Goal: Task Accomplishment & Management: Complete application form

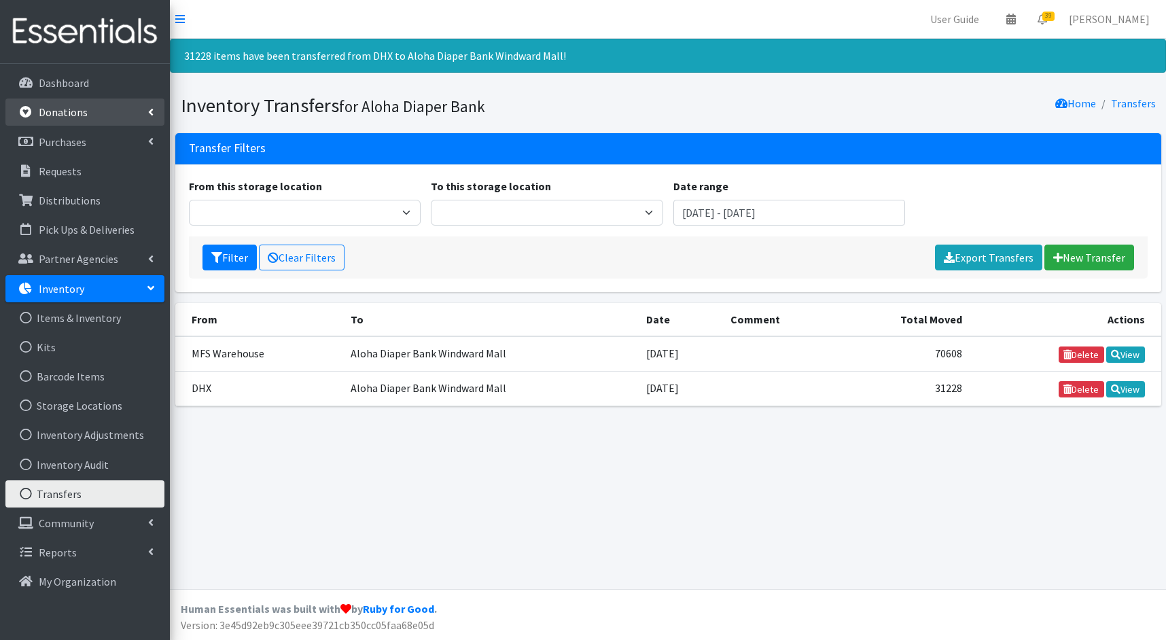
click at [97, 117] on link "Donations" at bounding box center [84, 111] width 159 height 27
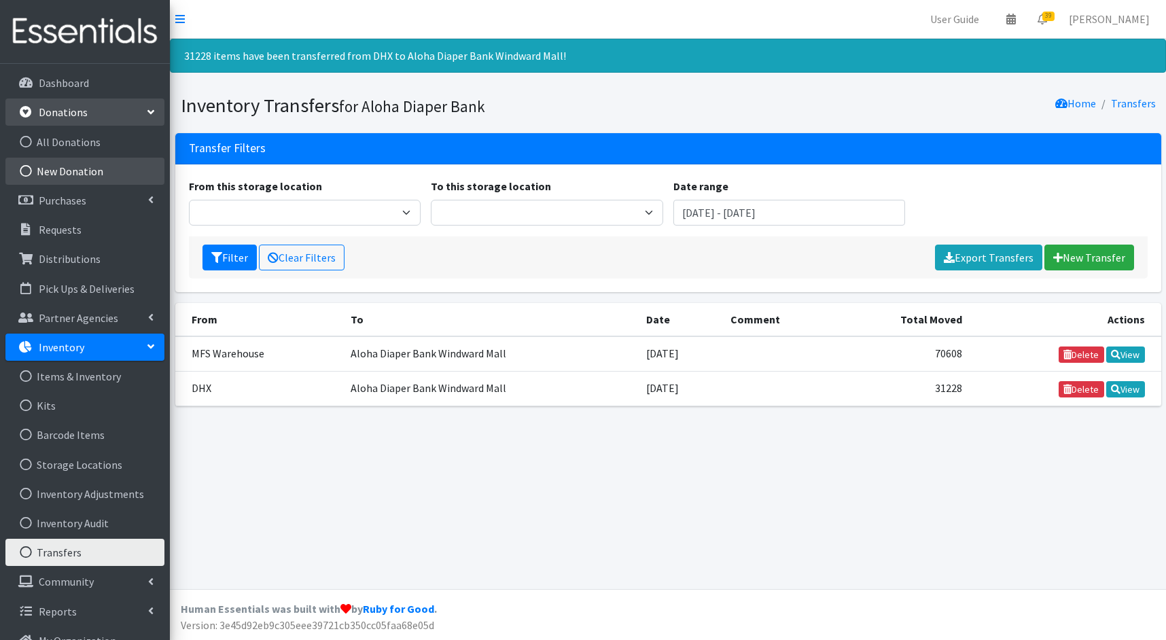
click at [88, 165] on link "New Donation" at bounding box center [84, 171] width 159 height 27
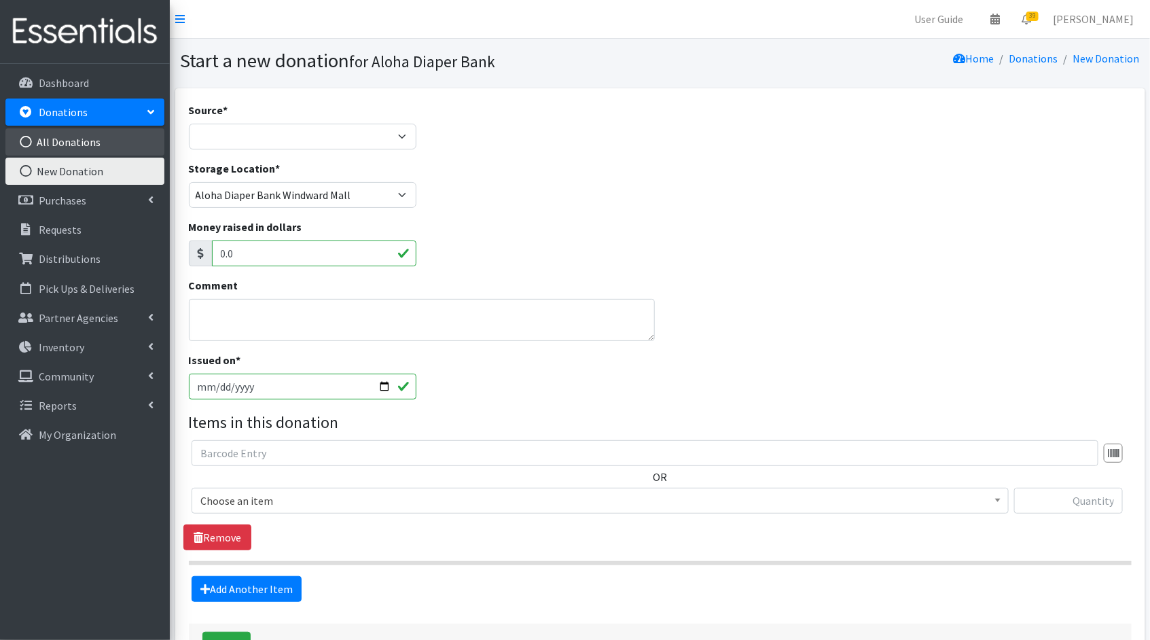
click at [118, 139] on link "All Donations" at bounding box center [84, 141] width 159 height 27
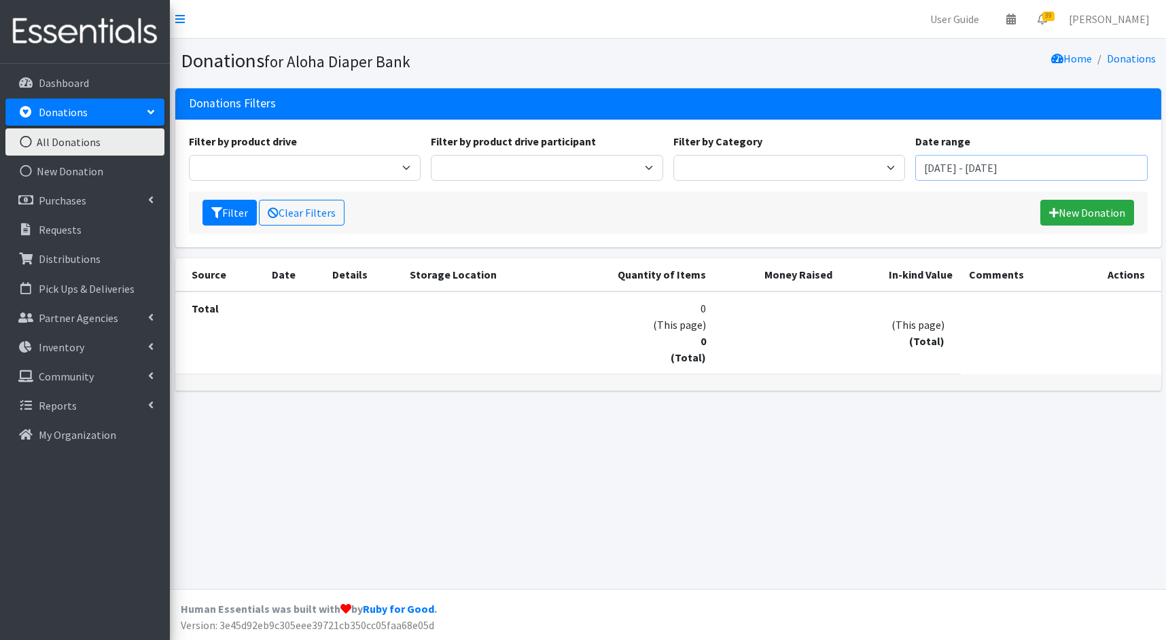
click at [1022, 168] on input "[DATE] - [DATE]" at bounding box center [1031, 168] width 232 height 26
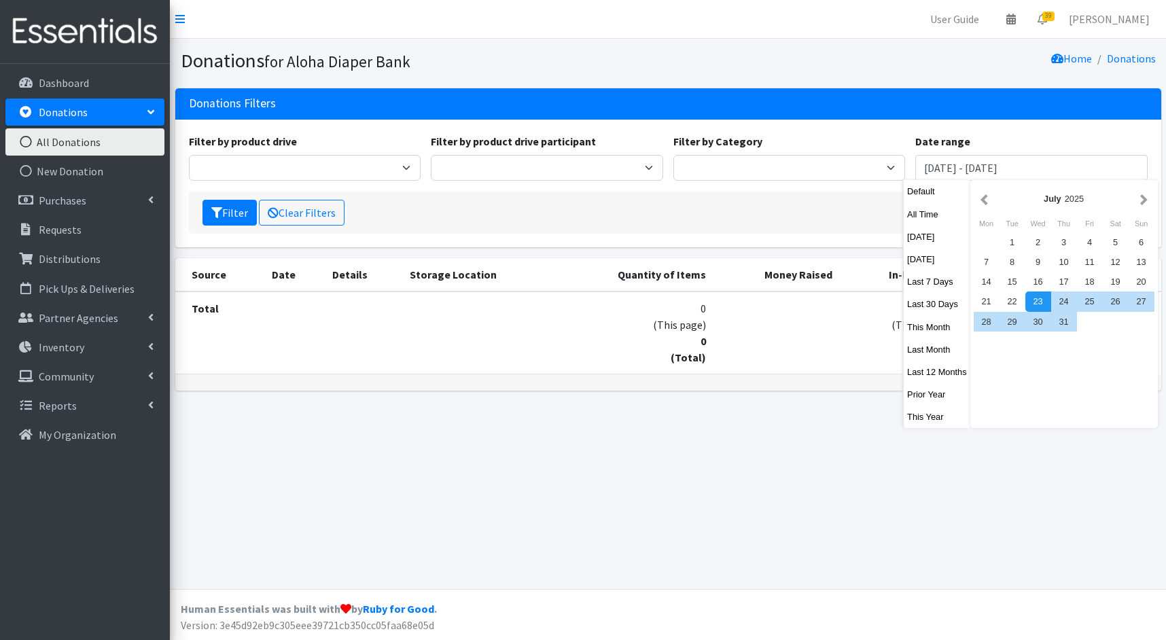
click at [499, 211] on div "Filter Clear Filters New Donation" at bounding box center [668, 213] width 958 height 42
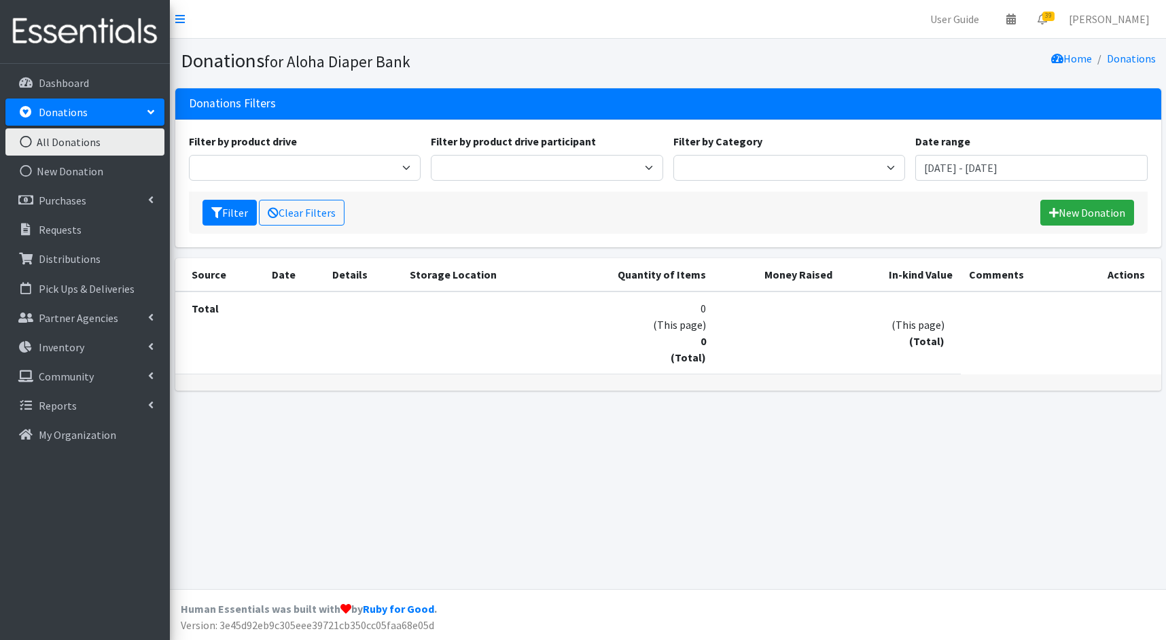
click at [107, 143] on link "All Donations" at bounding box center [84, 141] width 159 height 27
click at [988, 167] on input "July 23, 2025 - October 23, 2025" at bounding box center [1031, 168] width 232 height 26
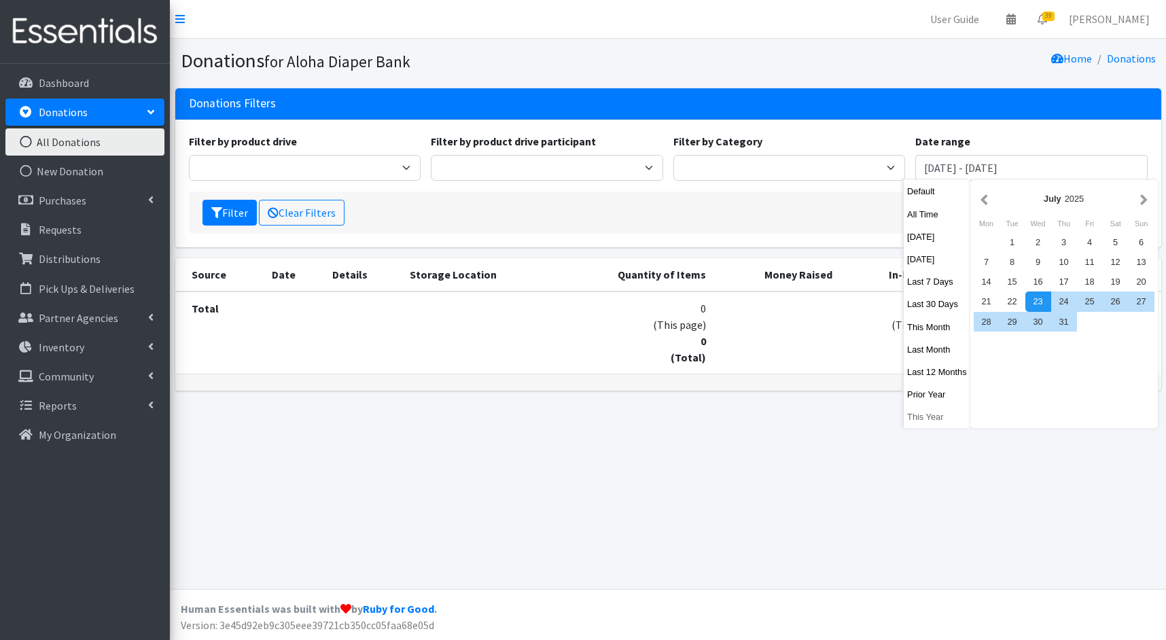
click at [920, 415] on button "This Year" at bounding box center [936, 417] width 67 height 20
type input "January 1, 2025 - December 31, 2025"
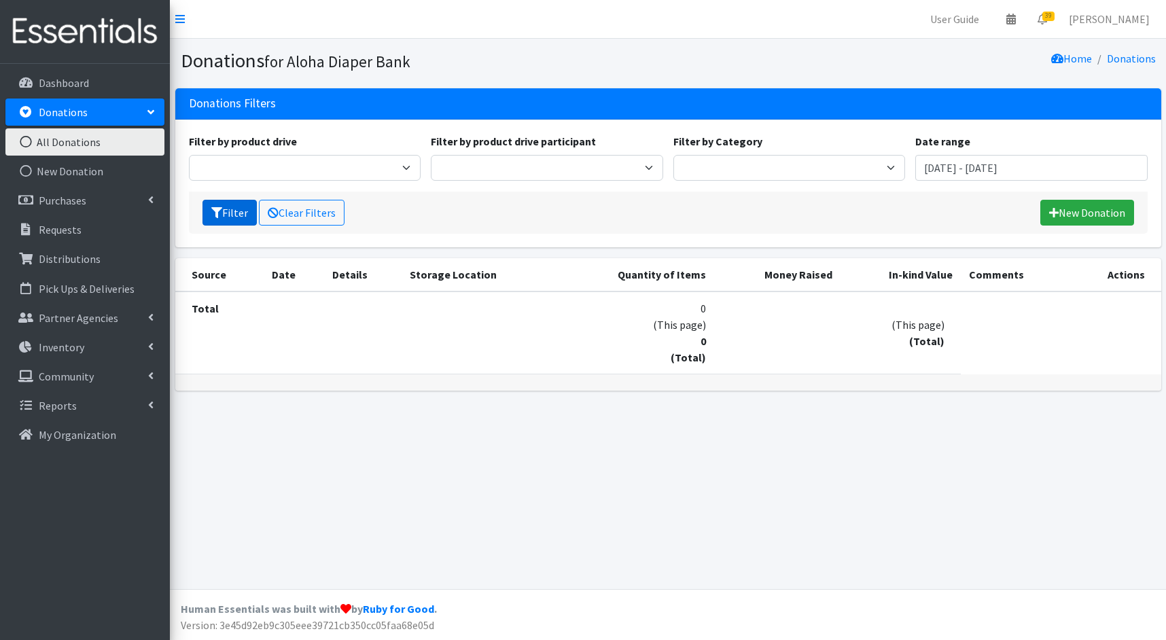
click at [234, 217] on button "Filter" at bounding box center [229, 213] width 54 height 26
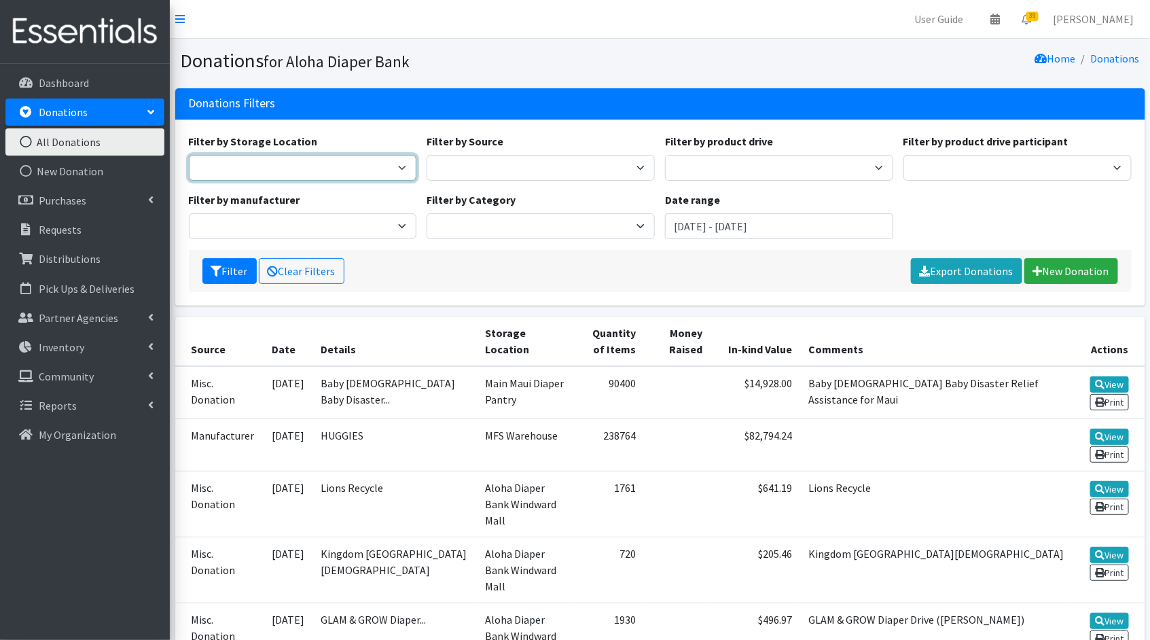
click at [358, 169] on select "MFS Warehouse DHX Main Maui Diaper Pantry Aloha Diaper Bank Windward Mall" at bounding box center [303, 168] width 228 height 26
click at [1062, 271] on link "New Donation" at bounding box center [1071, 271] width 94 height 26
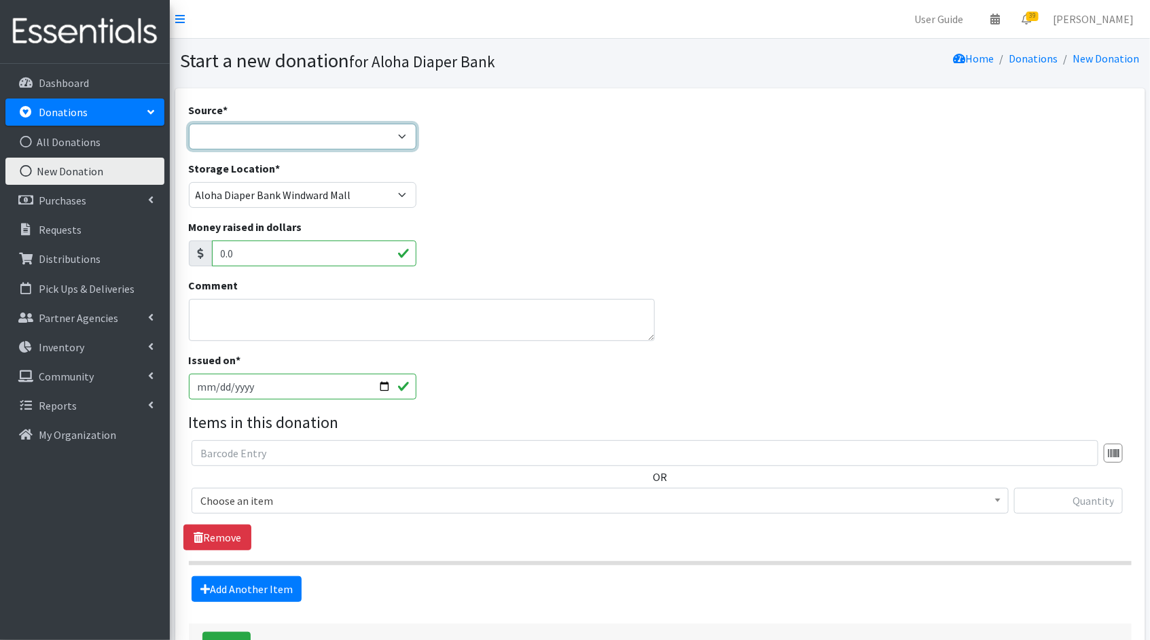
click at [391, 132] on select "Product Drive Manufacturer Donation Site Misc. Donation" at bounding box center [303, 137] width 228 height 26
select select "Product Drive"
click at [189, 124] on select "Product Drive Manufacturer Donation Site Misc. Donation" at bounding box center [303, 137] width 228 height 26
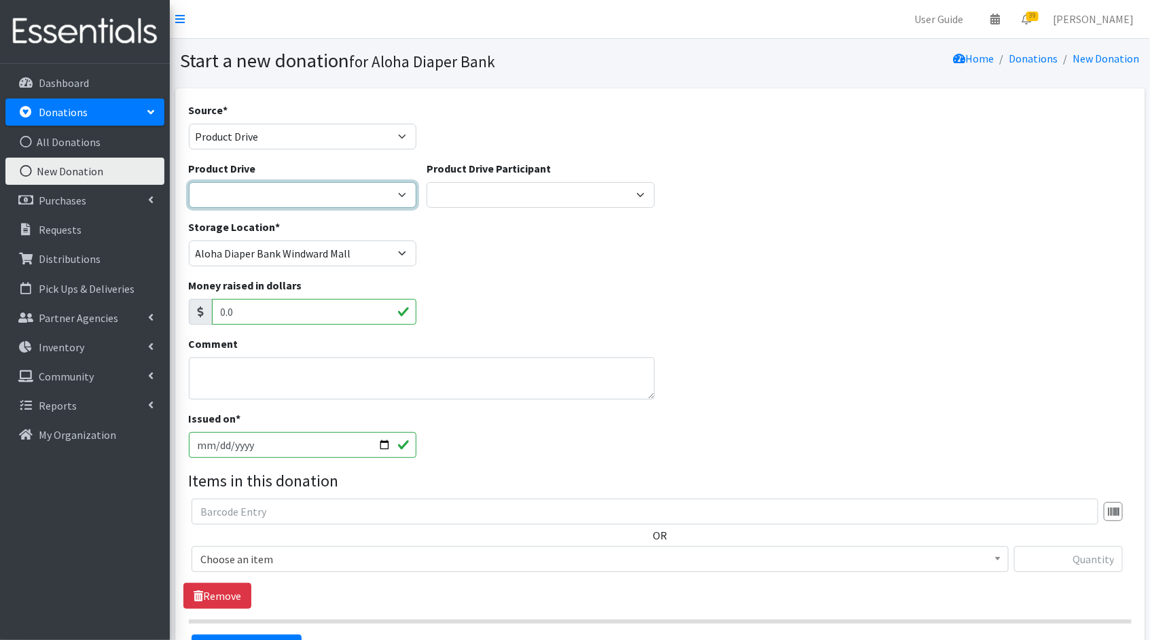
click at [372, 196] on select "325th BSB Mustangs Aiea Chiropractic Clinic in Aiea (Dr Kimura) Air National Gu…" at bounding box center [303, 195] width 228 height 26
select select "2088"
click at [189, 182] on select "325th BSB Mustangs Aiea Chiropractic Clinic in Aiea (Dr Kimura) Air National Gu…" at bounding box center [303, 195] width 228 height 26
click at [388, 441] on input "2025-09-23" at bounding box center [303, 445] width 228 height 26
type input "2025-09-06"
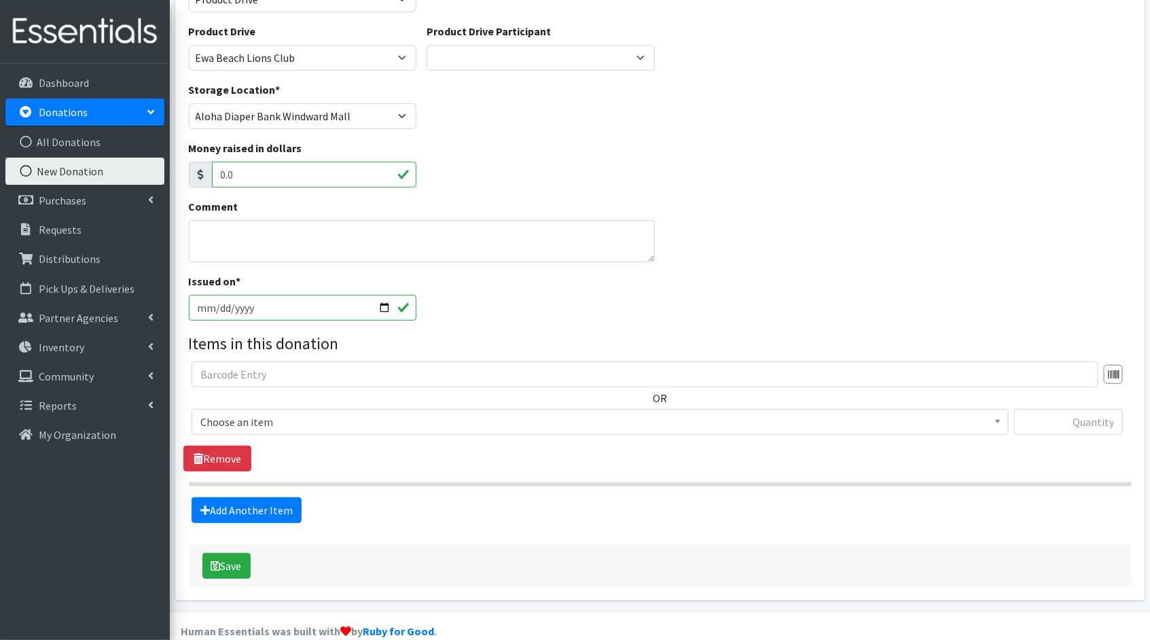
scroll to position [157, 0]
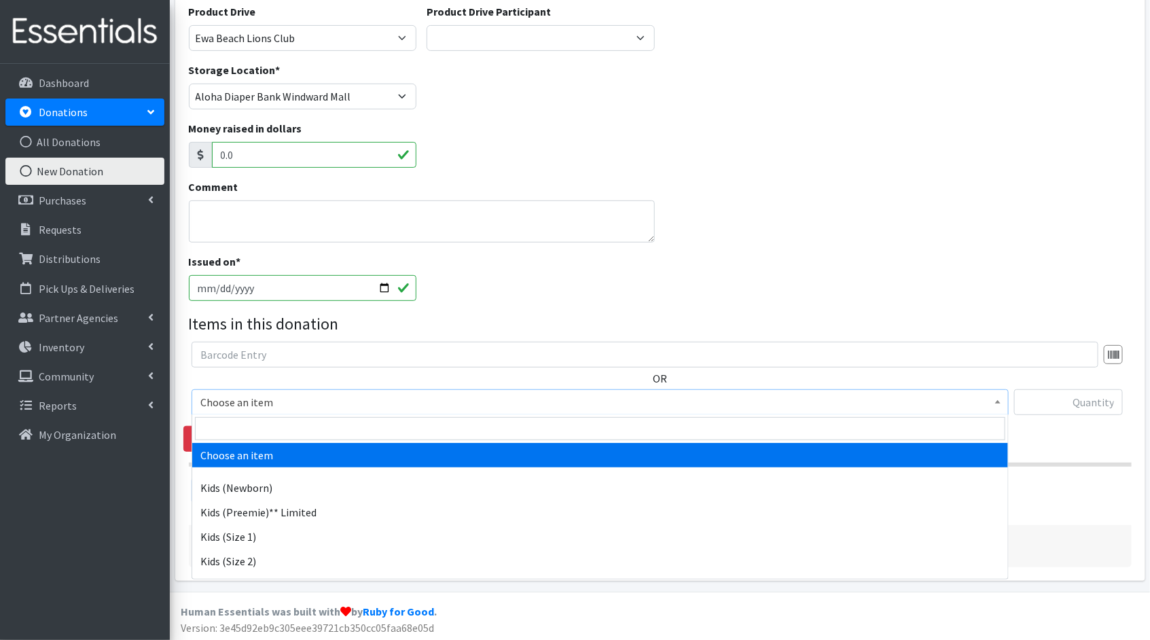
click at [561, 406] on span "Choose an item" at bounding box center [599, 402] width 799 height 19
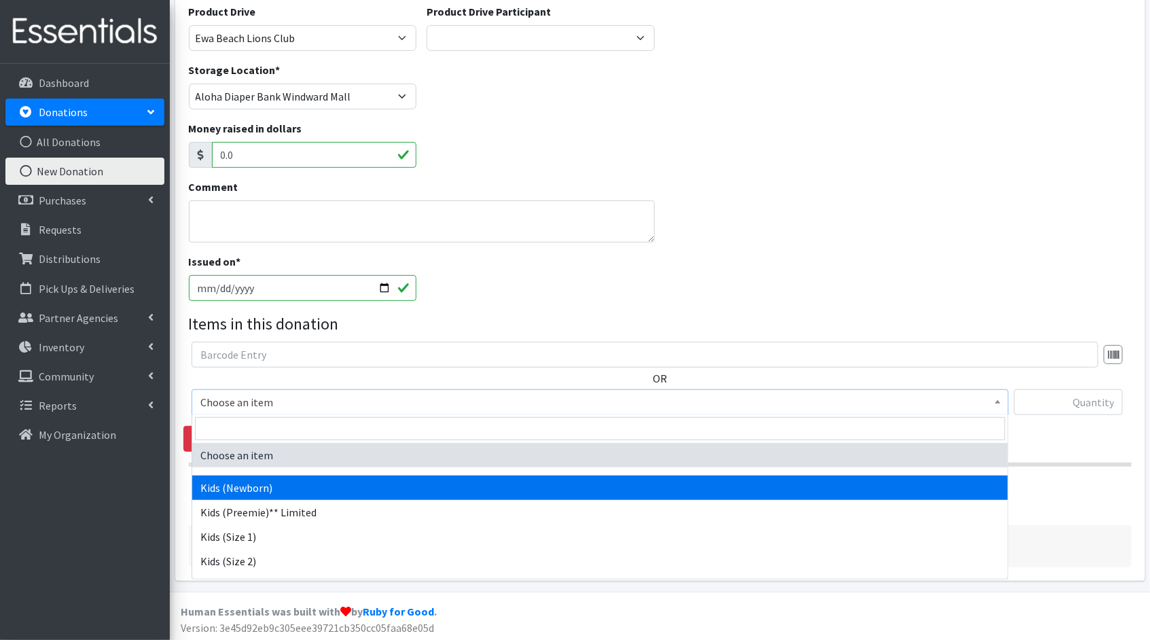
select select "1830"
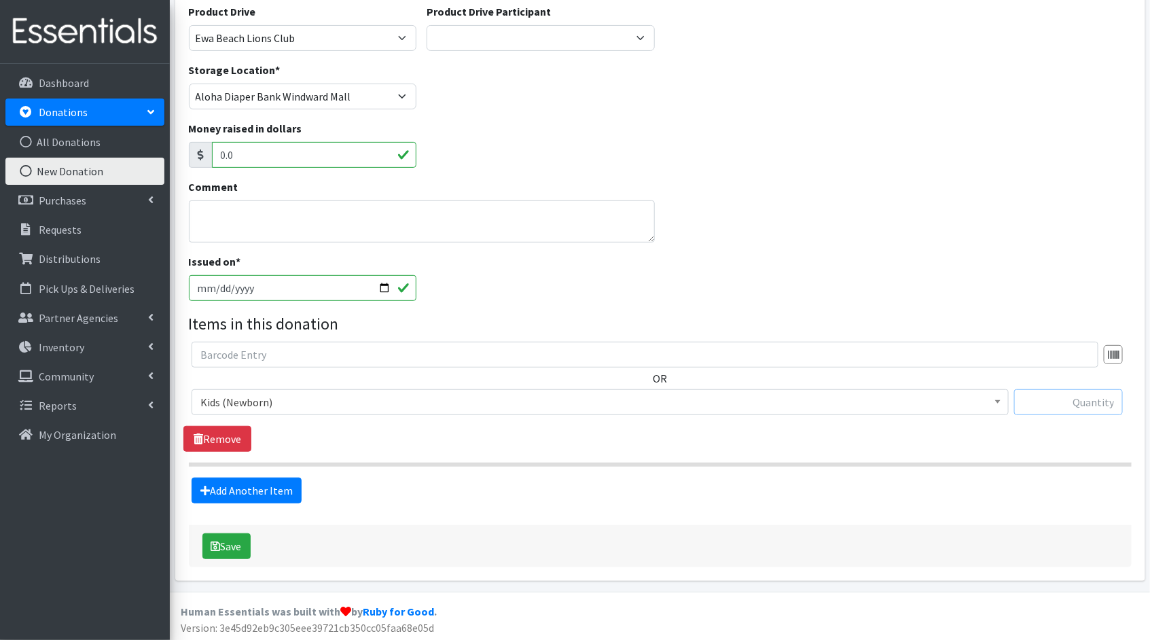
click at [1089, 405] on input "text" at bounding box center [1068, 402] width 109 height 26
type input "91"
click at [247, 489] on link "Add Another Item" at bounding box center [247, 491] width 110 height 26
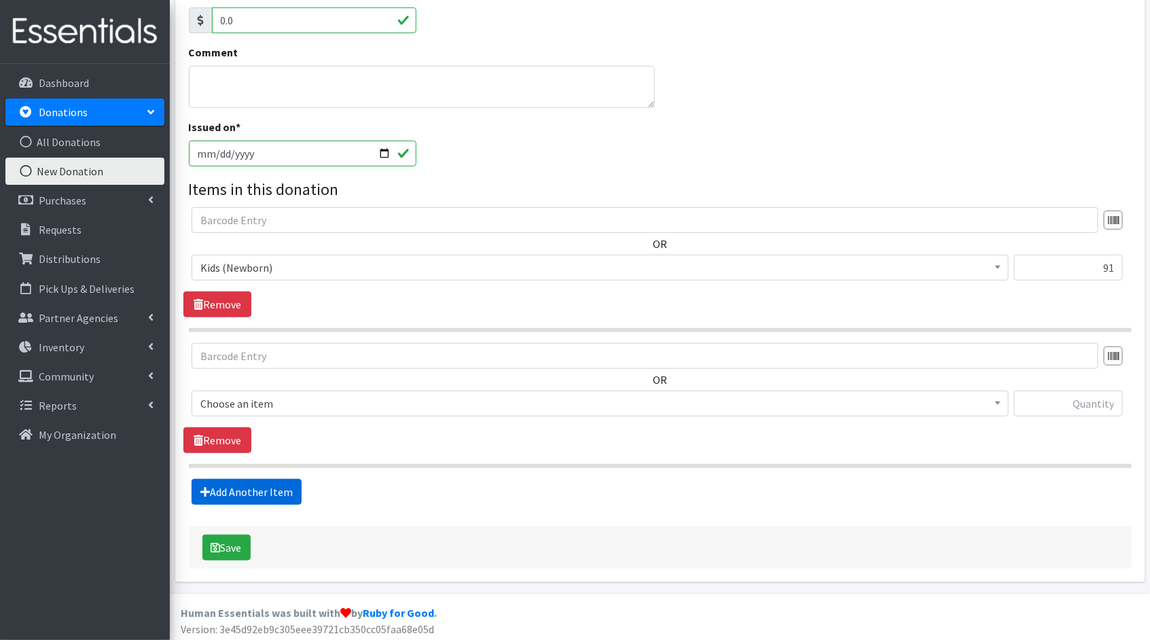
scroll to position [293, 0]
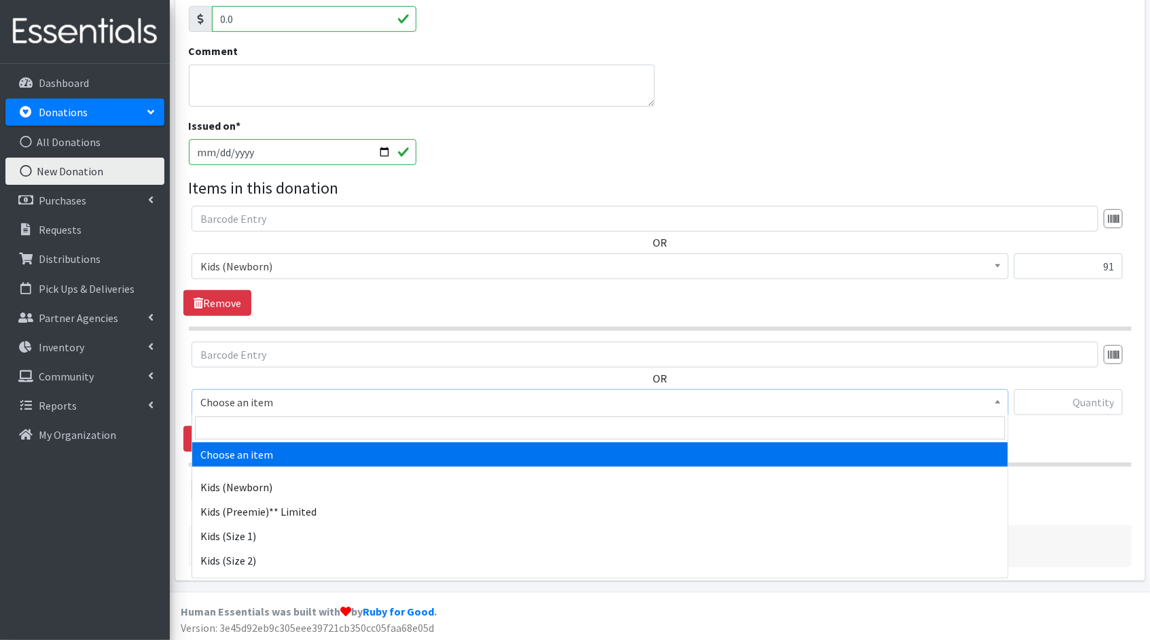
click at [984, 389] on span "Choose an item" at bounding box center [600, 402] width 817 height 26
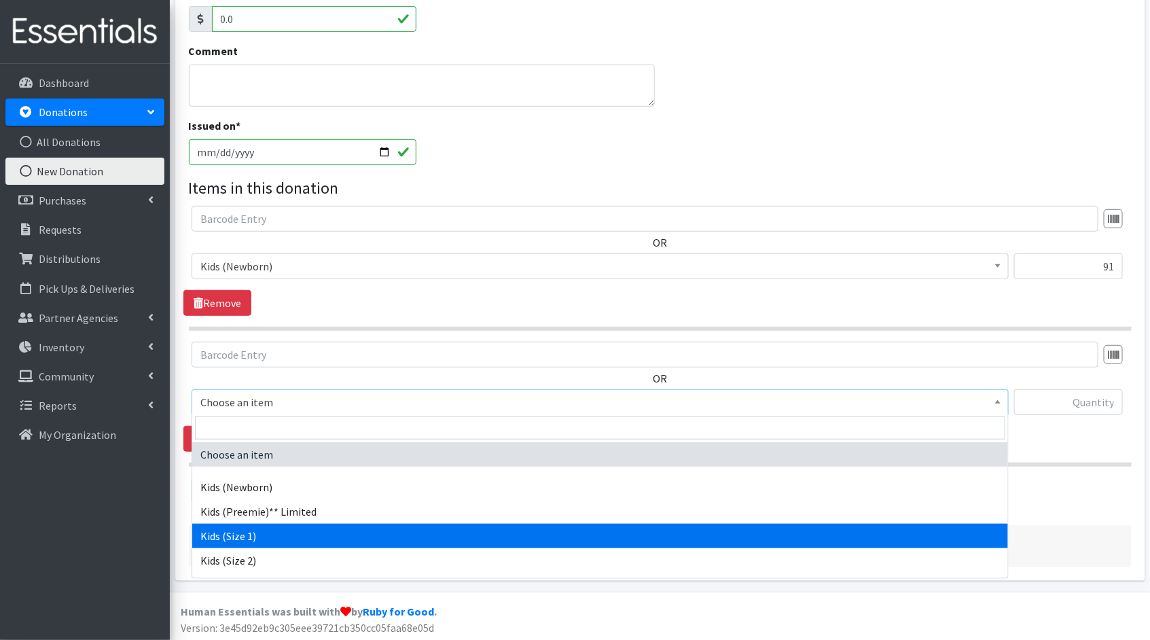
select select "1823"
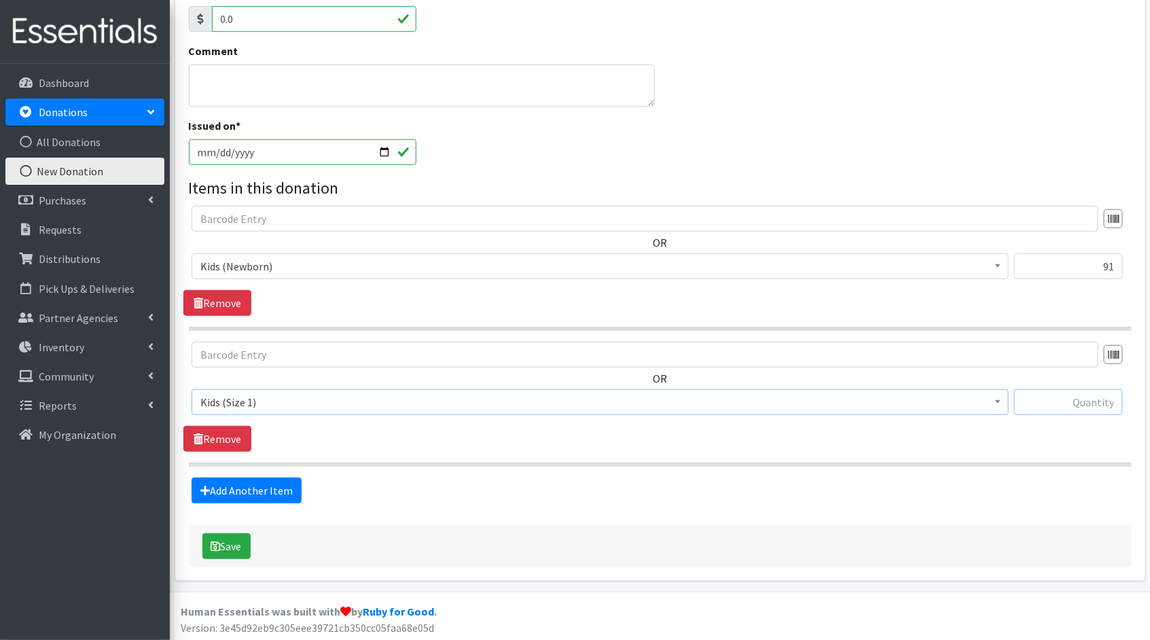
click at [1051, 403] on input "text" at bounding box center [1068, 402] width 109 height 26
type input "192"
click at [266, 484] on link "Add Another Item" at bounding box center [247, 491] width 110 height 26
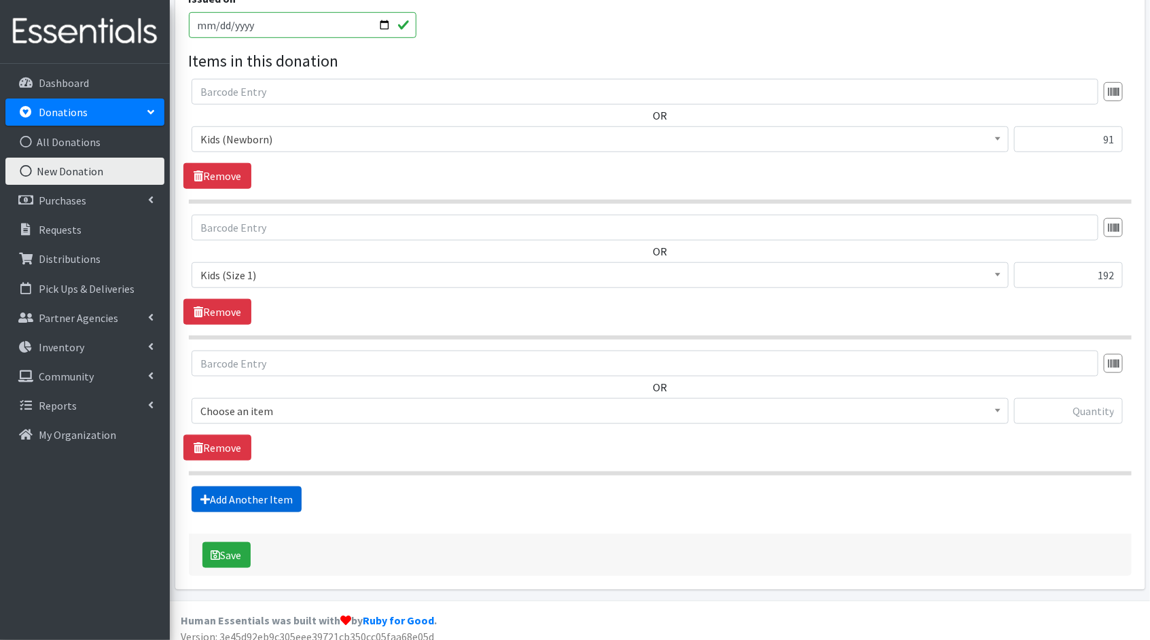
scroll to position [428, 0]
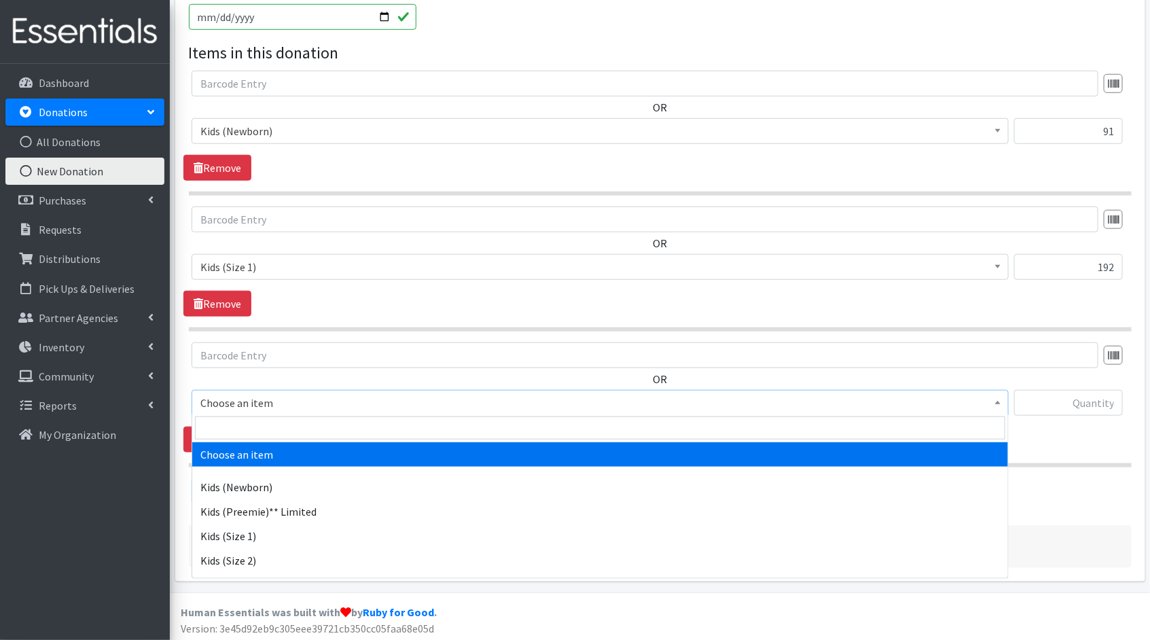
click at [456, 401] on span "Choose an item" at bounding box center [599, 402] width 799 height 19
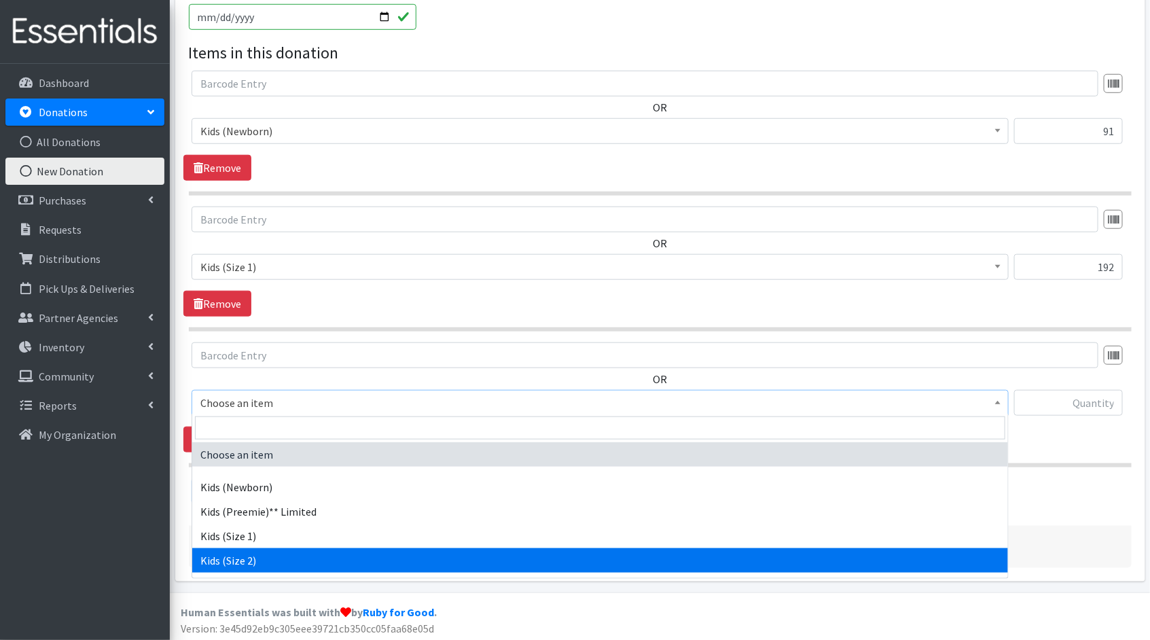
select select "1824"
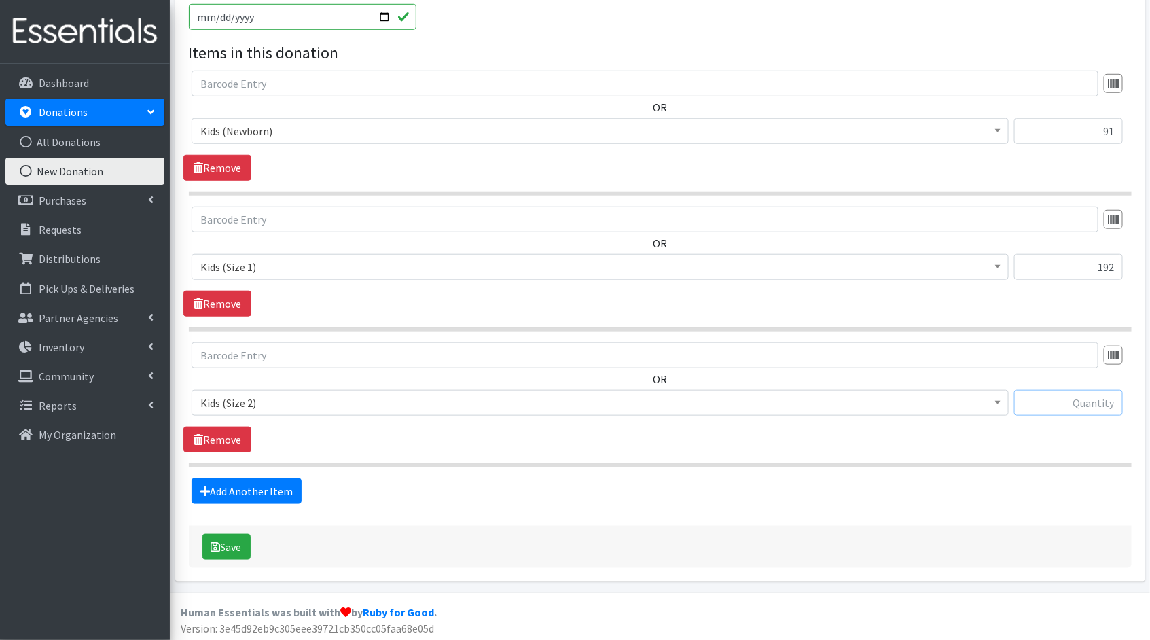
click at [1093, 400] on input "text" at bounding box center [1068, 403] width 109 height 26
type input "268"
click at [284, 495] on link "Add Another Item" at bounding box center [247, 491] width 110 height 26
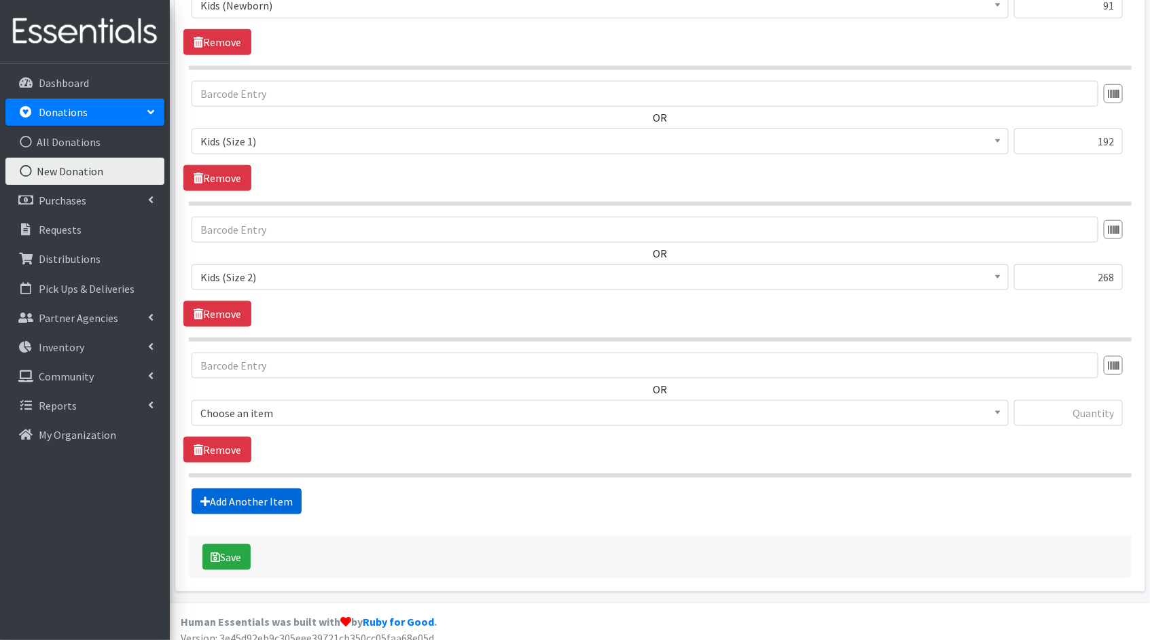
scroll to position [563, 0]
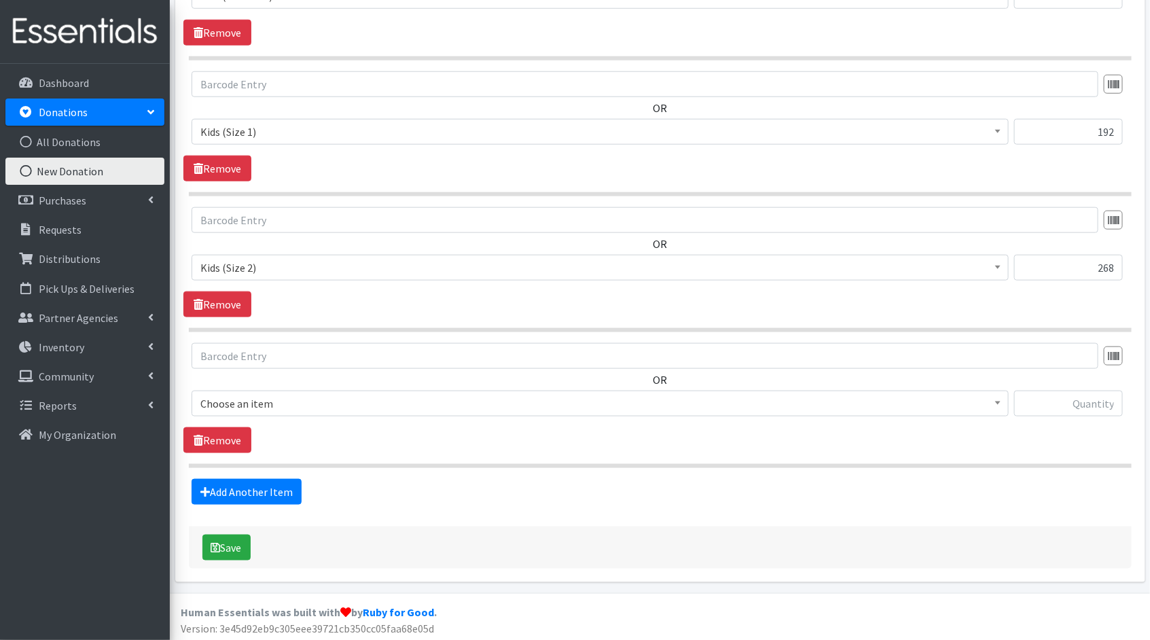
click at [507, 406] on span "Choose an item" at bounding box center [599, 403] width 799 height 19
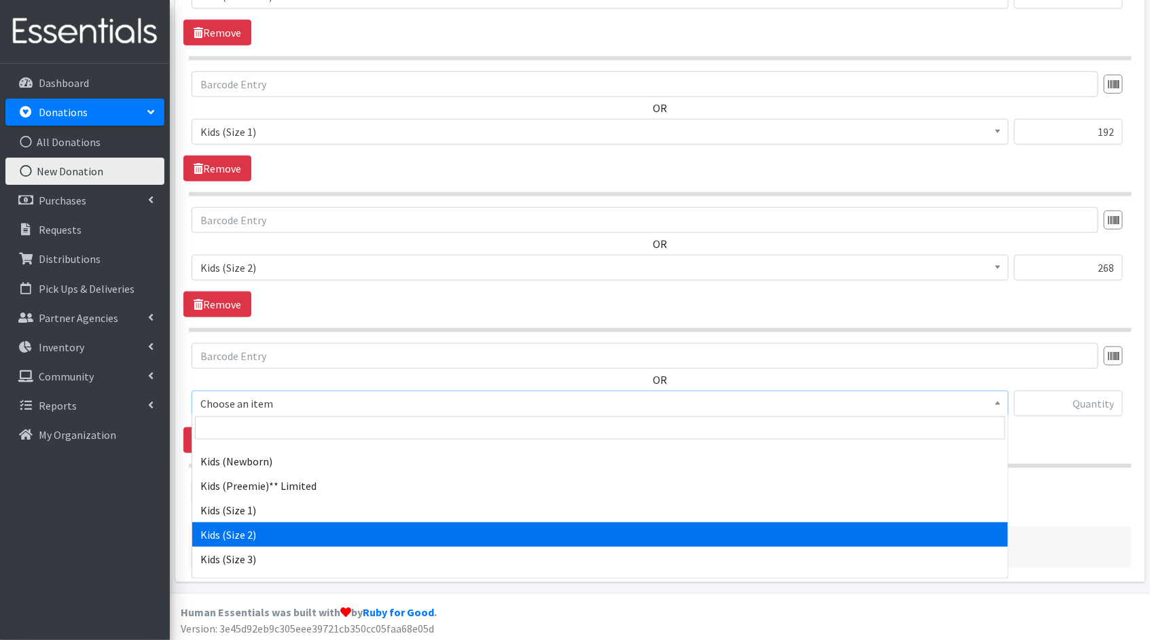
scroll to position [29, 0]
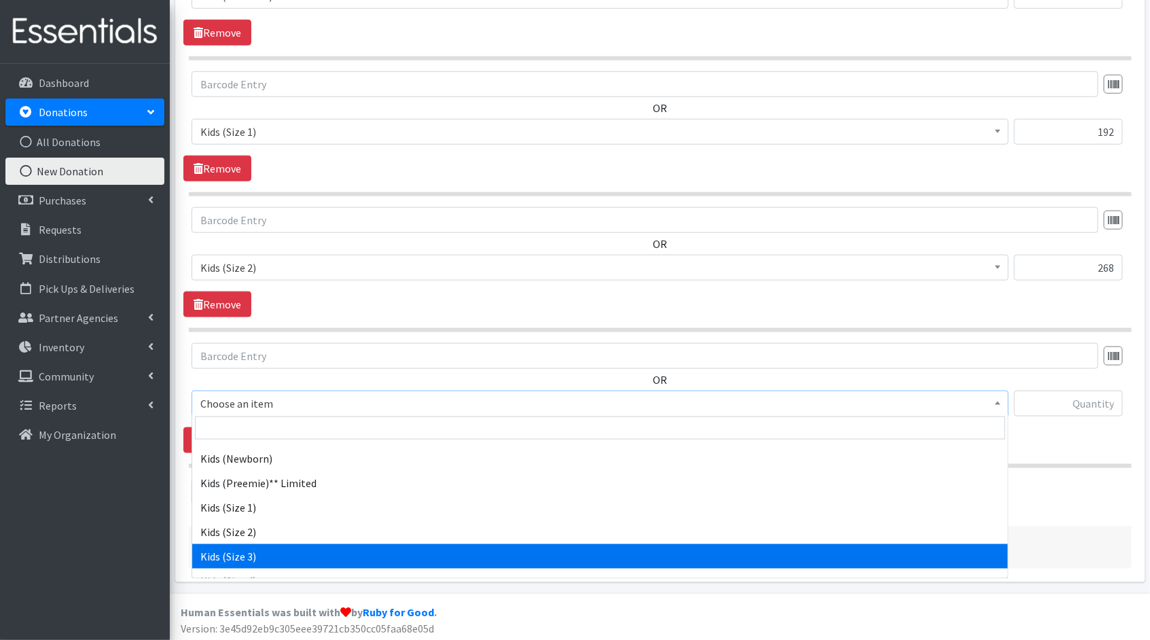
select select "1825"
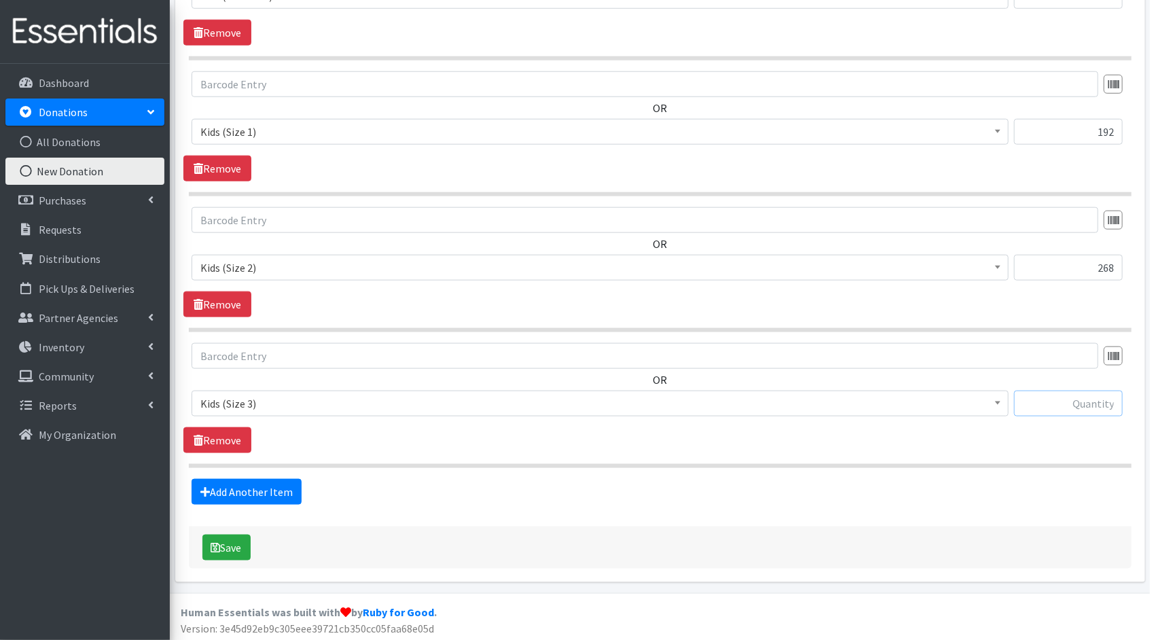
click at [1113, 410] on input "text" at bounding box center [1068, 404] width 109 height 26
type input "307"
click at [278, 482] on link "Add Another Item" at bounding box center [247, 492] width 110 height 26
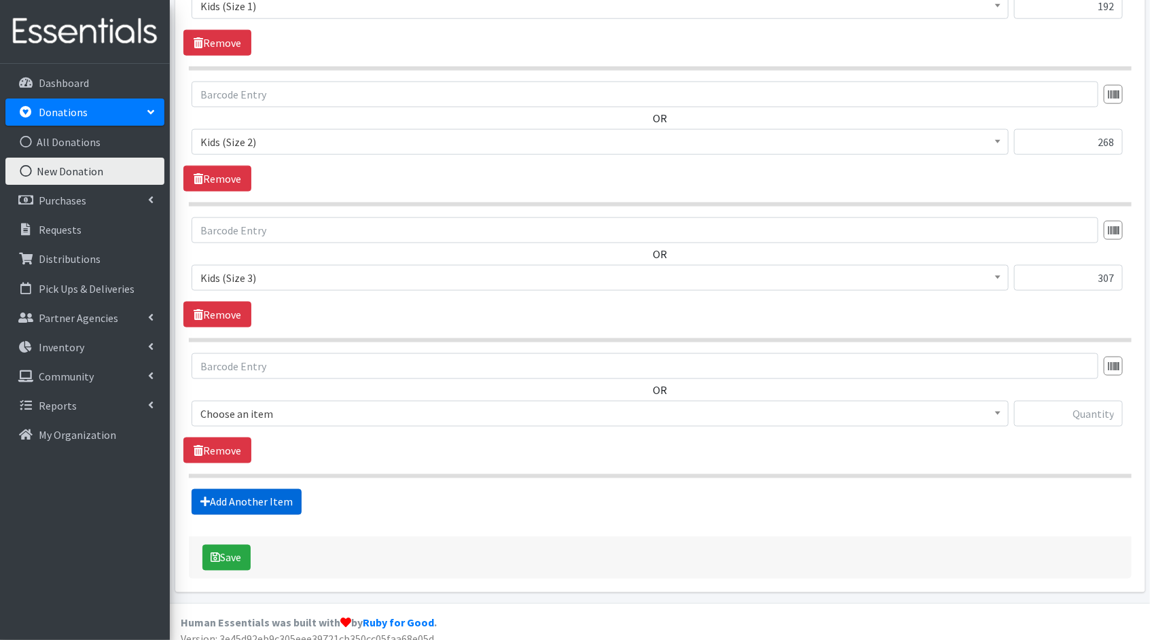
scroll to position [699, 0]
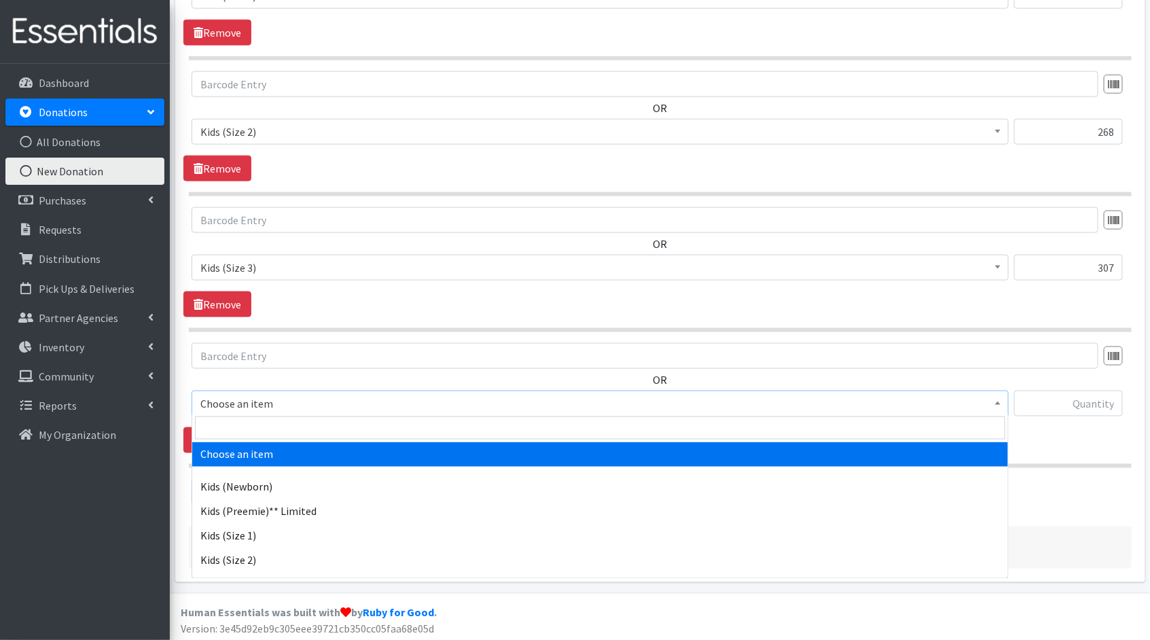
click at [986, 403] on span "Choose an item" at bounding box center [599, 403] width 799 height 19
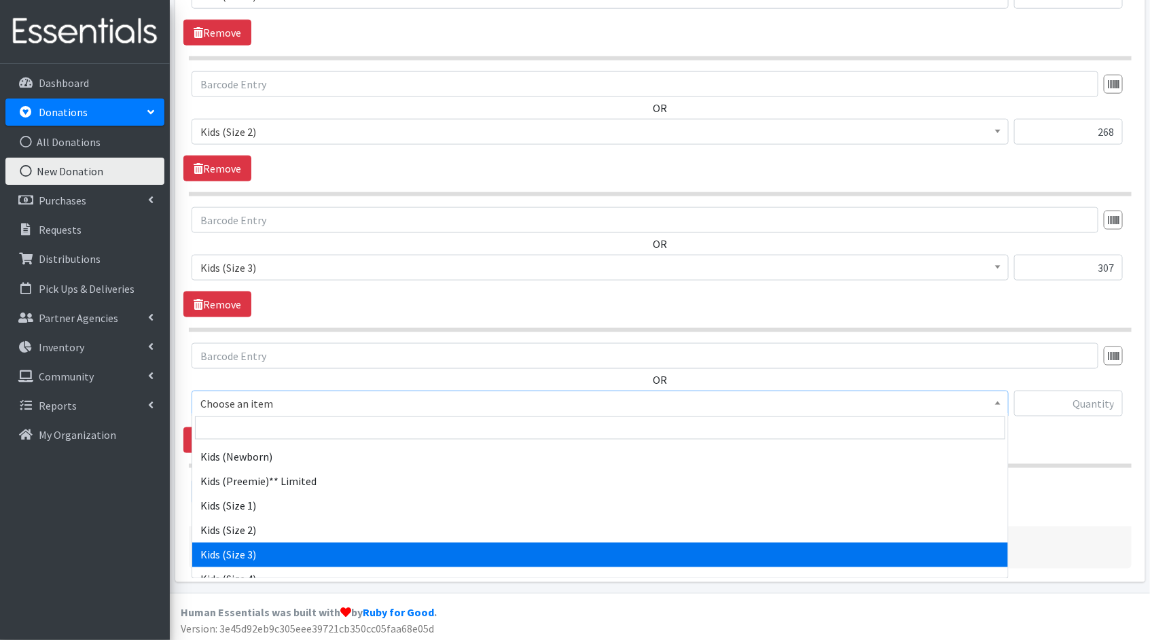
scroll to position [50, 0]
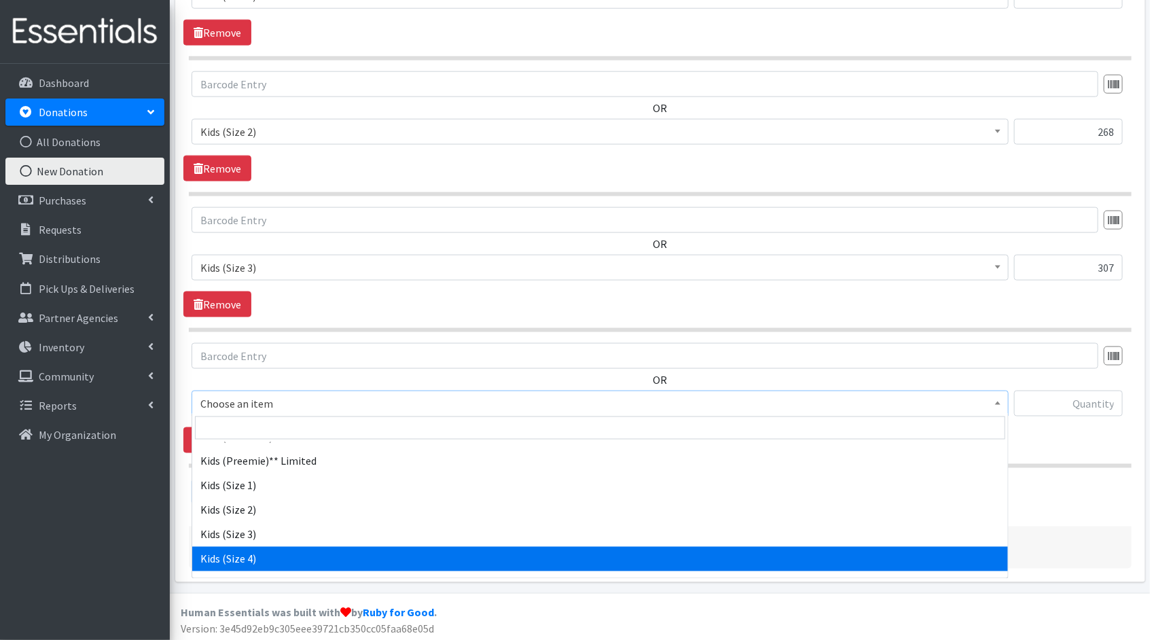
select select "1828"
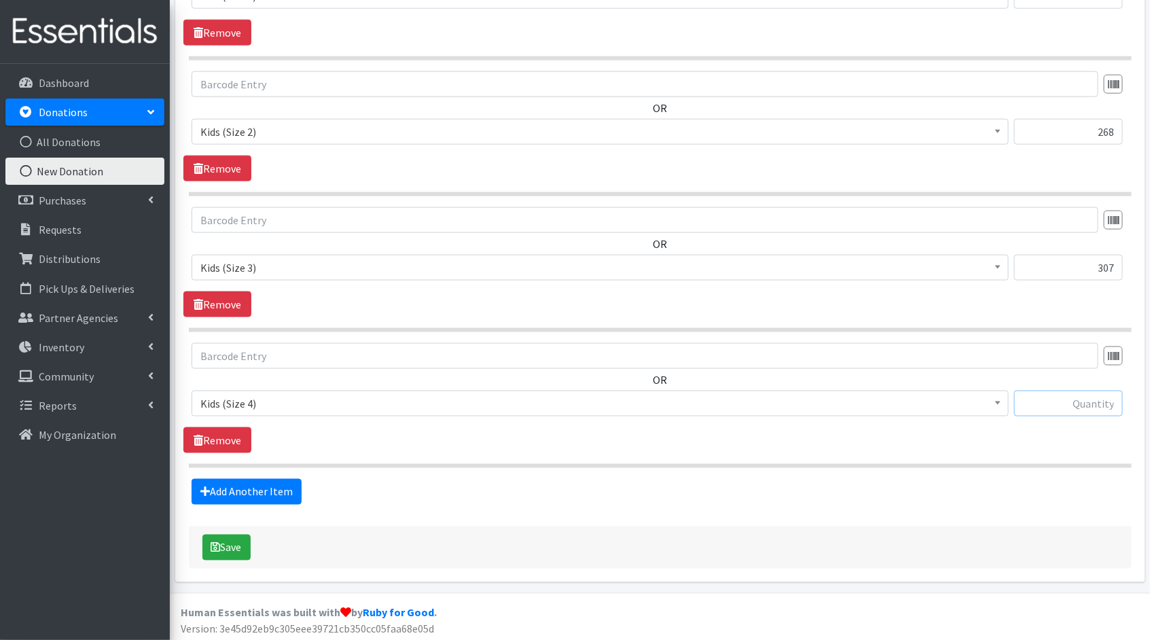
click at [1103, 406] on input "text" at bounding box center [1068, 404] width 109 height 26
type input "144"
click at [275, 493] on link "Add Another Item" at bounding box center [247, 492] width 110 height 26
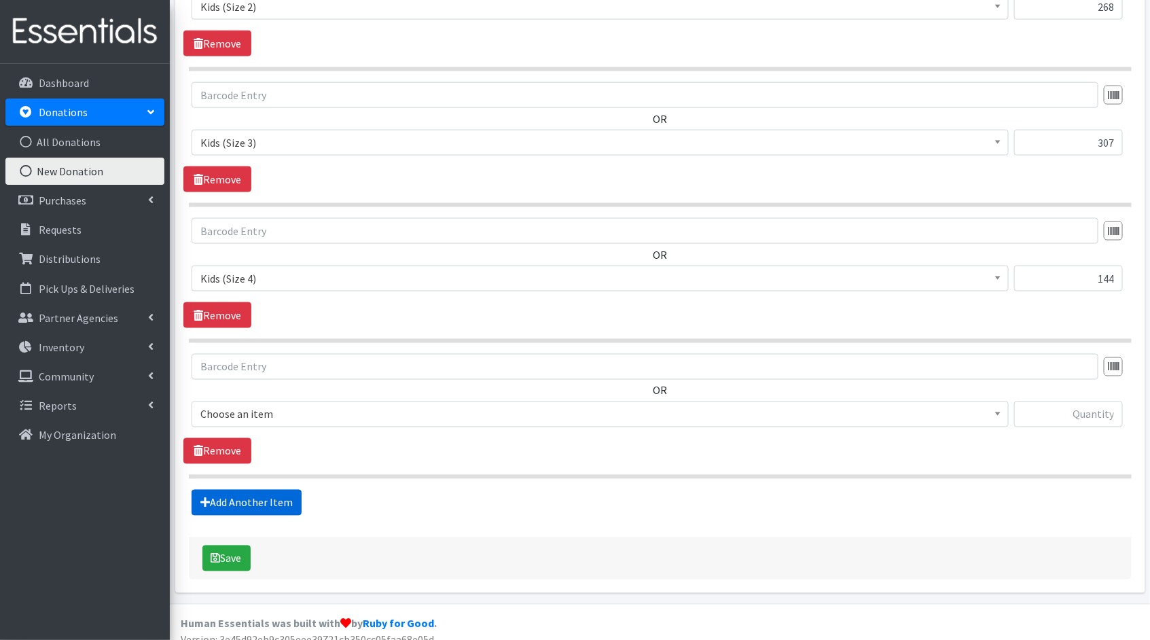
scroll to position [833, 0]
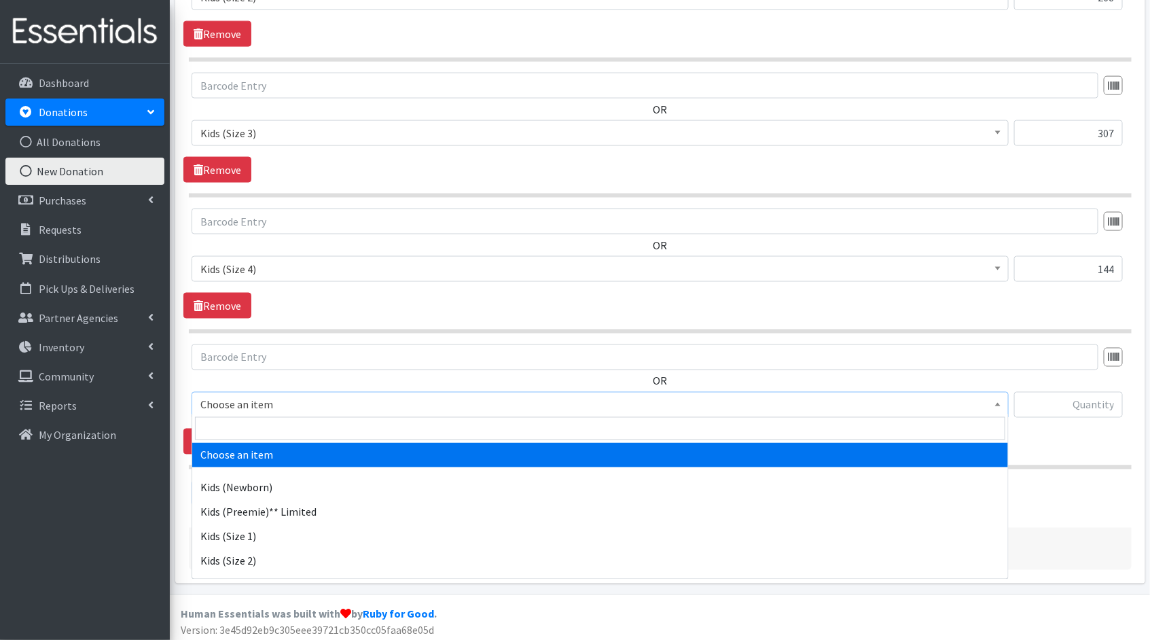
click at [429, 406] on span "Choose an item" at bounding box center [599, 404] width 799 height 19
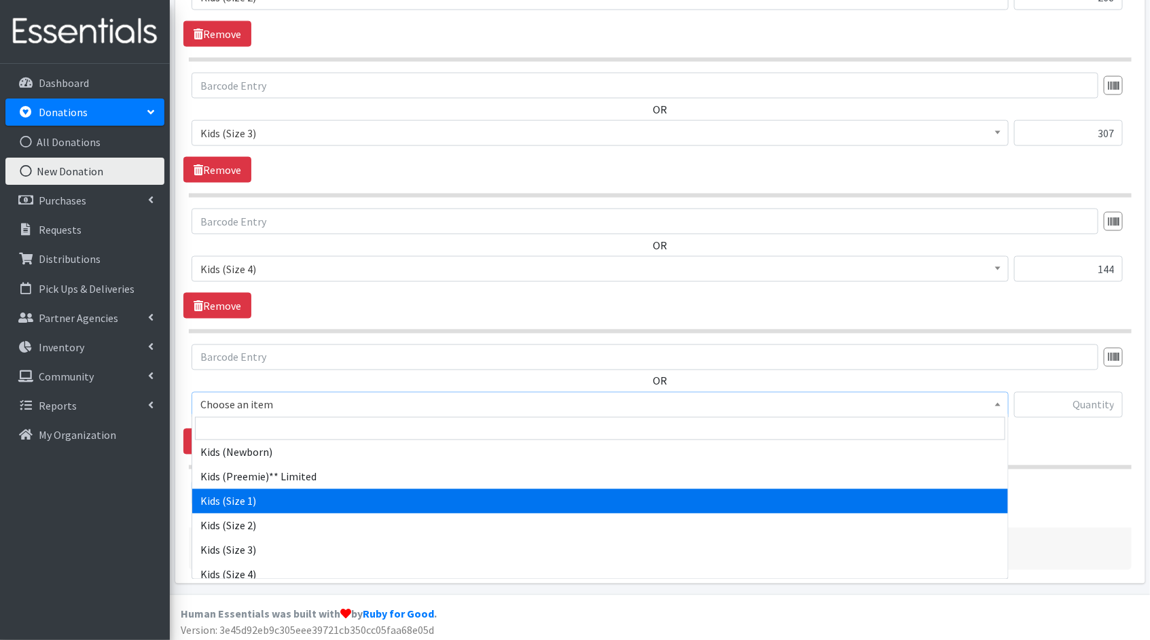
scroll to position [90, 0]
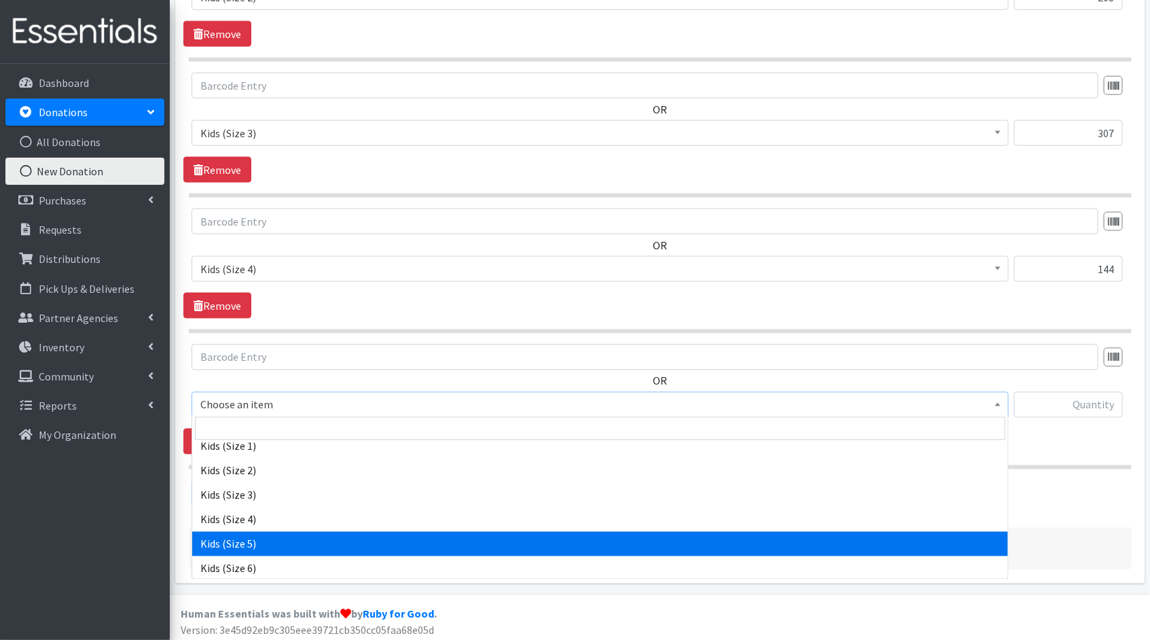
select select "1832"
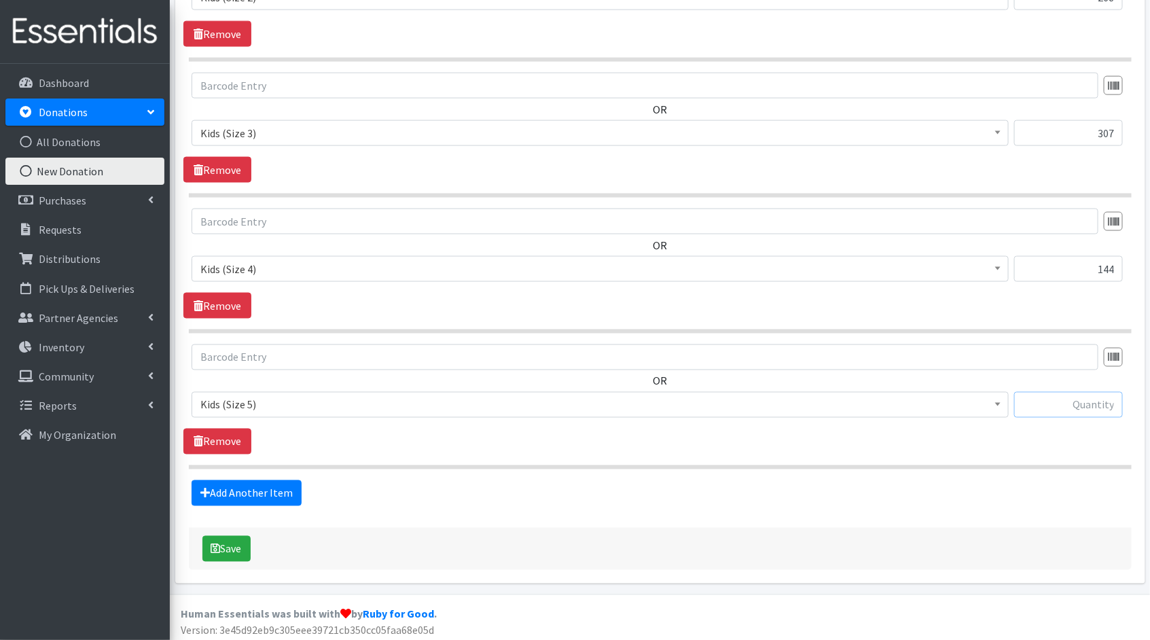
click at [1087, 399] on input "text" at bounding box center [1068, 405] width 109 height 26
type input "204"
click at [231, 536] on button "Save" at bounding box center [226, 549] width 48 height 26
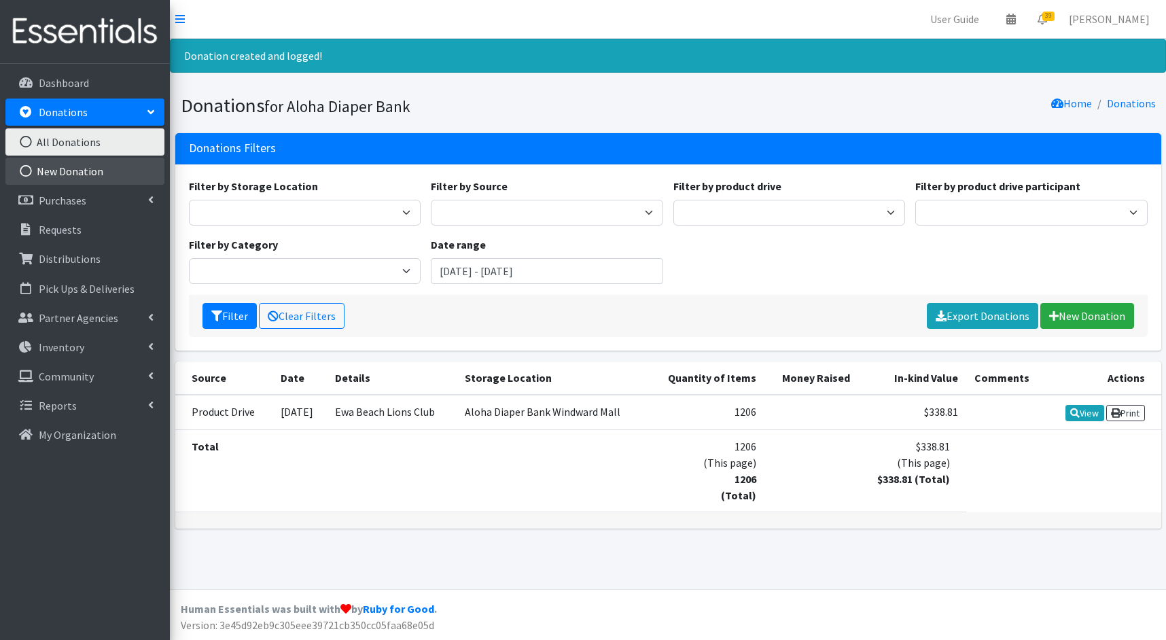
click at [103, 175] on link "New Donation" at bounding box center [84, 171] width 159 height 27
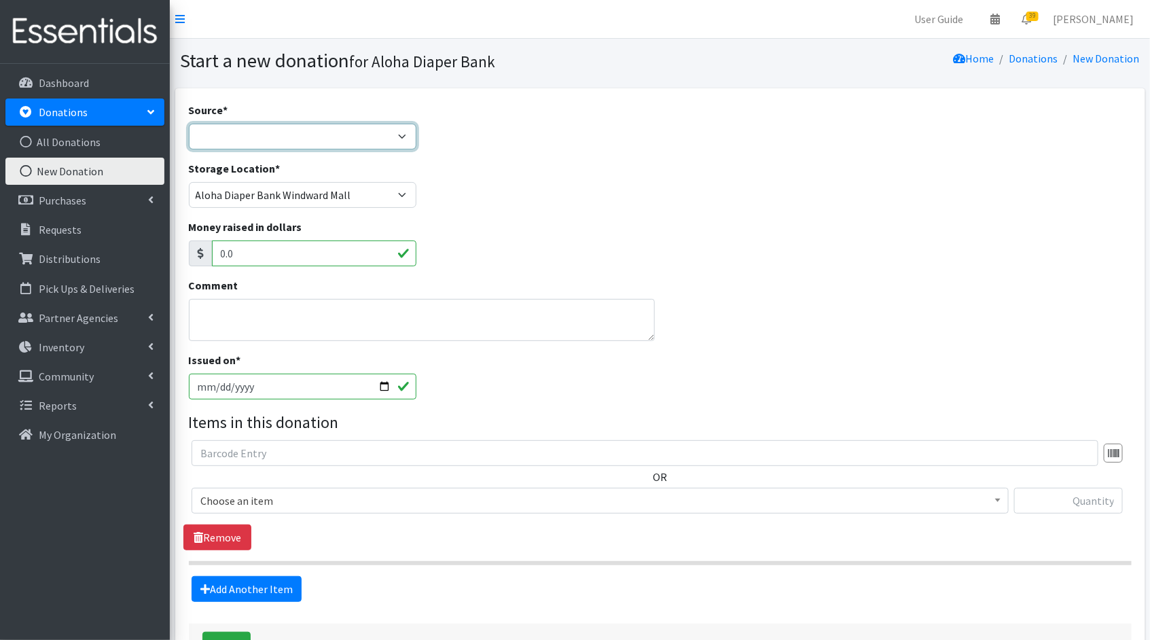
click at [269, 138] on select "Product Drive Manufacturer Donation Site Misc. Donation" at bounding box center [303, 137] width 228 height 26
select select "Misc. Donation"
click at [189, 124] on select "Product Drive Manufacturer Donation Site Misc. Donation" at bounding box center [303, 137] width 228 height 26
click at [286, 315] on textarea "Comment" at bounding box center [422, 320] width 467 height 42
type textarea "Walk In"
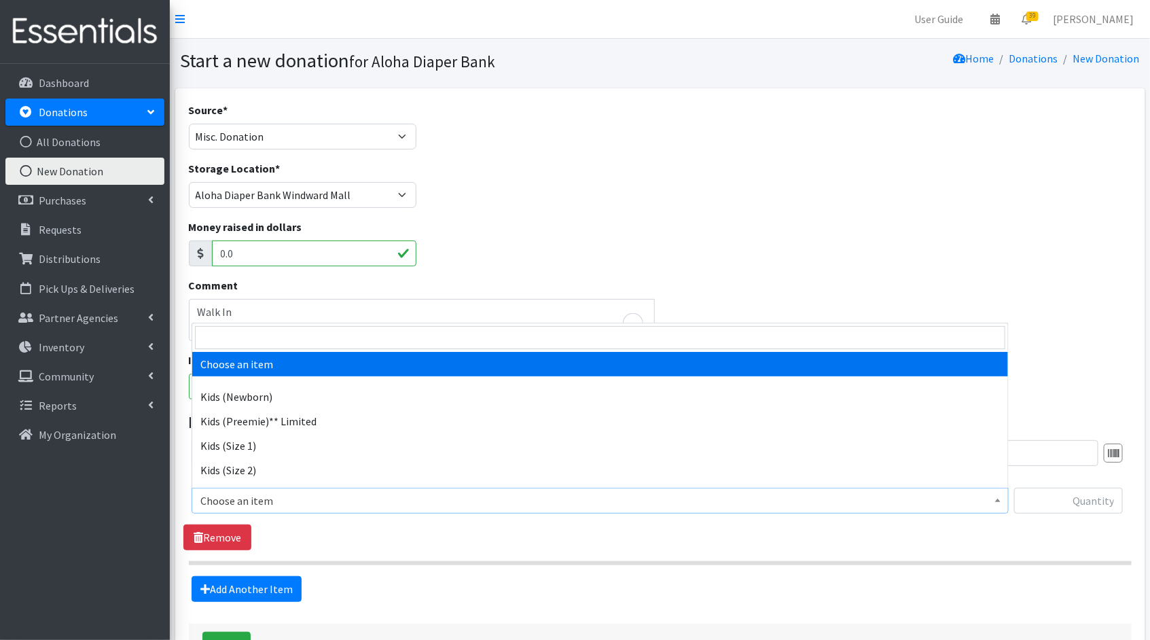
click at [471, 492] on span "Choose an item" at bounding box center [599, 500] width 799 height 19
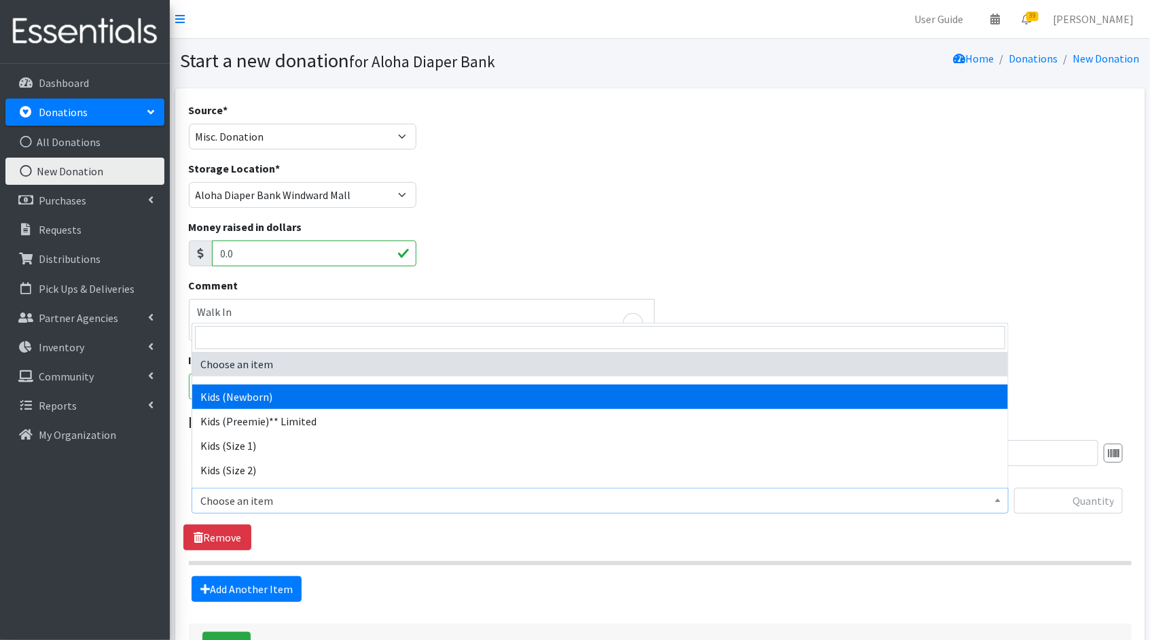
select select "1830"
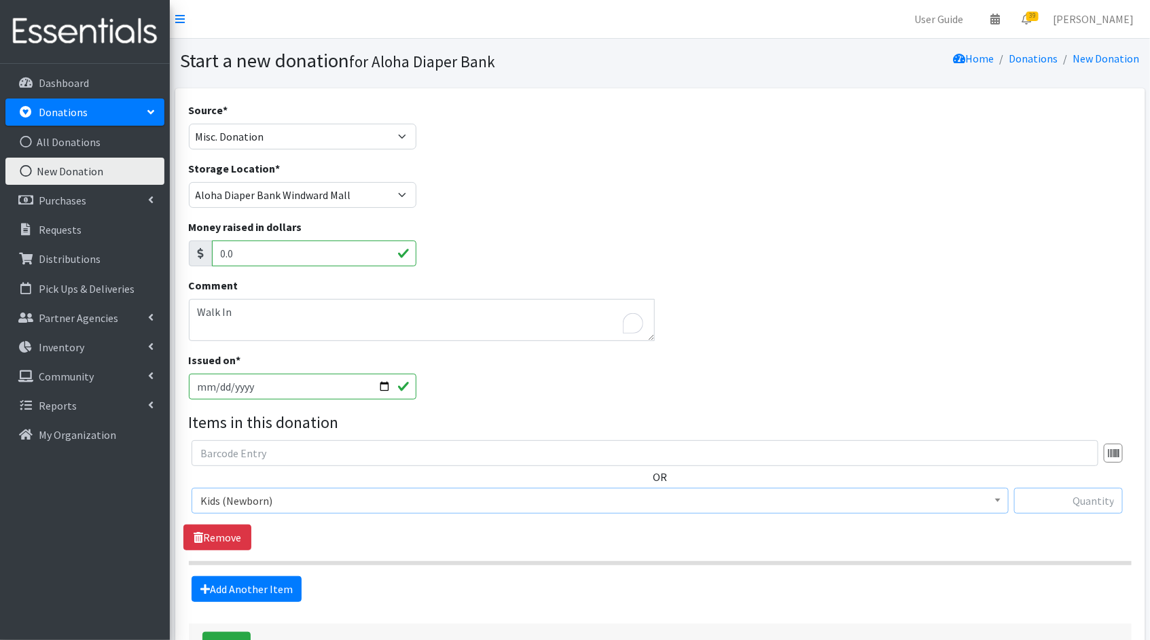
click at [1036, 501] on input "text" at bounding box center [1068, 501] width 109 height 26
type input "323"
click at [255, 579] on link "Add Another Item" at bounding box center [247, 589] width 110 height 26
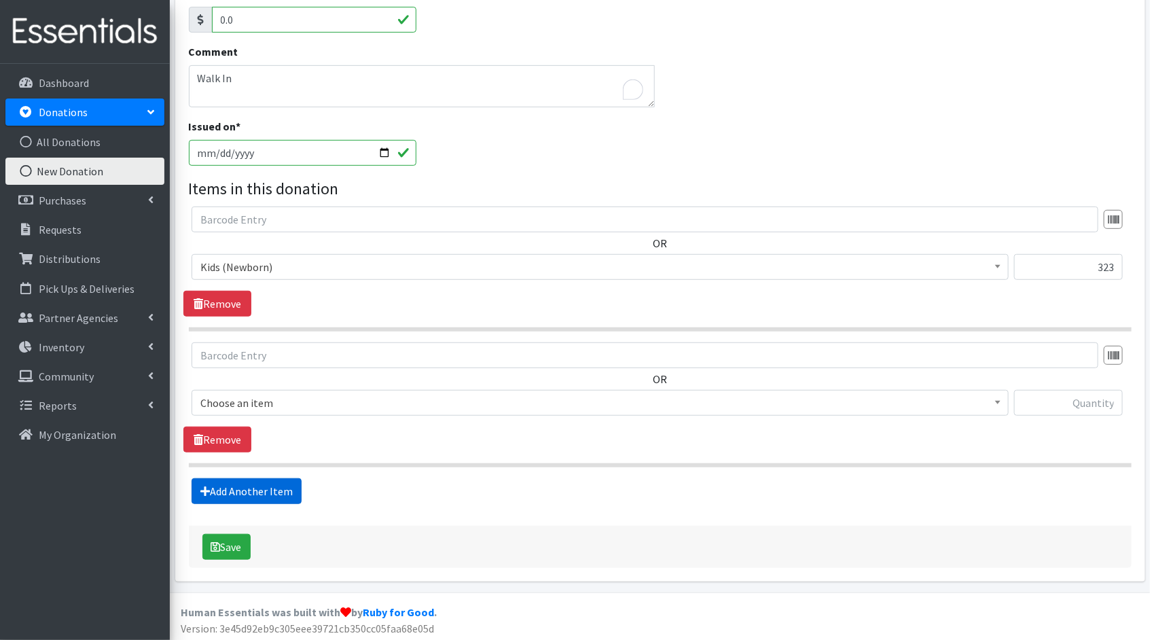
scroll to position [234, 0]
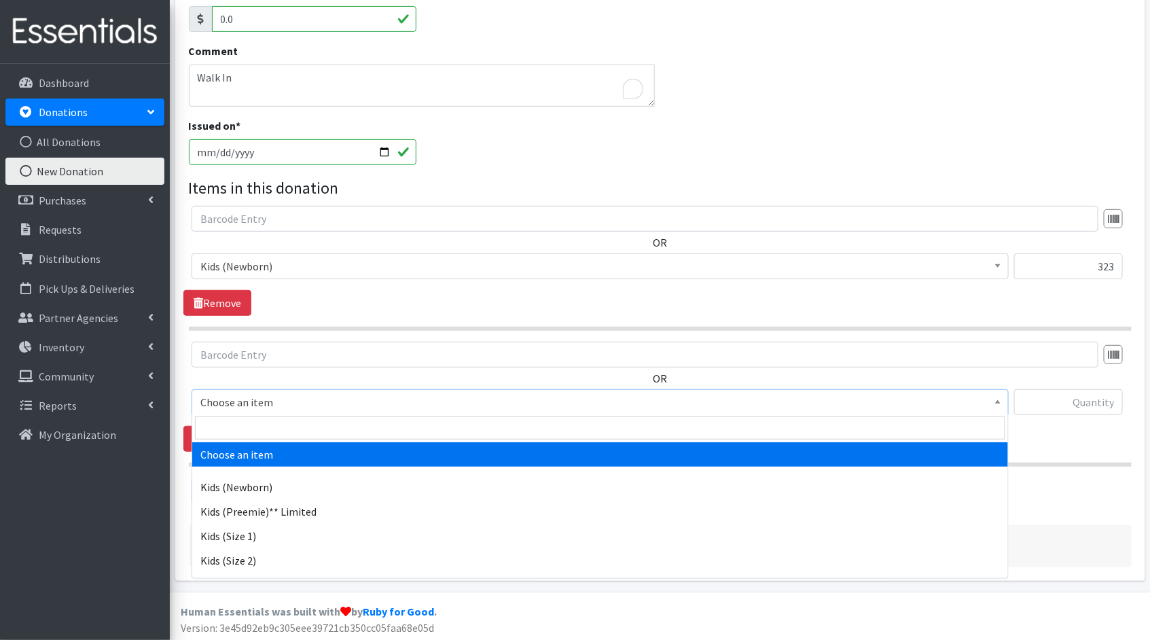
click at [955, 401] on span "Choose an item" at bounding box center [599, 402] width 799 height 19
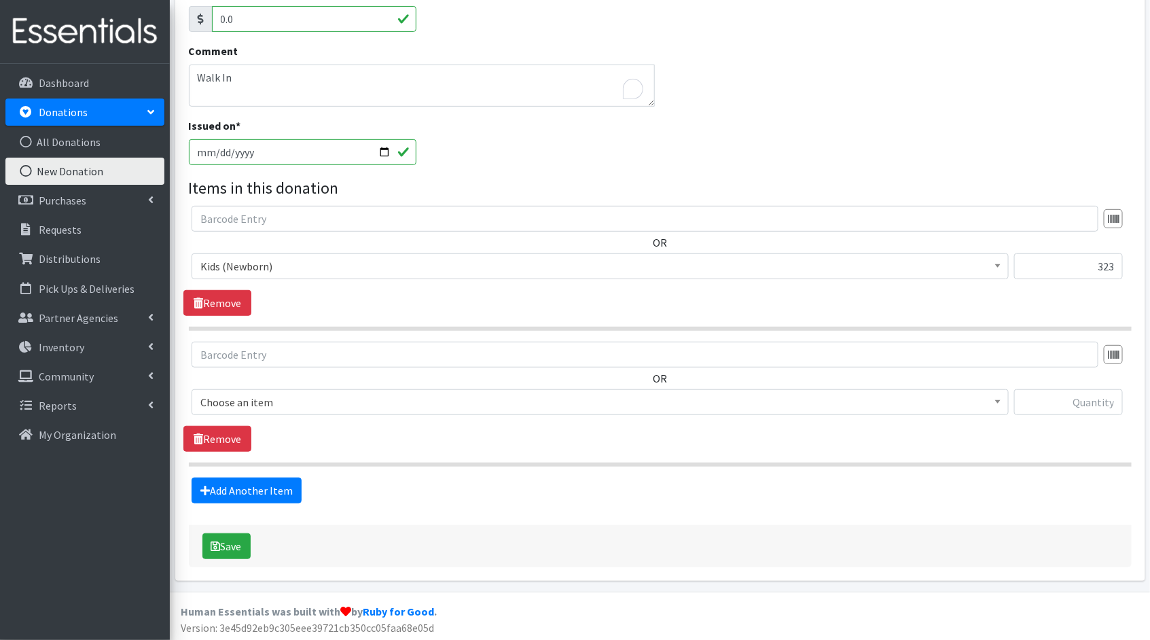
click at [850, 162] on div "Issued on * 2025-09-23" at bounding box center [659, 147] width 953 height 58
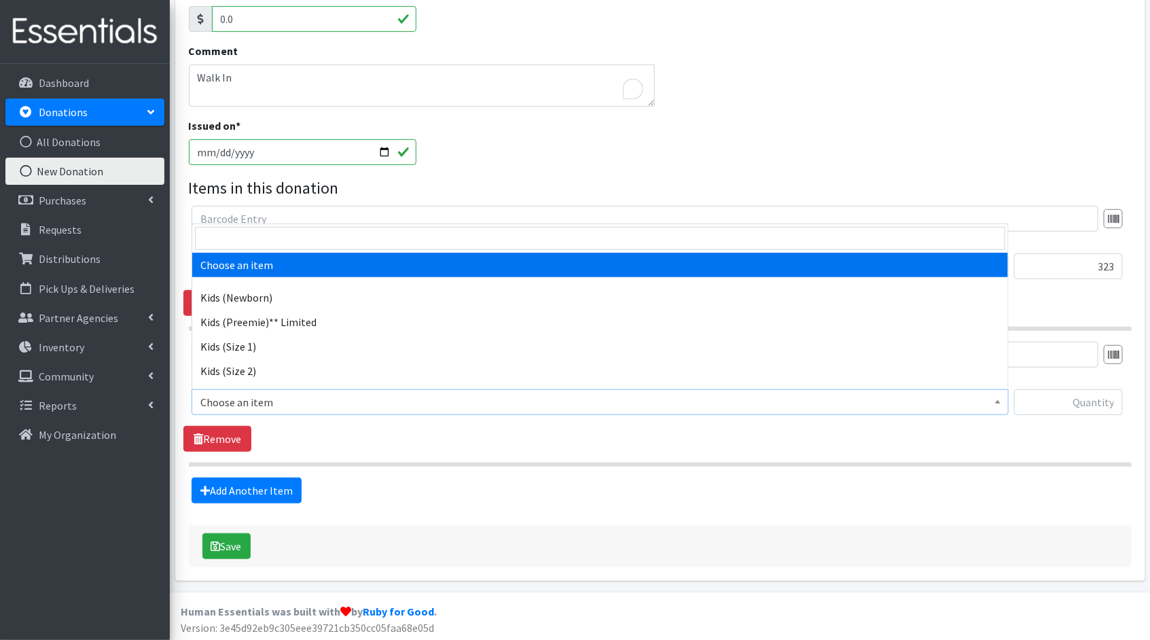
click at [577, 400] on span "Choose an item" at bounding box center [599, 402] width 799 height 19
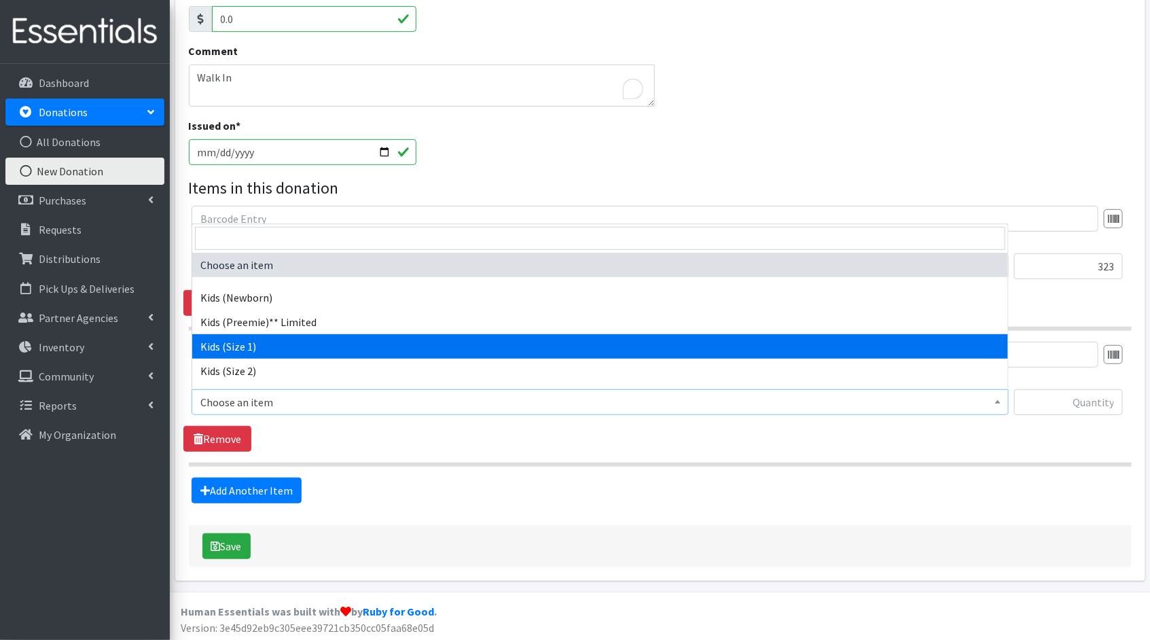
select select "1823"
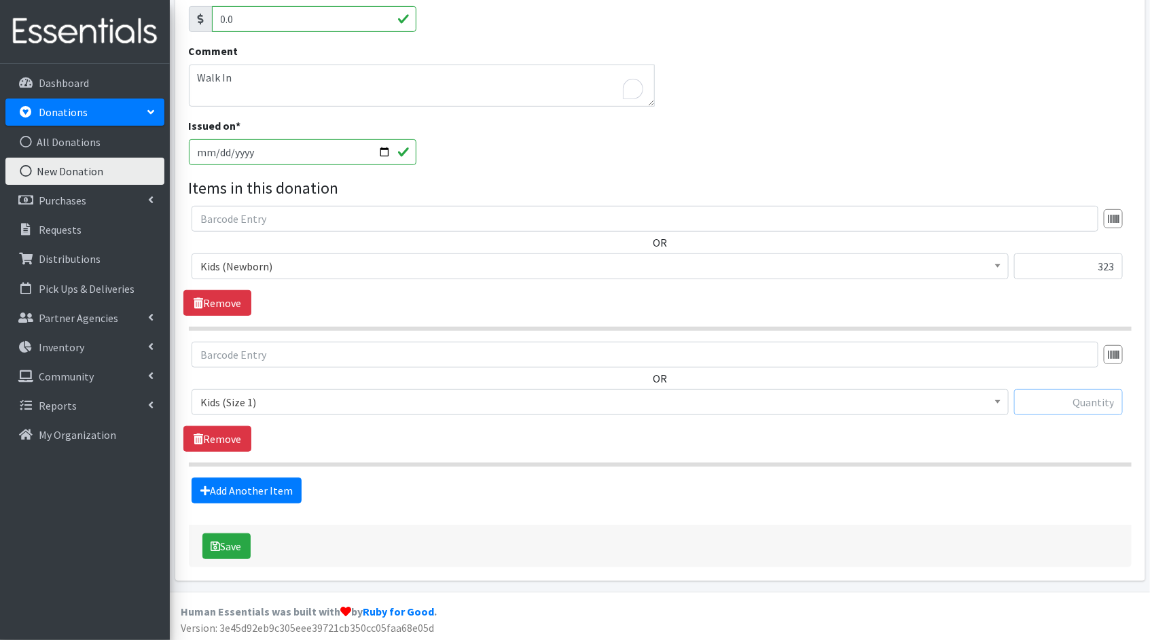
click at [1094, 398] on input "text" at bounding box center [1068, 402] width 109 height 26
type input "2141"
click at [247, 489] on link "Add Another Item" at bounding box center [247, 491] width 110 height 26
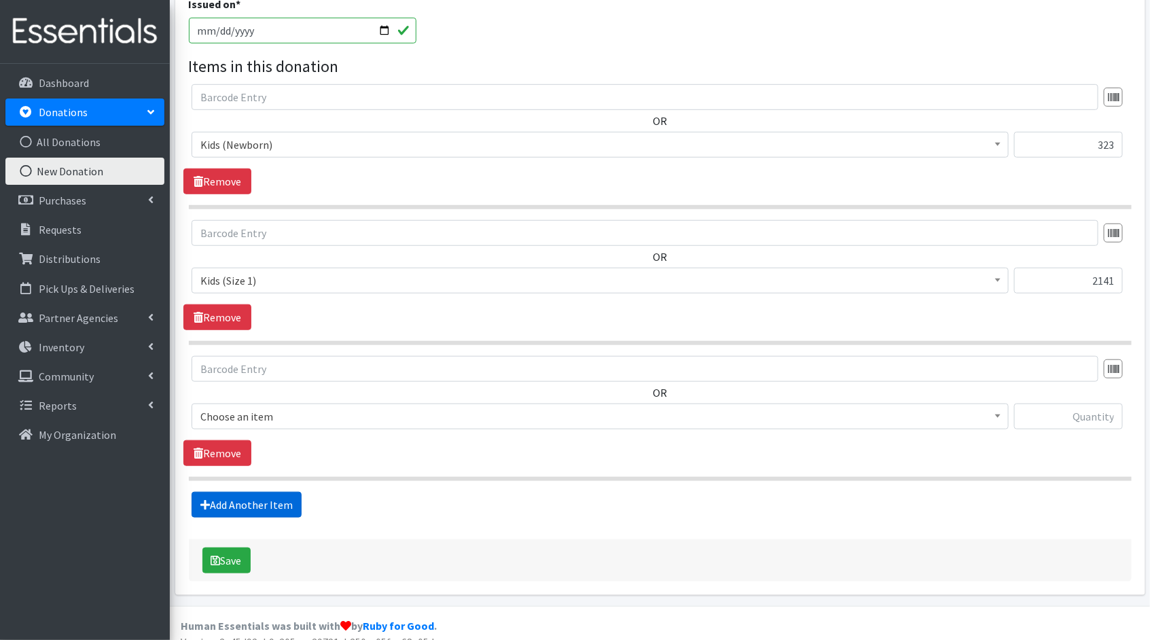
scroll to position [370, 0]
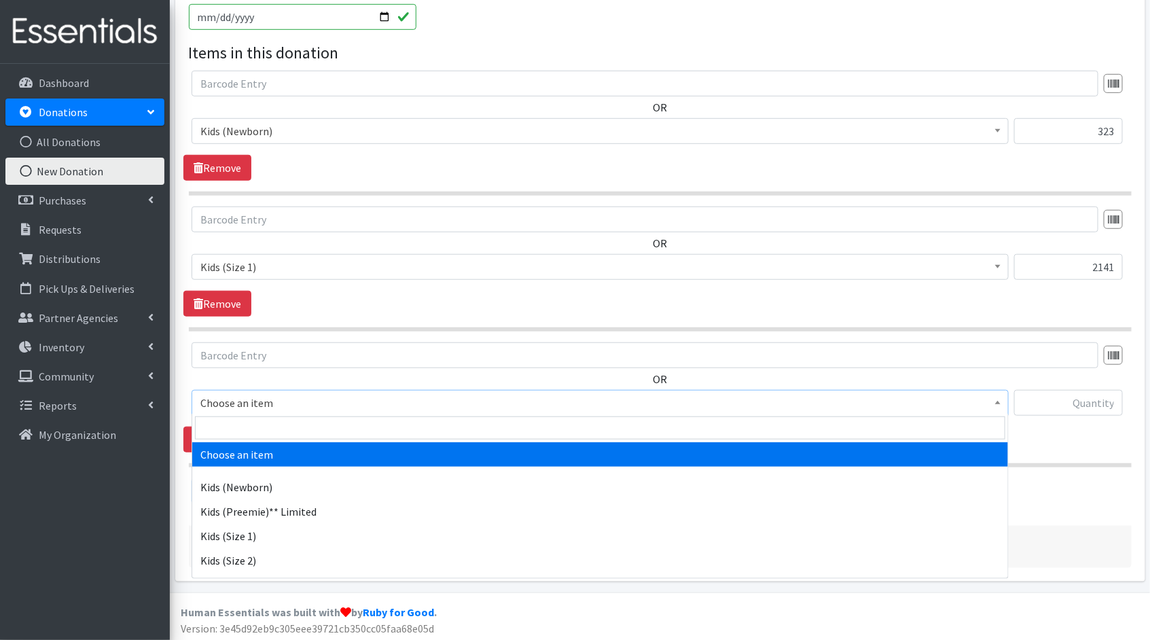
click at [482, 402] on span "Choose an item" at bounding box center [599, 402] width 799 height 19
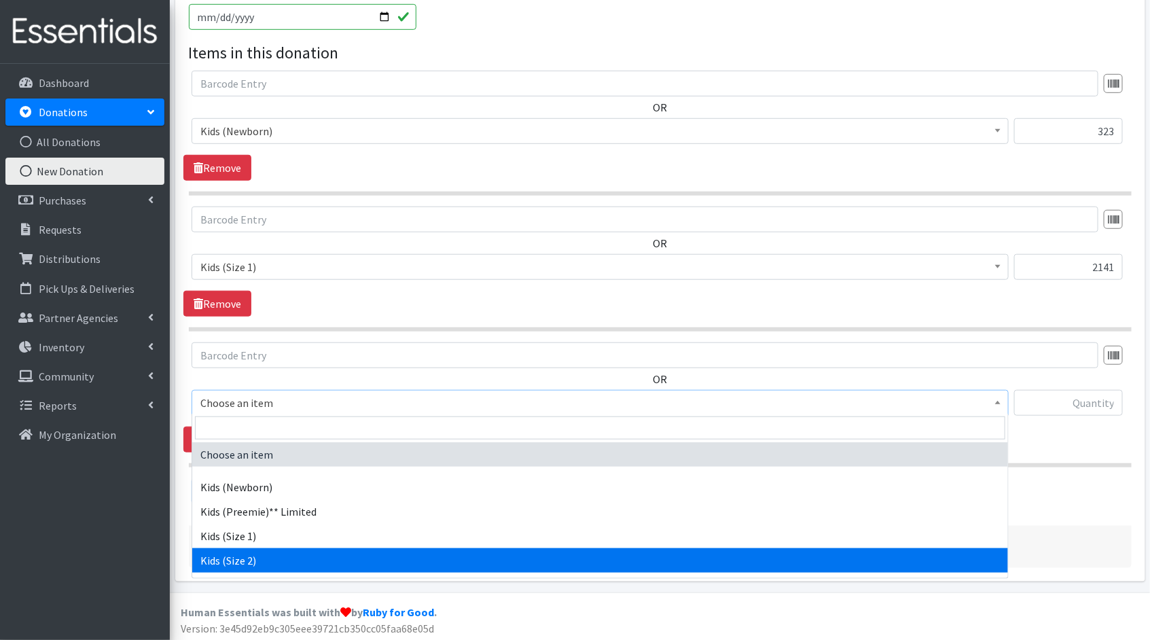
select select "1824"
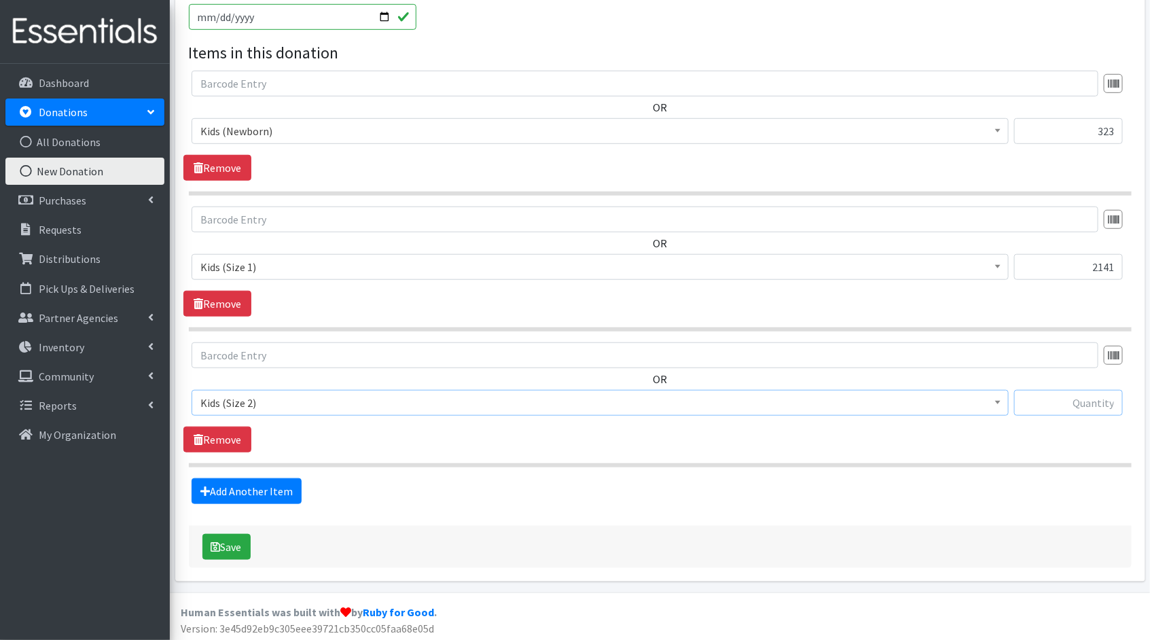
click at [1109, 406] on input "text" at bounding box center [1068, 403] width 109 height 26
type input "248"
click at [249, 494] on link "Add Another Item" at bounding box center [247, 491] width 110 height 26
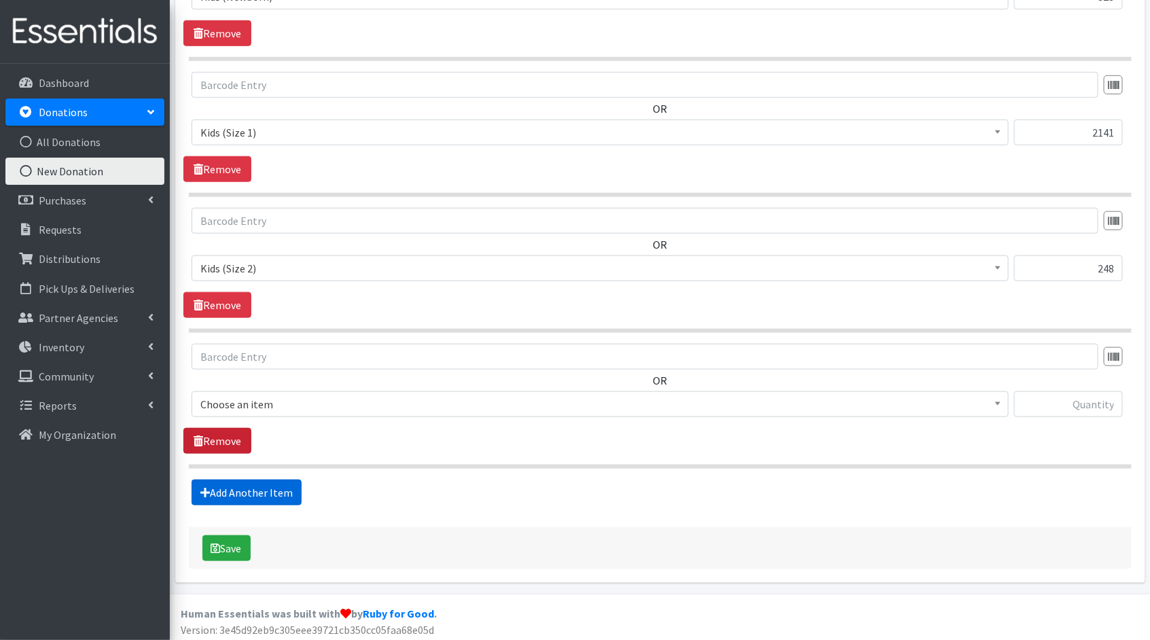
scroll to position [505, 0]
click at [319, 403] on span "Choose an item" at bounding box center [599, 403] width 799 height 19
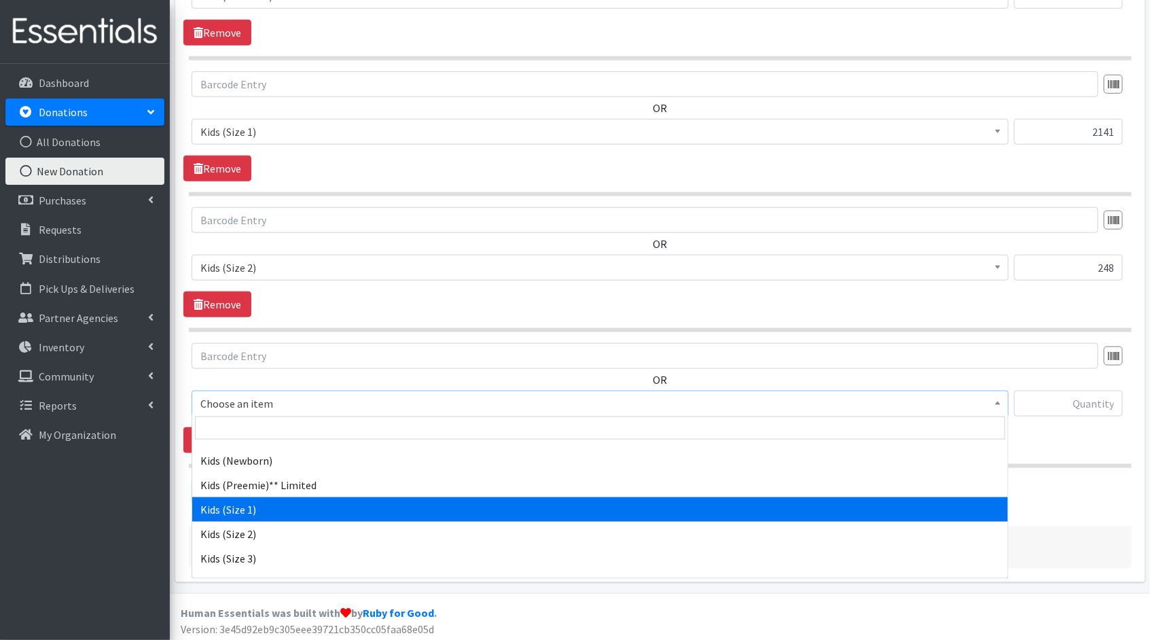
scroll to position [33, 0]
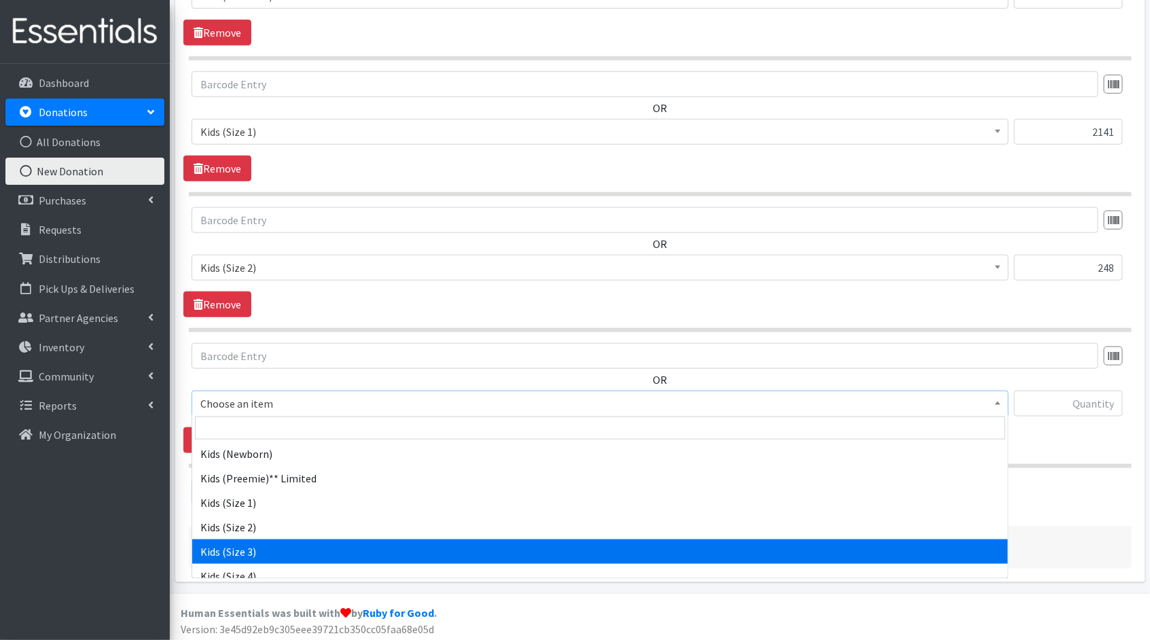
select select "1825"
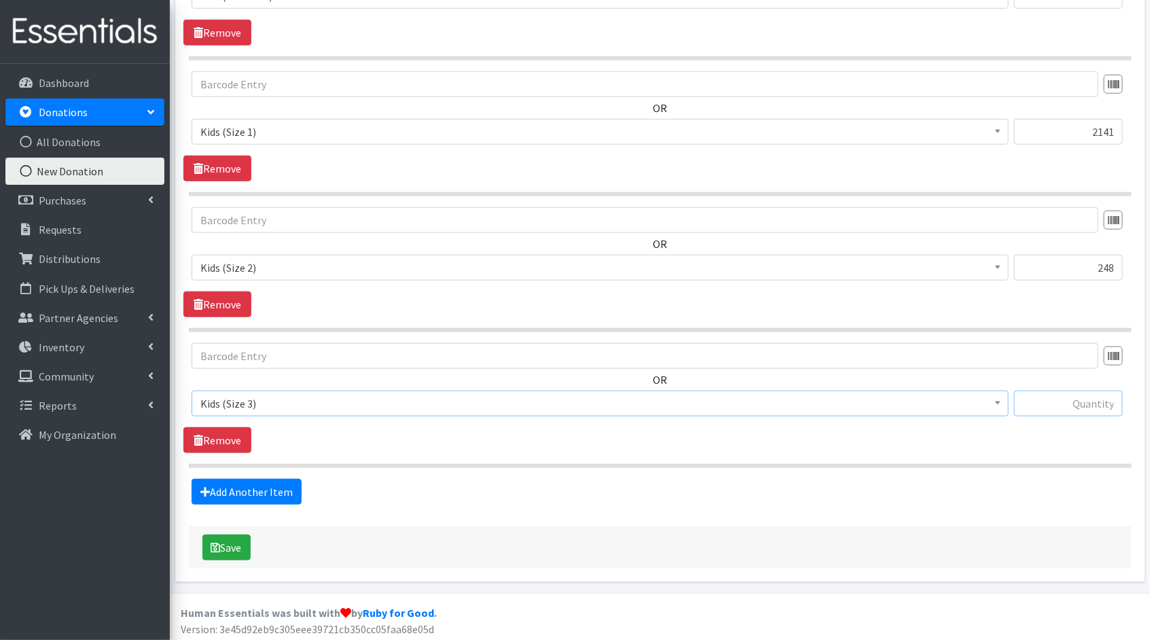
click at [1082, 403] on input "text" at bounding box center [1068, 404] width 109 height 26
type input "237"
click at [229, 488] on link "Add Another Item" at bounding box center [247, 492] width 110 height 26
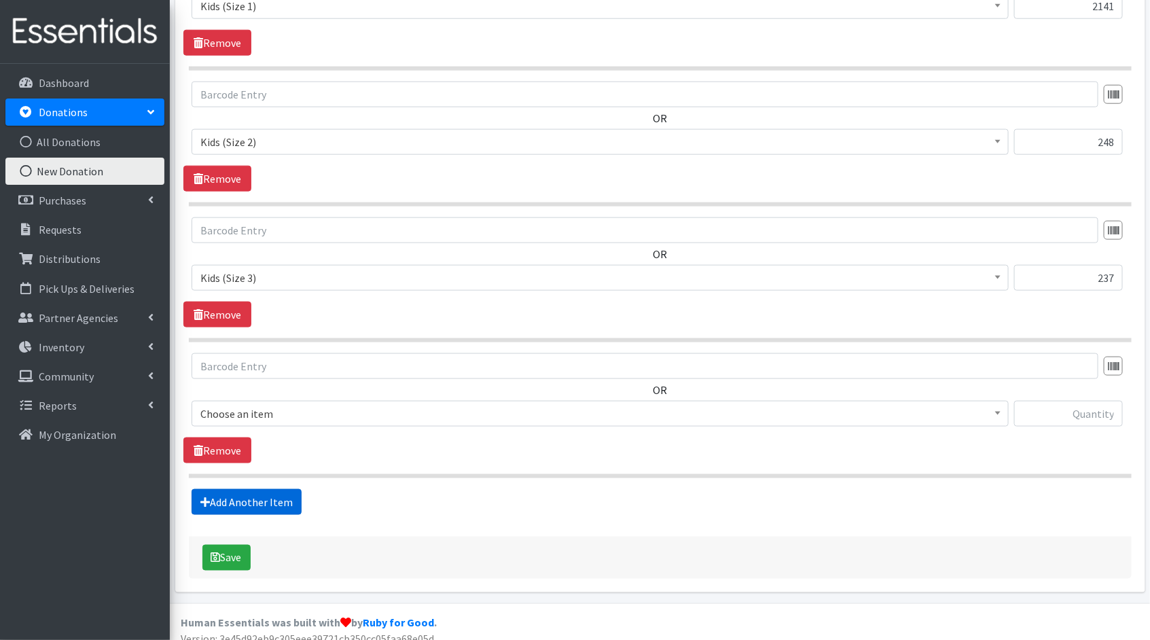
scroll to position [640, 0]
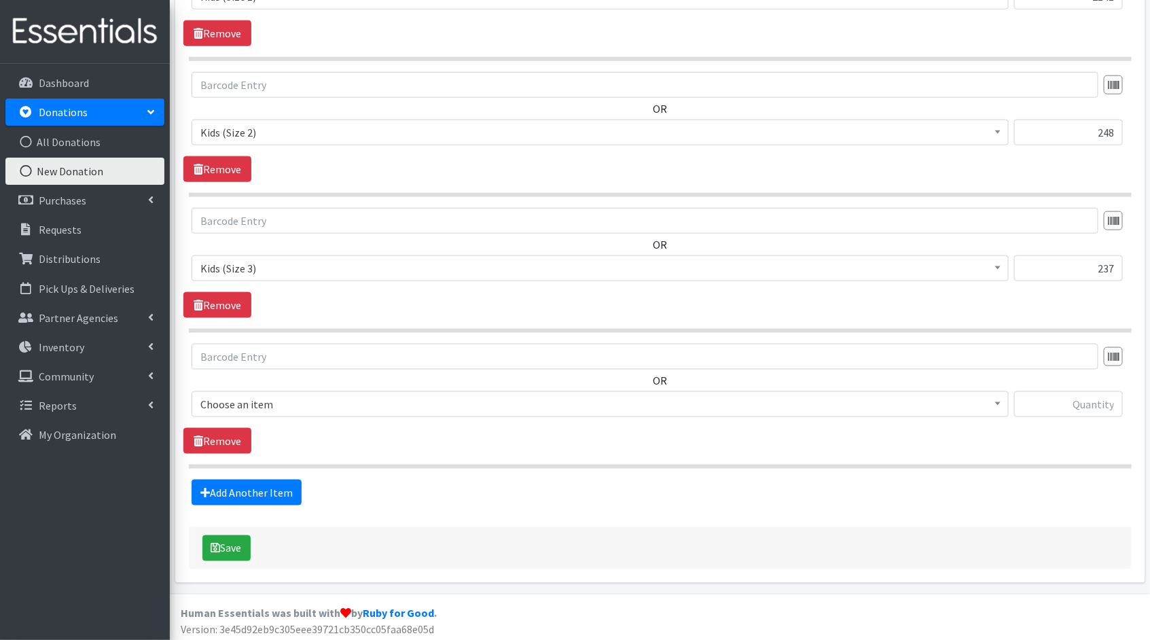
click at [980, 407] on span "Choose an item" at bounding box center [599, 404] width 799 height 19
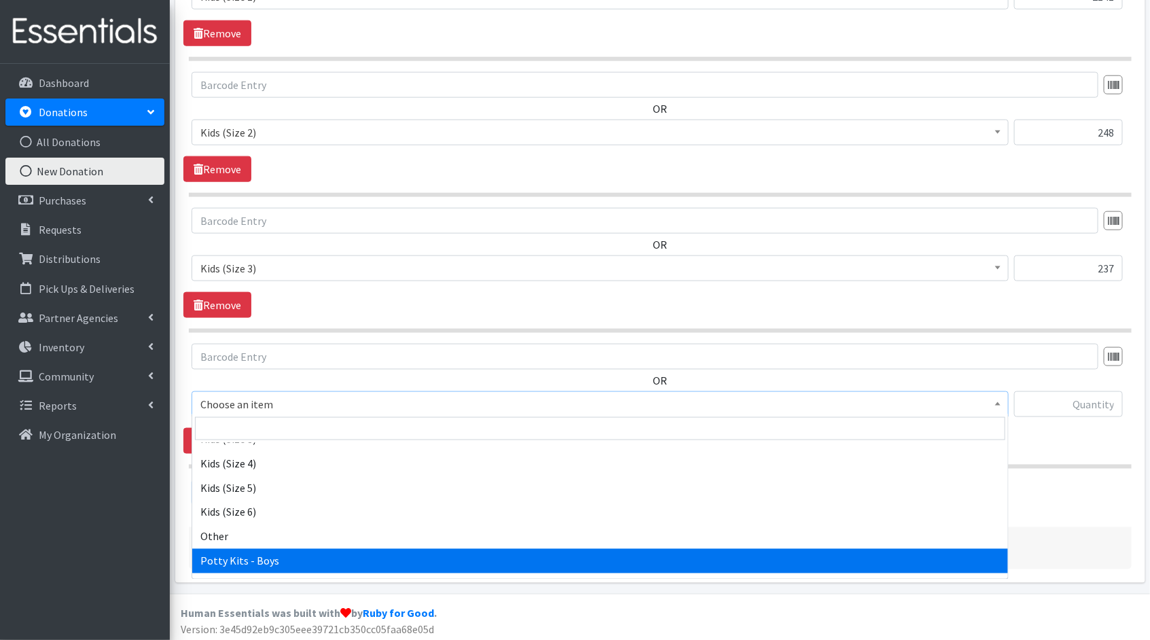
scroll to position [132, 0]
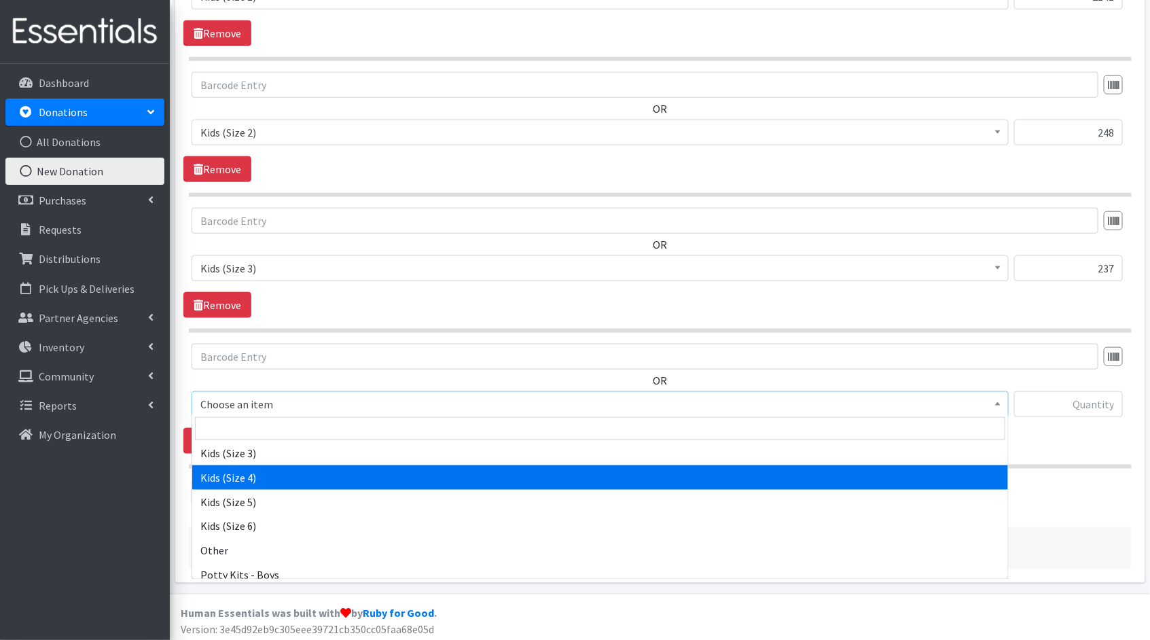
select select "1828"
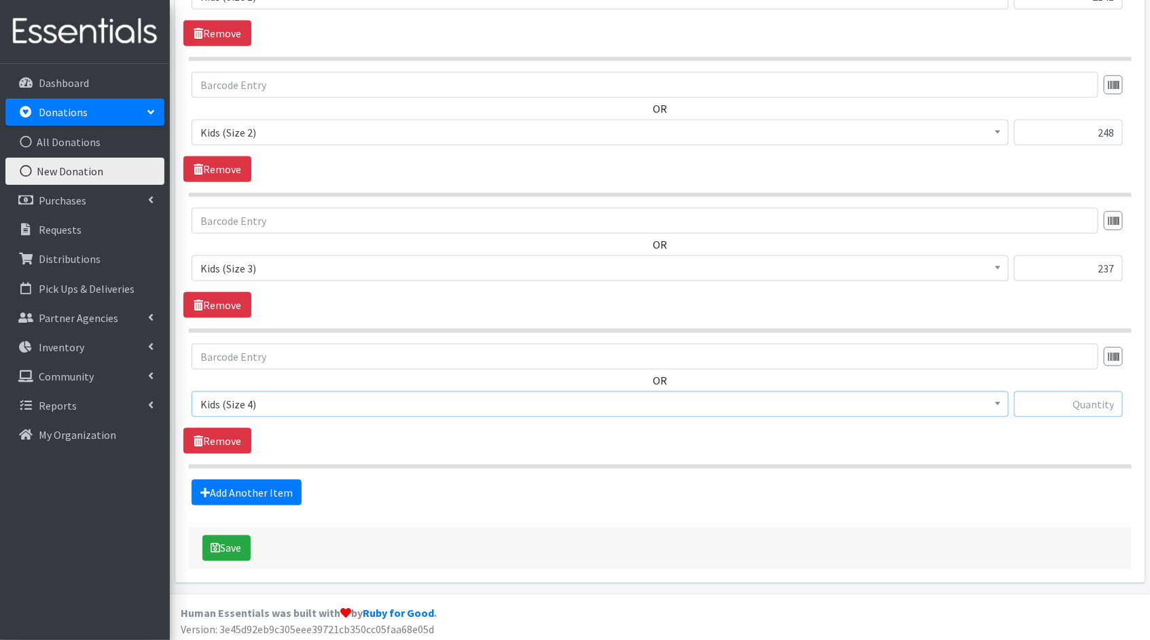
click at [1059, 409] on input "text" at bounding box center [1068, 404] width 109 height 26
type input "220"
click at [240, 483] on link "Add Another Item" at bounding box center [247, 493] width 110 height 26
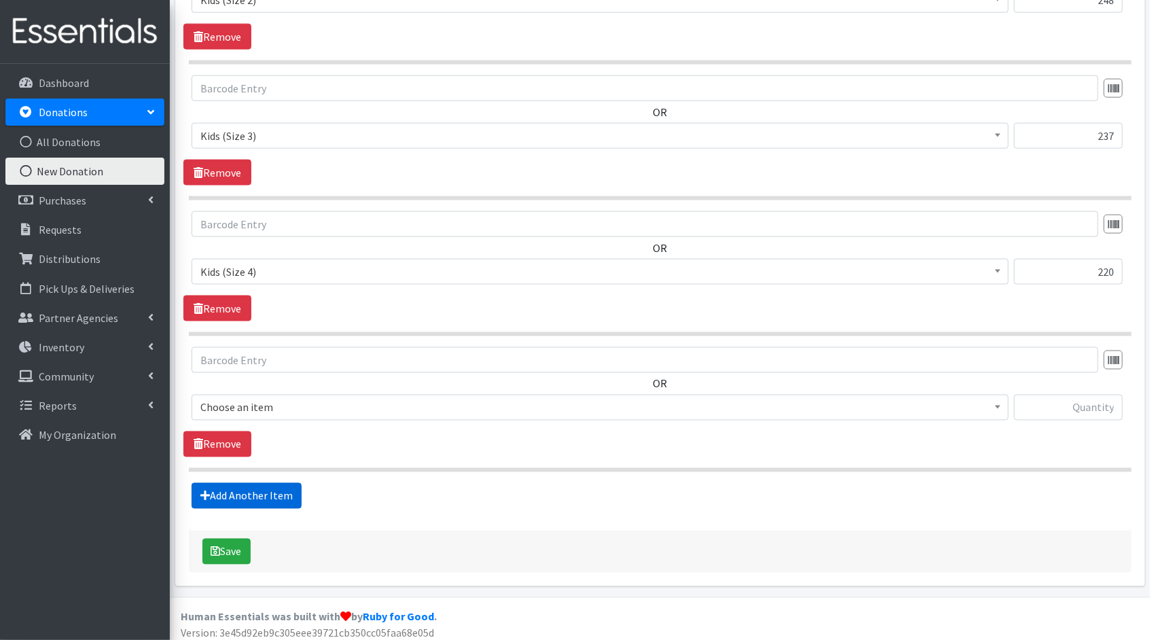
scroll to position [776, 0]
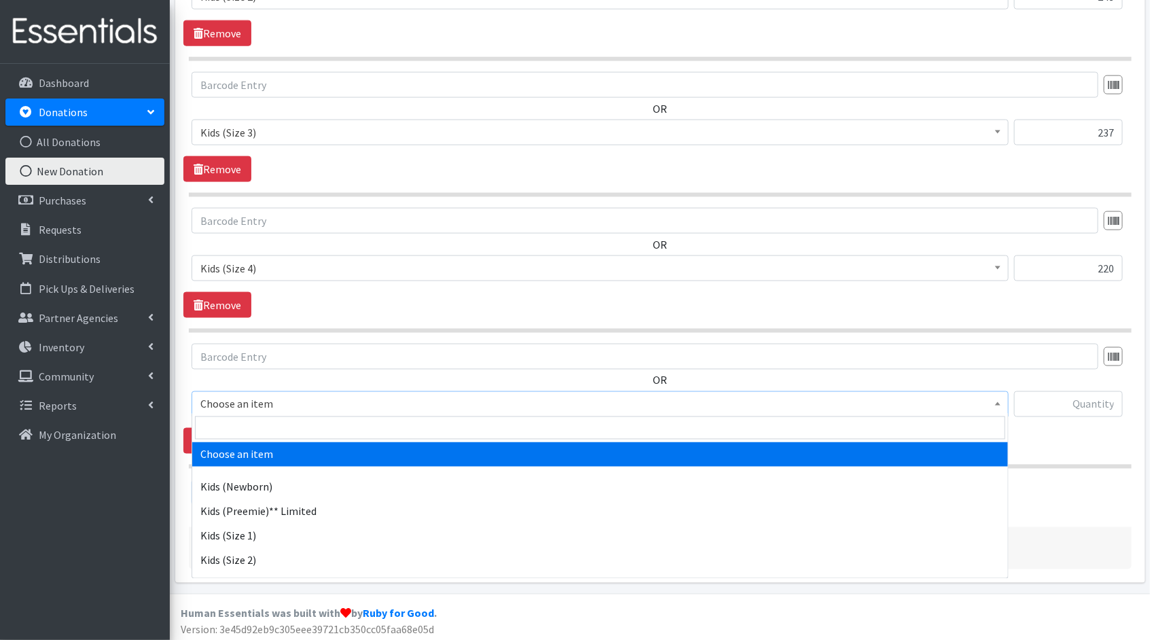
click at [916, 403] on span "Choose an item" at bounding box center [599, 404] width 799 height 19
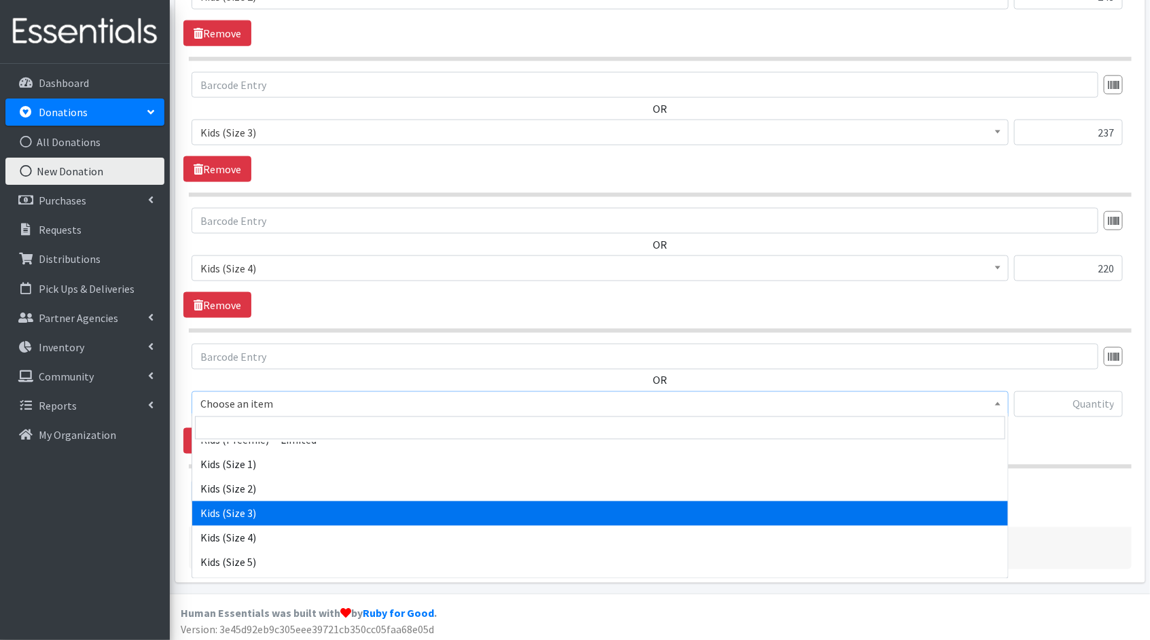
scroll to position [75, 0]
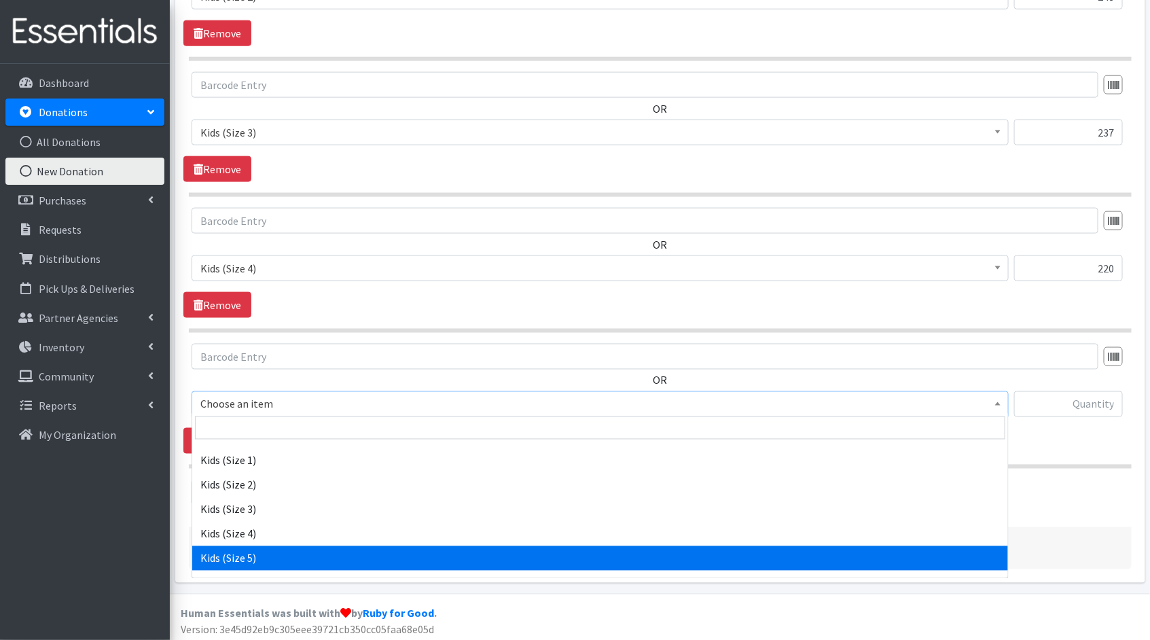
select select "1832"
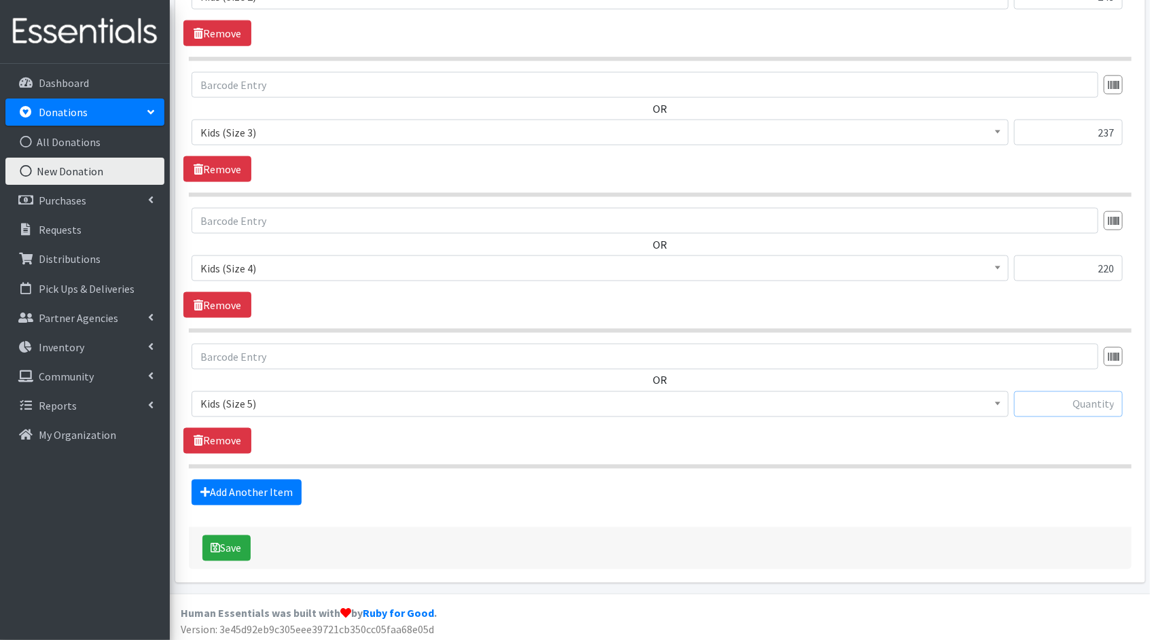
click at [1092, 412] on input "text" at bounding box center [1068, 404] width 109 height 26
type input "132"
click at [276, 482] on link "Add Another Item" at bounding box center [247, 493] width 110 height 26
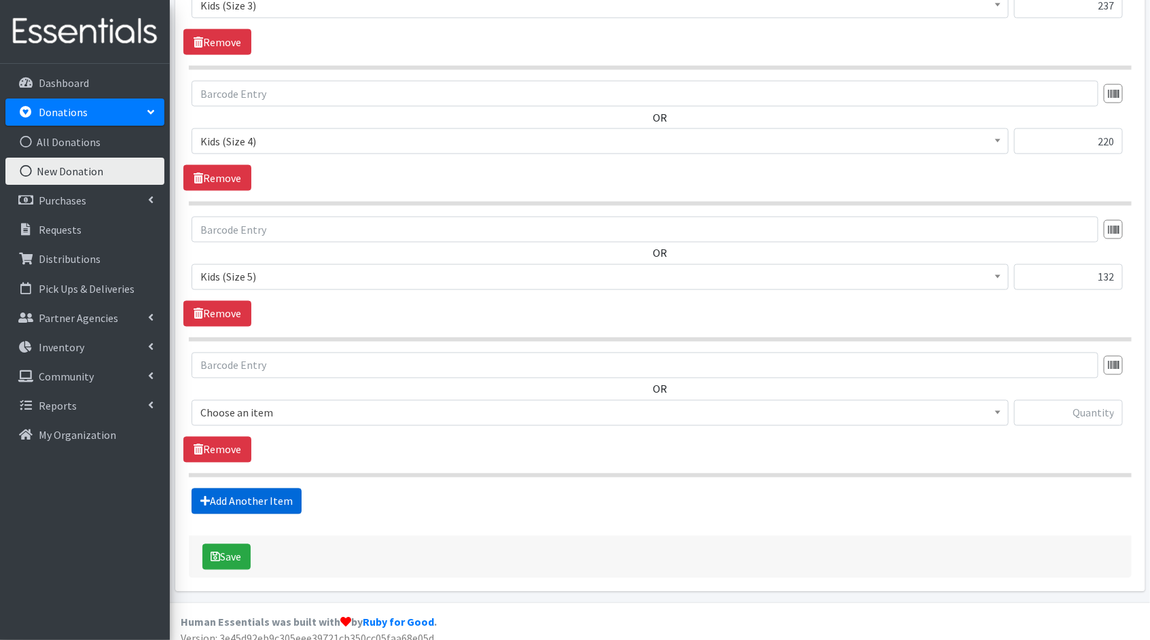
scroll to position [911, 0]
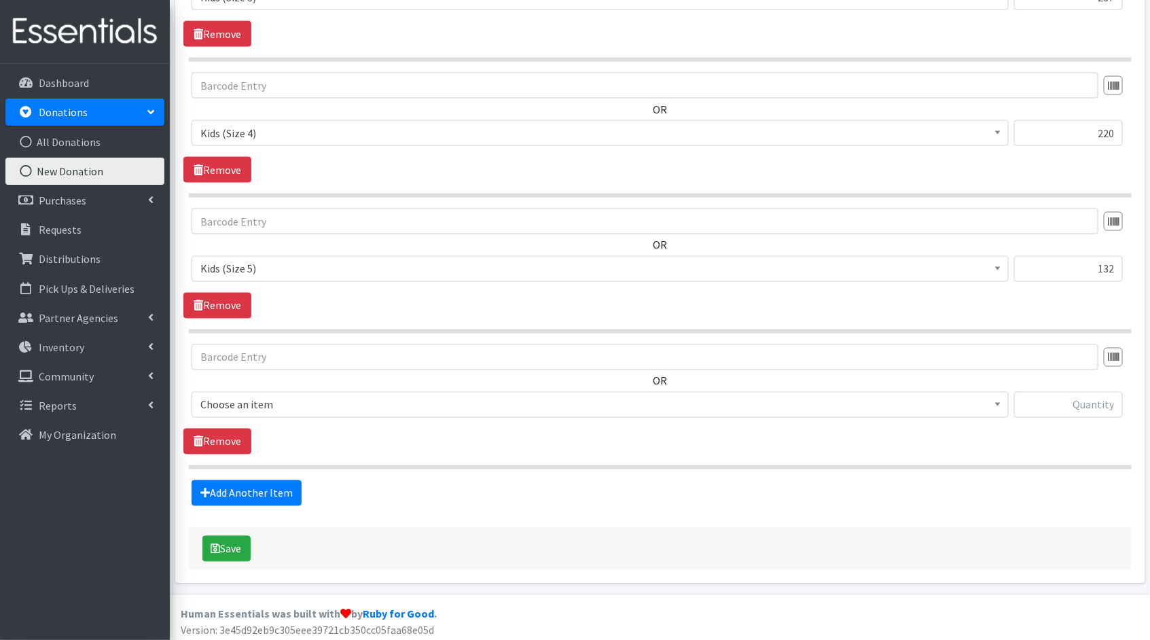
click at [434, 401] on span "Choose an item" at bounding box center [599, 404] width 799 height 19
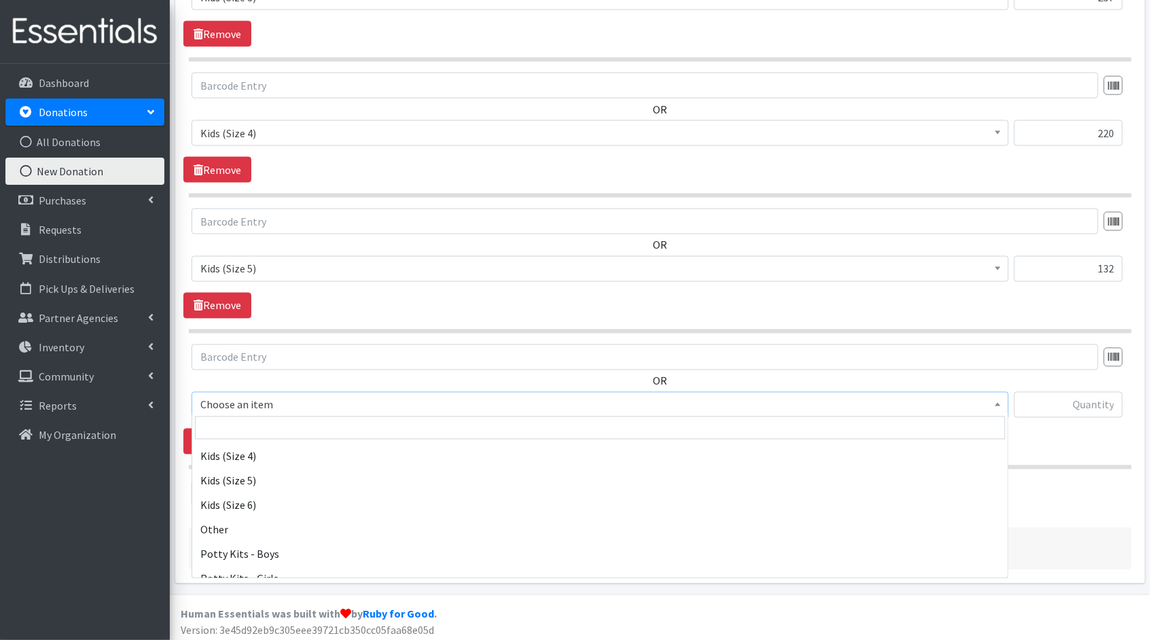
scroll to position [154, 0]
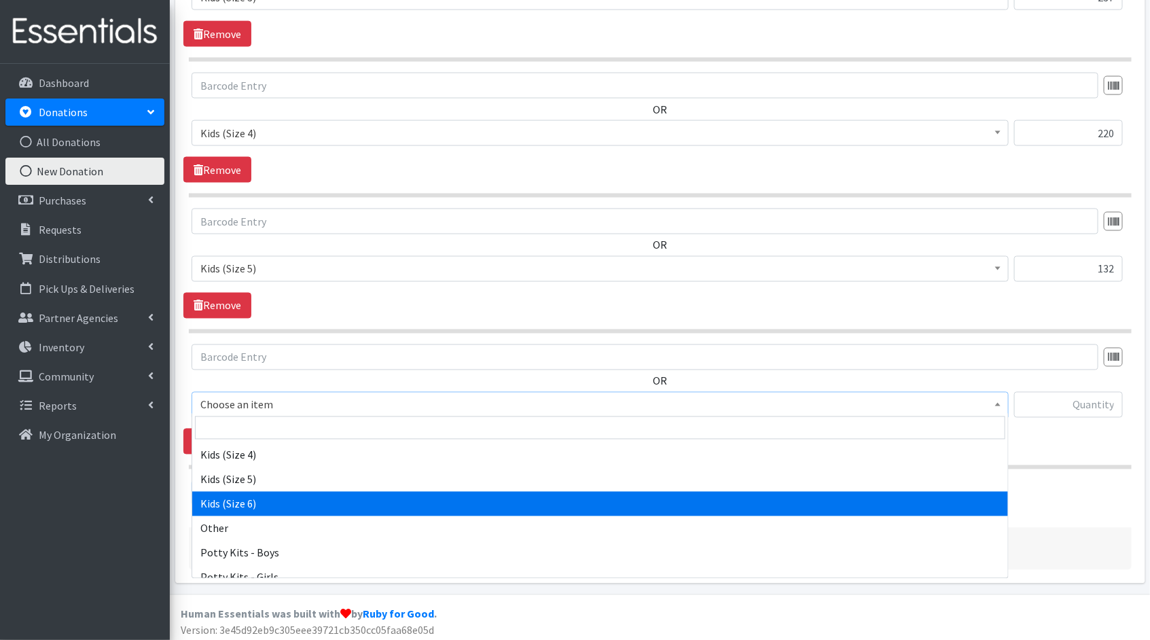
select select "1834"
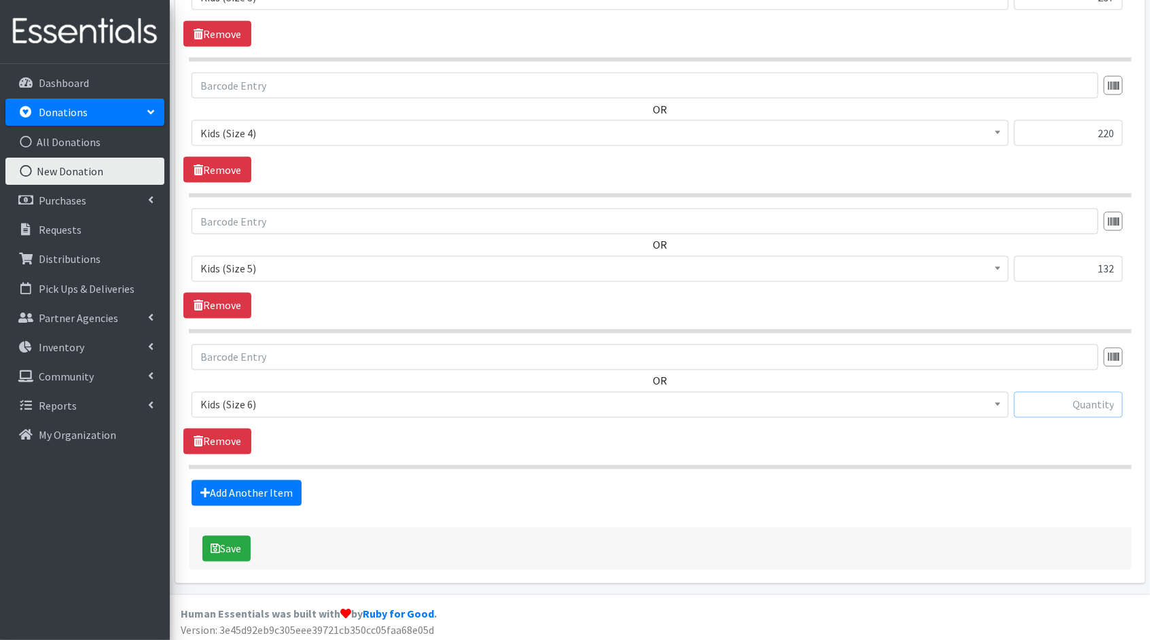
click at [1059, 401] on input "text" at bounding box center [1068, 405] width 109 height 26
type input "78"
click at [234, 484] on link "Add Another Item" at bounding box center [247, 493] width 110 height 26
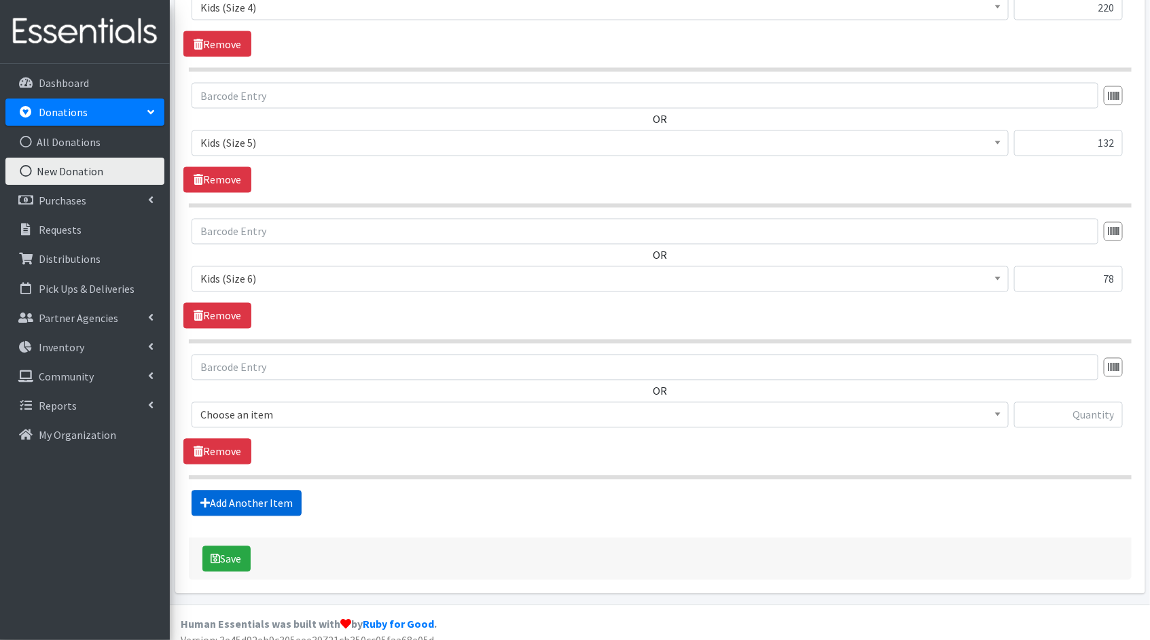
scroll to position [1046, 0]
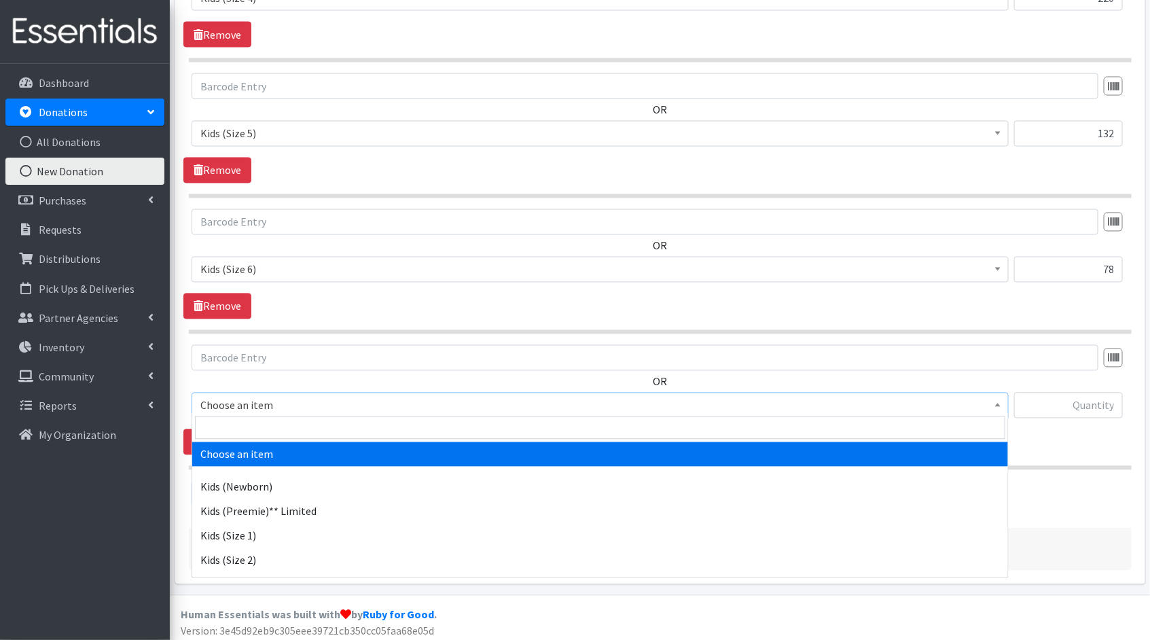
click at [967, 410] on span "Choose an item" at bounding box center [599, 405] width 799 height 19
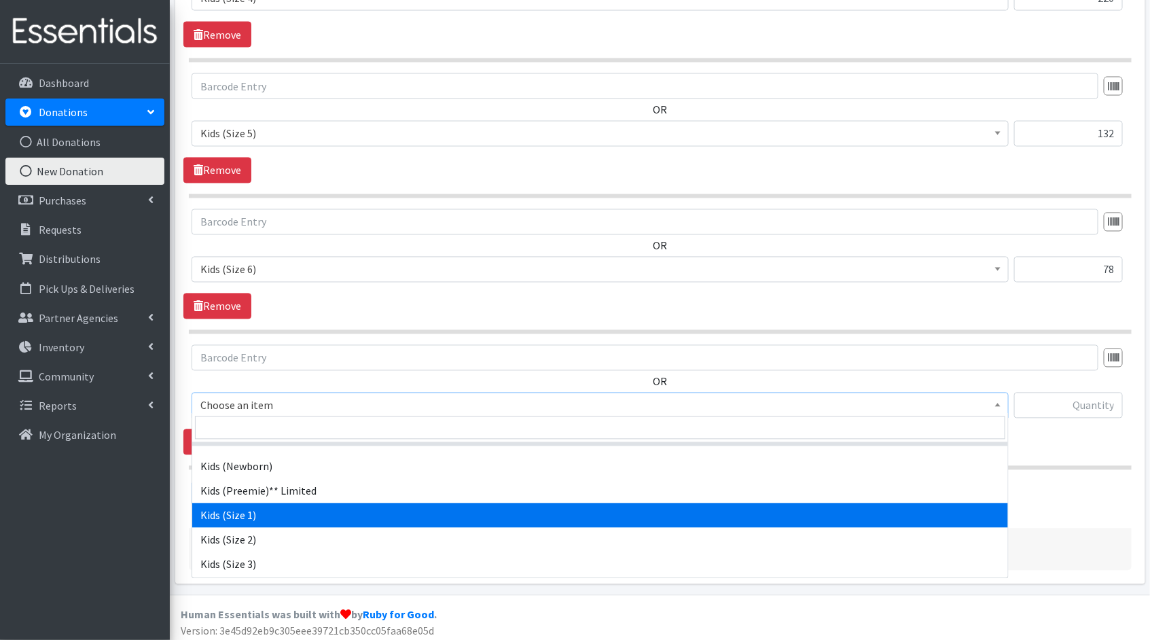
scroll to position [214, 0]
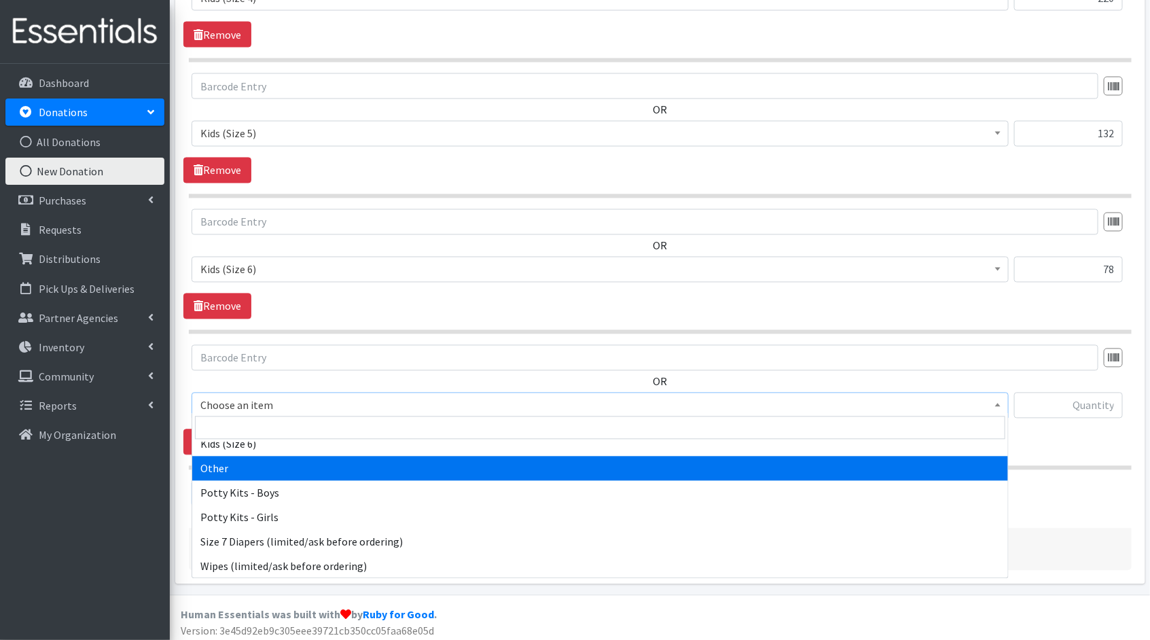
select select "11999"
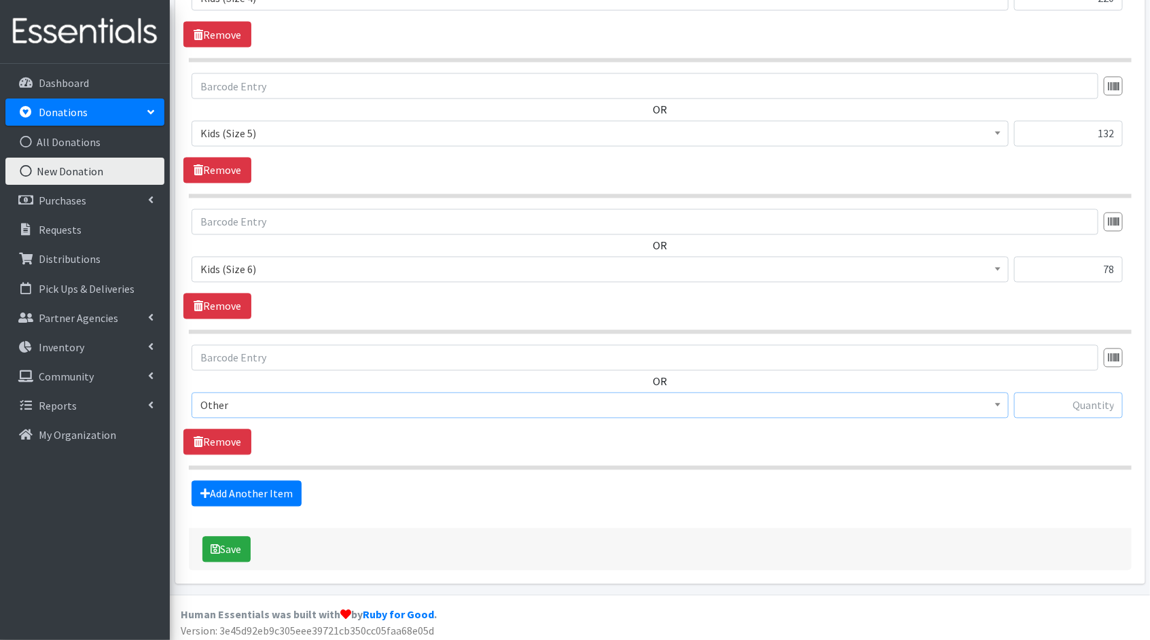
click at [1107, 403] on input "text" at bounding box center [1068, 406] width 109 height 26
type input "173"
click at [228, 547] on button "Save" at bounding box center [226, 550] width 48 height 26
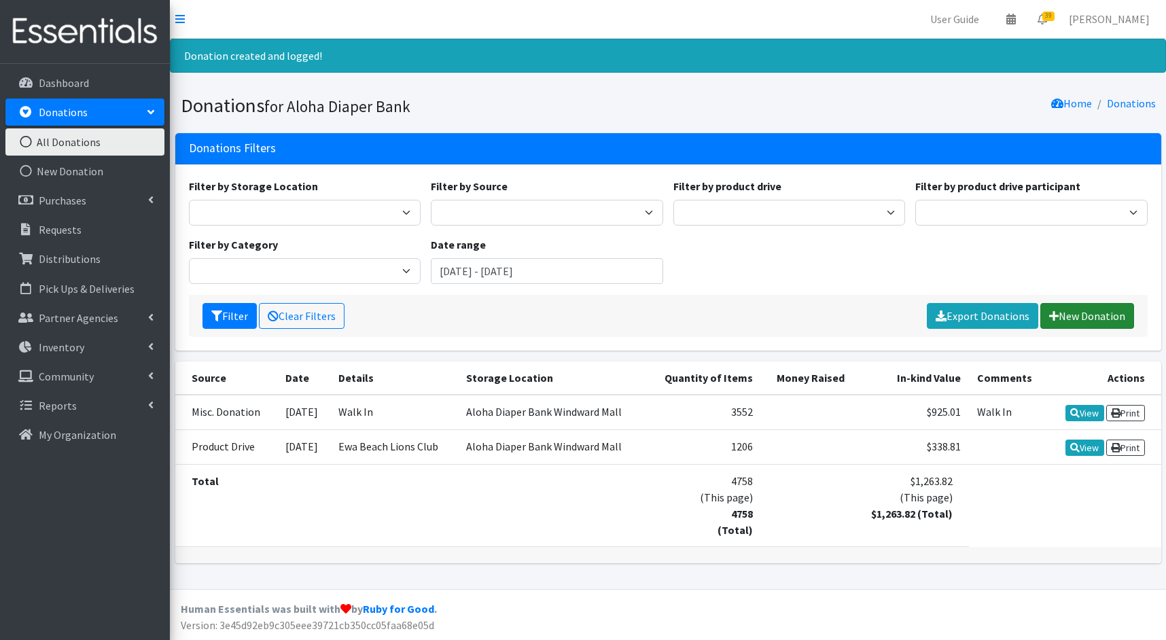
click at [1119, 308] on link "New Donation" at bounding box center [1087, 316] width 94 height 26
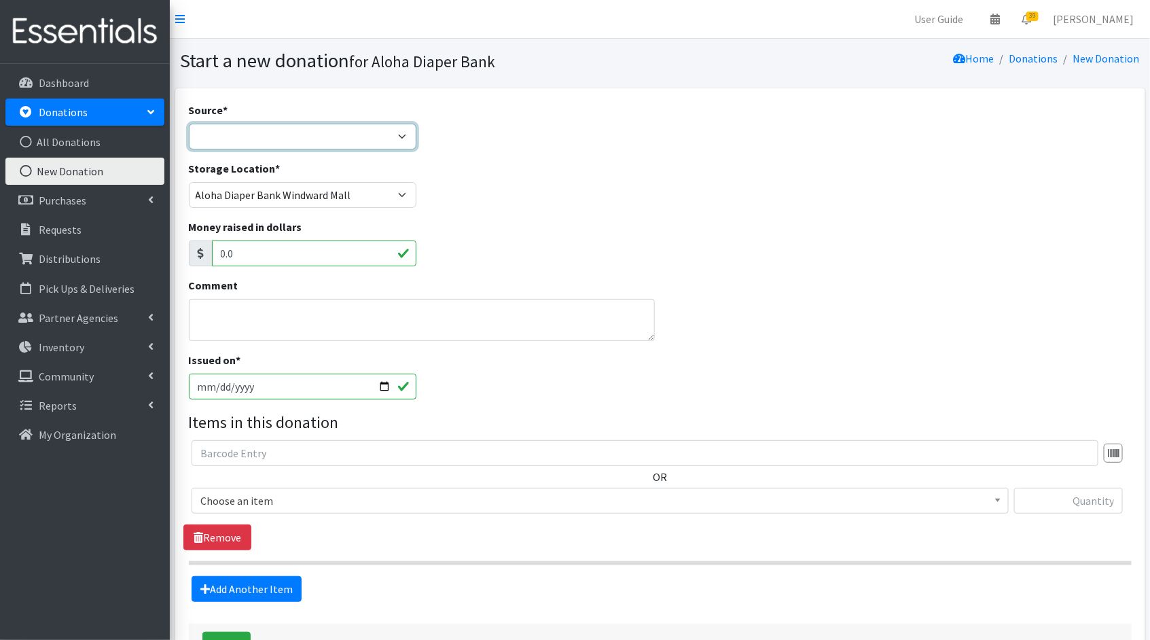
click at [389, 139] on select "Product Drive Manufacturer Donation Site Misc. Donation" at bounding box center [303, 137] width 228 height 26
select select "Misc. Donation"
click at [189, 124] on select "Product Drive Manufacturer Donation Site Misc. Donation" at bounding box center [303, 137] width 228 height 26
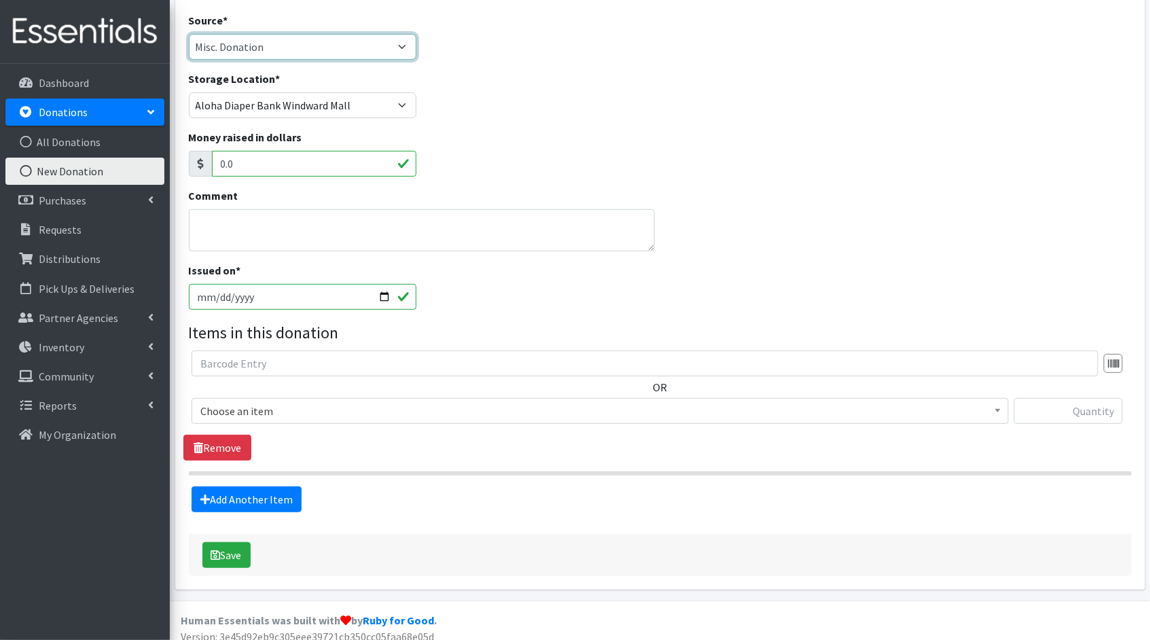
scroll to position [99, 0]
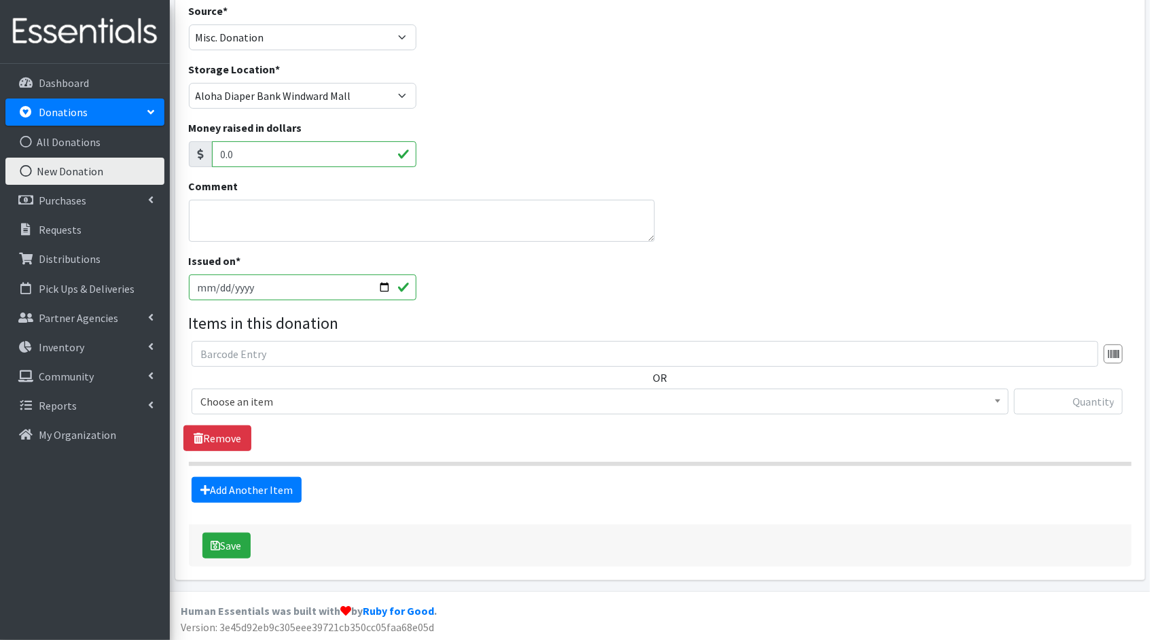
click at [960, 405] on span "Choose an item" at bounding box center [599, 401] width 799 height 19
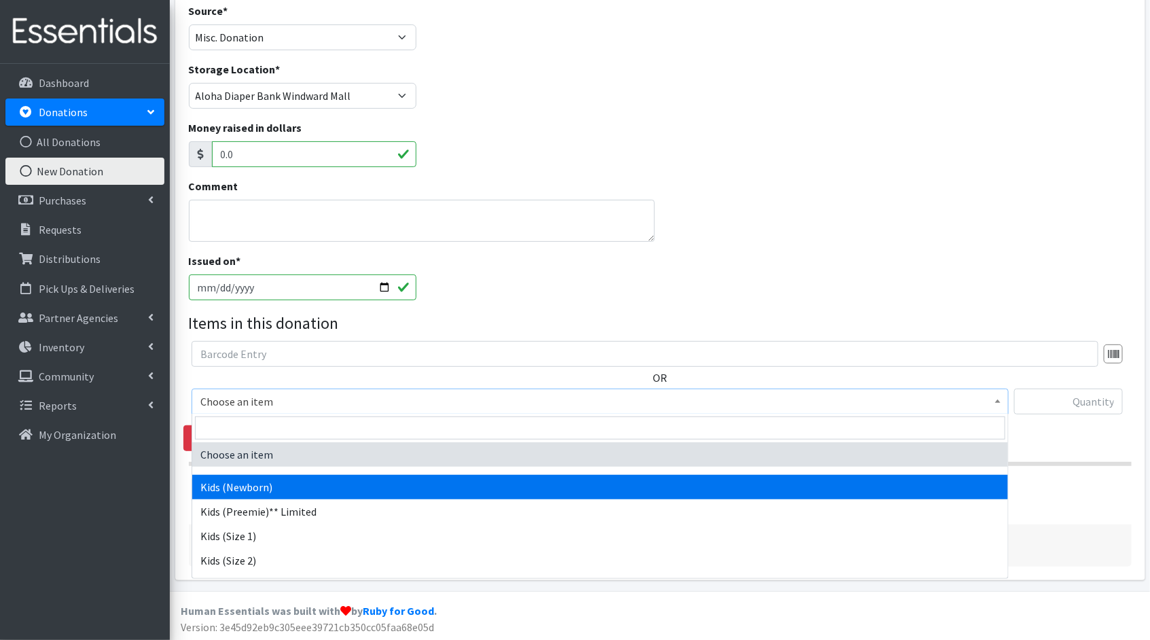
select select "1830"
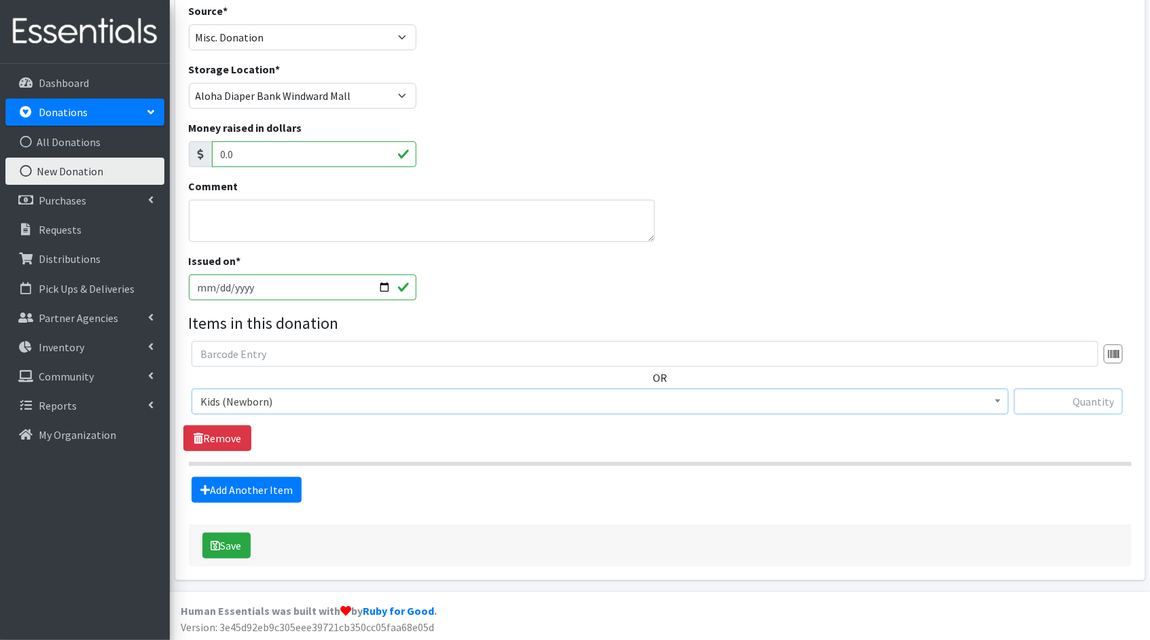
click at [1094, 406] on input "text" at bounding box center [1068, 402] width 109 height 26
type input "162"
click at [278, 494] on link "Add Another Item" at bounding box center [247, 490] width 110 height 26
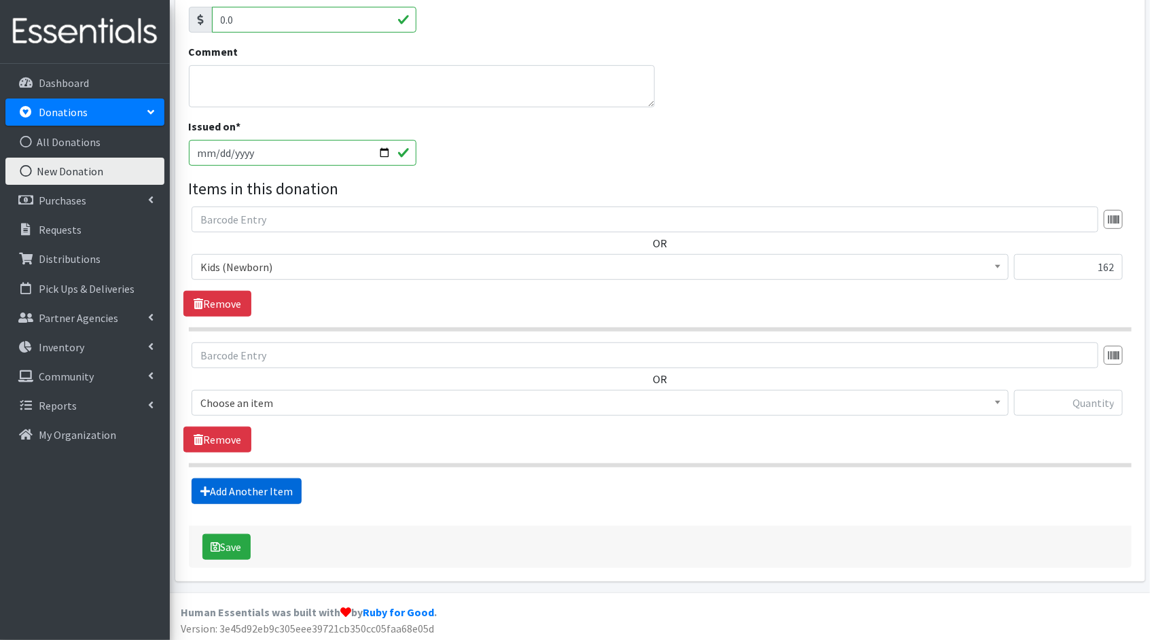
scroll to position [234, 0]
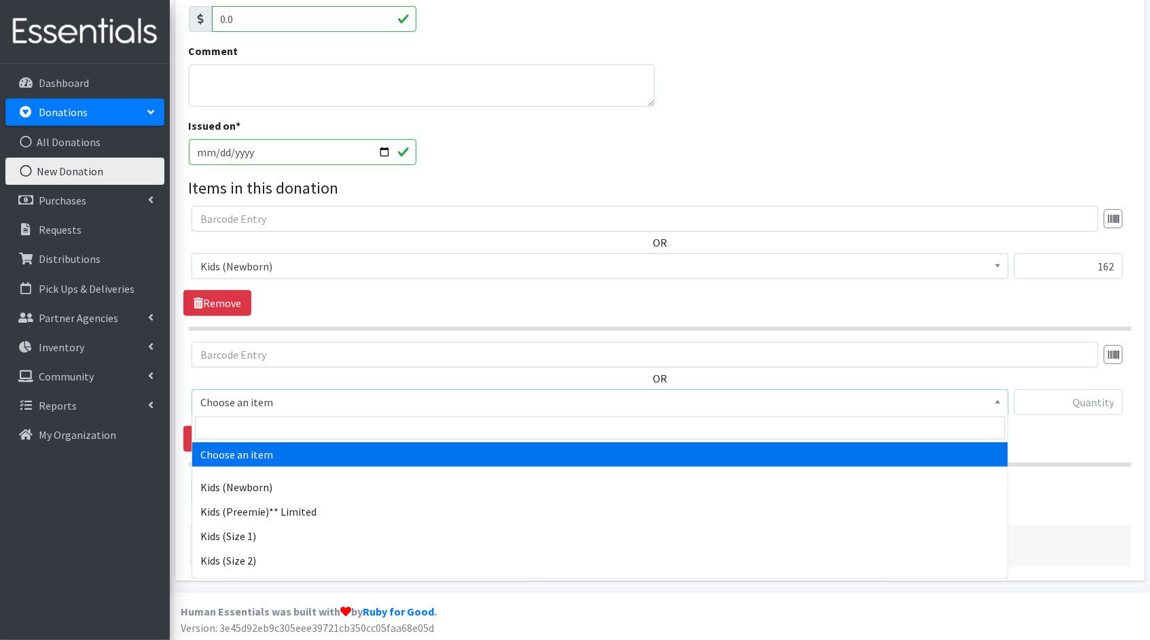
click at [468, 402] on span "Choose an item" at bounding box center [599, 402] width 799 height 19
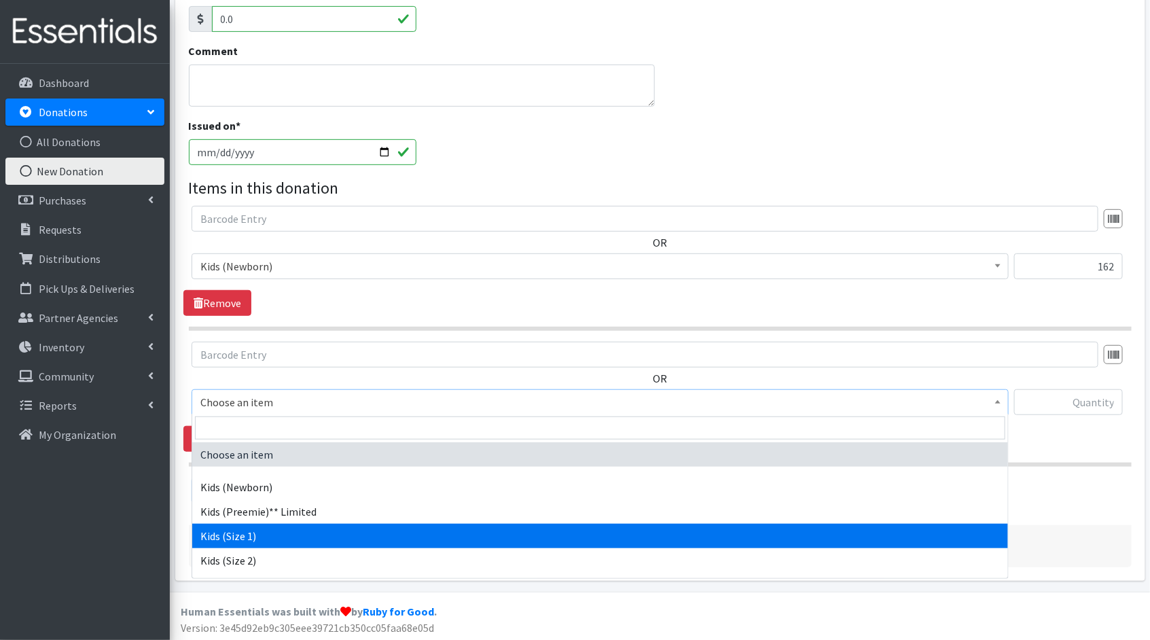
select select "1823"
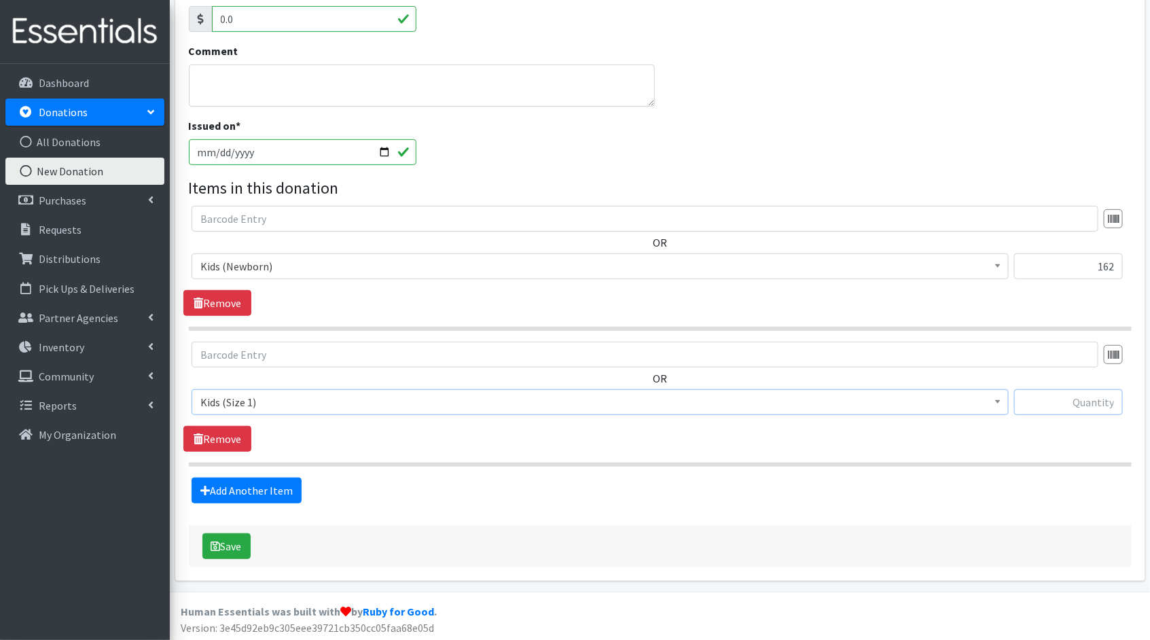
click at [1079, 403] on input "text" at bounding box center [1068, 402] width 109 height 26
type input "539"
click at [256, 486] on link "Add Another Item" at bounding box center [247, 491] width 110 height 26
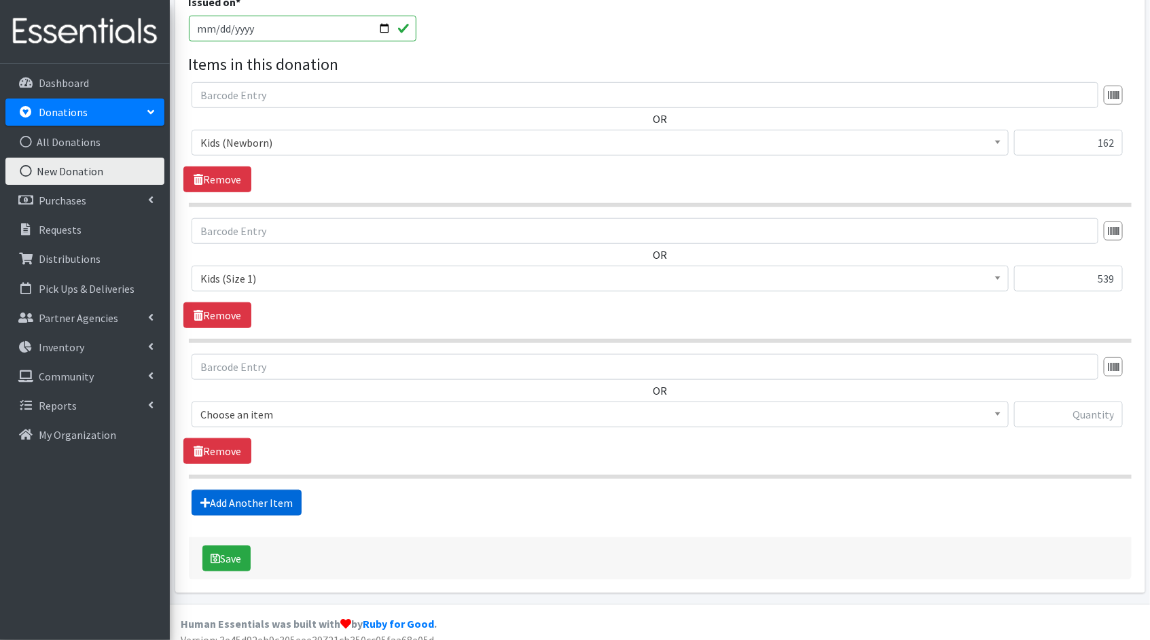
scroll to position [370, 0]
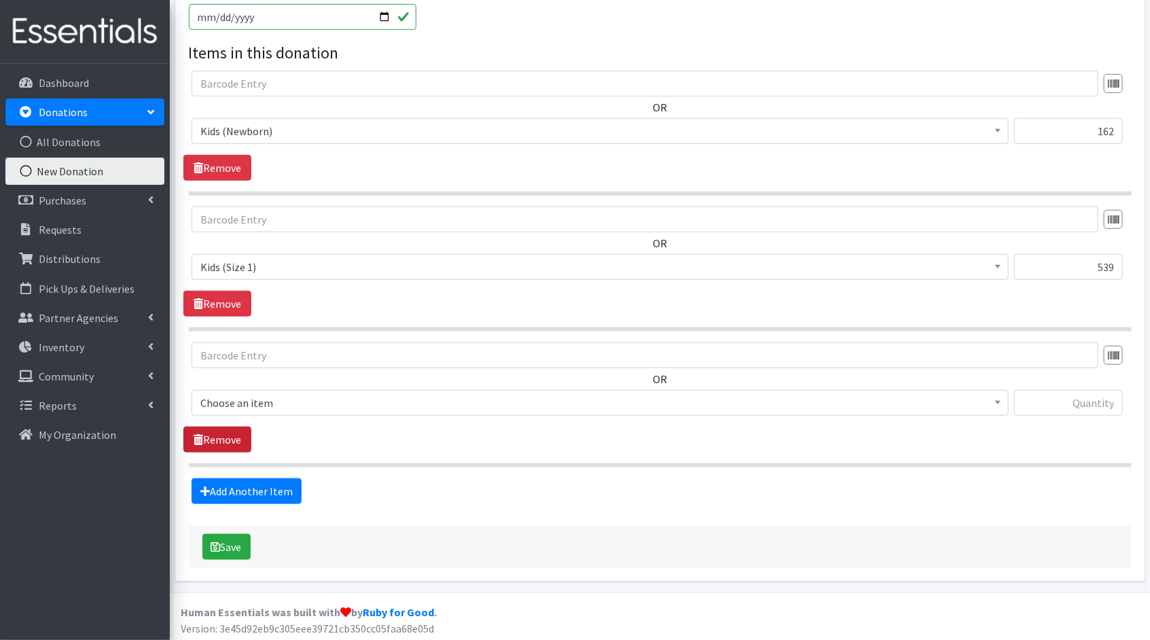
click at [231, 431] on link "Remove" at bounding box center [217, 440] width 68 height 26
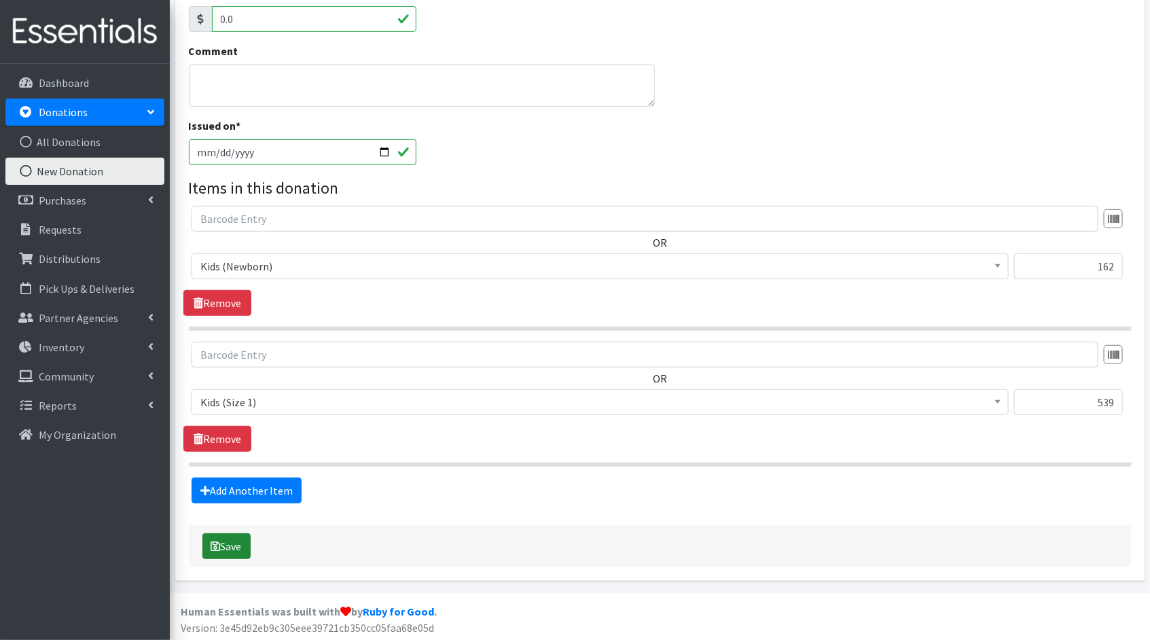
click at [243, 549] on button "Save" at bounding box center [226, 546] width 48 height 26
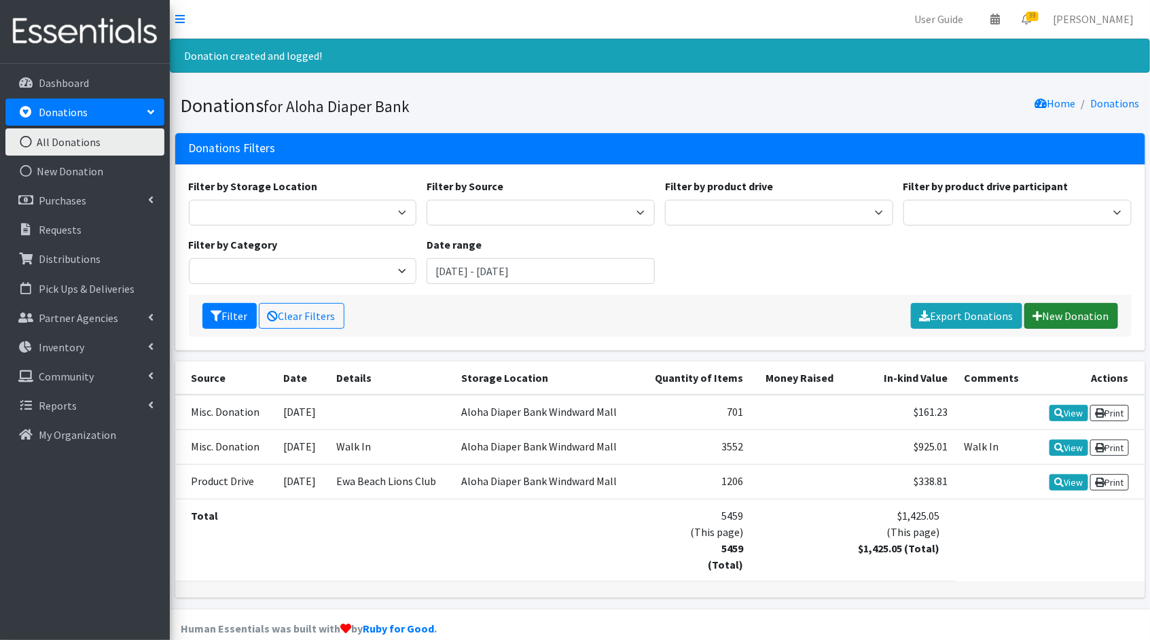
click at [1071, 311] on link "New Donation" at bounding box center [1071, 316] width 94 height 26
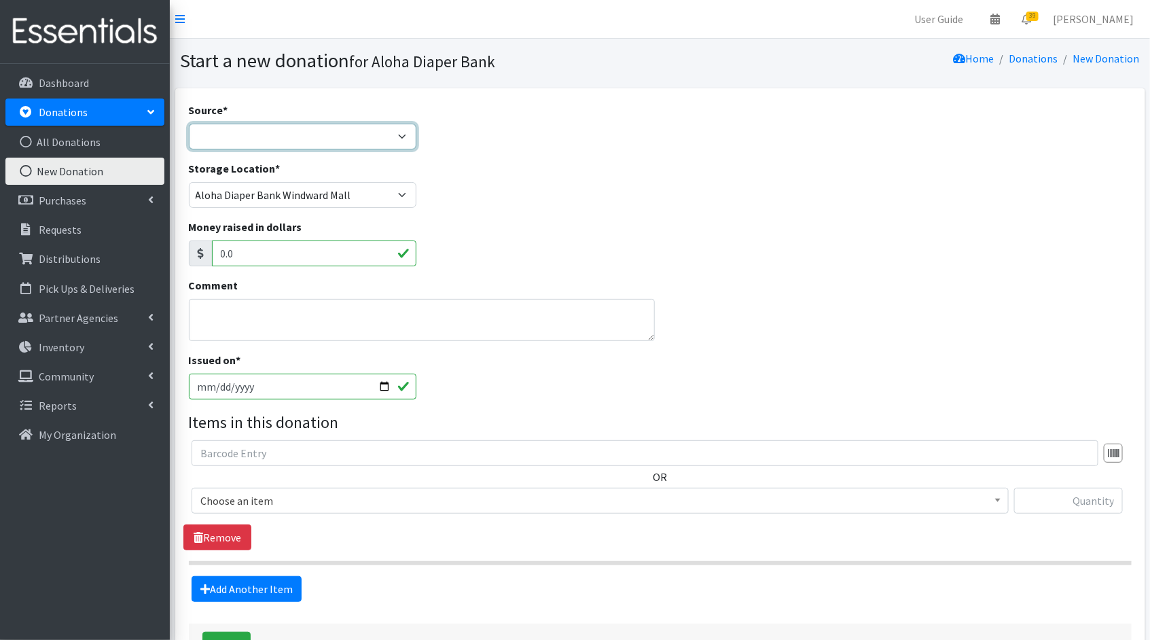
click at [357, 124] on select "Product Drive Manufacturer Donation Site Misc. Donation" at bounding box center [303, 137] width 228 height 26
click at [189, 124] on select "Product Drive Manufacturer Donation Site Misc. Donation" at bounding box center [303, 137] width 228 height 26
click at [367, 130] on select "Product Drive Manufacturer Donation Site Misc. Donation" at bounding box center [303, 137] width 228 height 26
select select "Product Drive"
click at [189, 124] on select "Product Drive Manufacturer Donation Site Misc. Donation" at bounding box center [303, 137] width 228 height 26
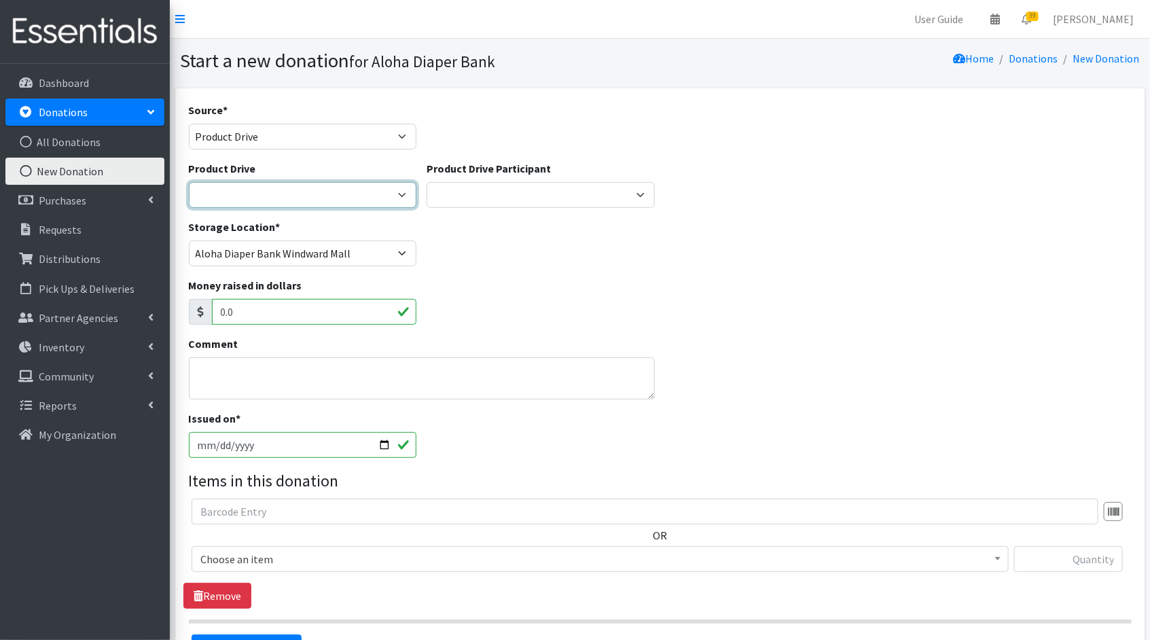
click at [361, 200] on select "325th BSB Mustangs Aiea [MEDICAL_DATA] Clinic in [GEOGRAPHIC_DATA] ([PERSON_NAM…" at bounding box center [303, 195] width 228 height 26
select select "1867"
click at [189, 182] on select "325th BSB Mustangs Aiea [MEDICAL_DATA] Clinic in [GEOGRAPHIC_DATA] ([PERSON_NAM…" at bounding box center [303, 195] width 228 height 26
click at [389, 444] on input "[DATE]" at bounding box center [303, 445] width 228 height 26
type input "[DATE]"
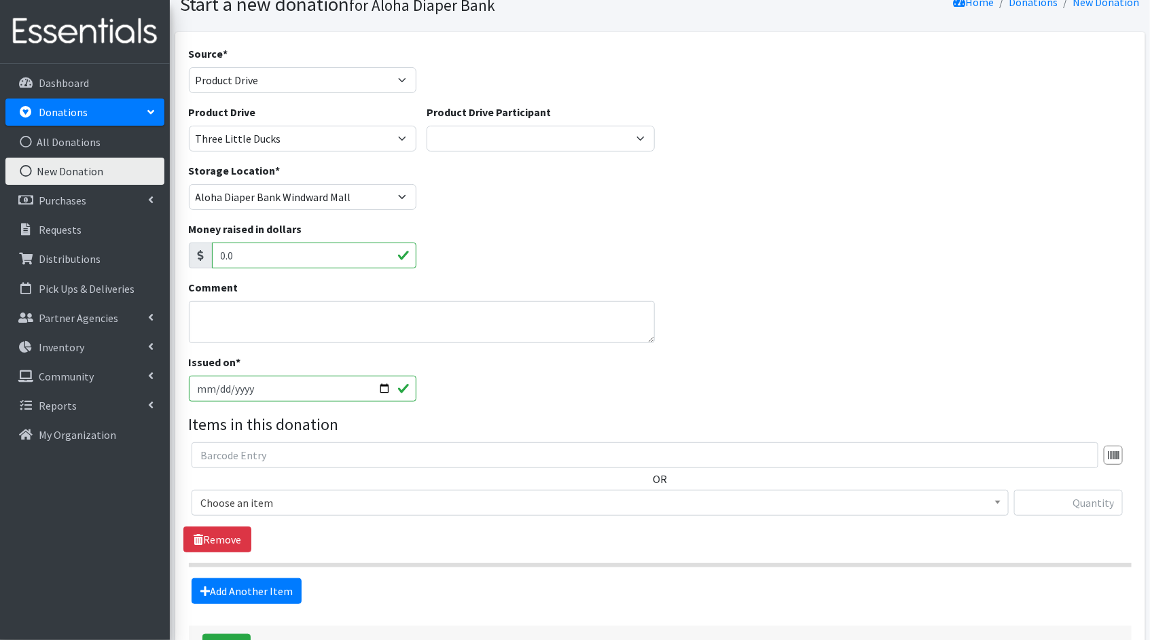
scroll to position [157, 0]
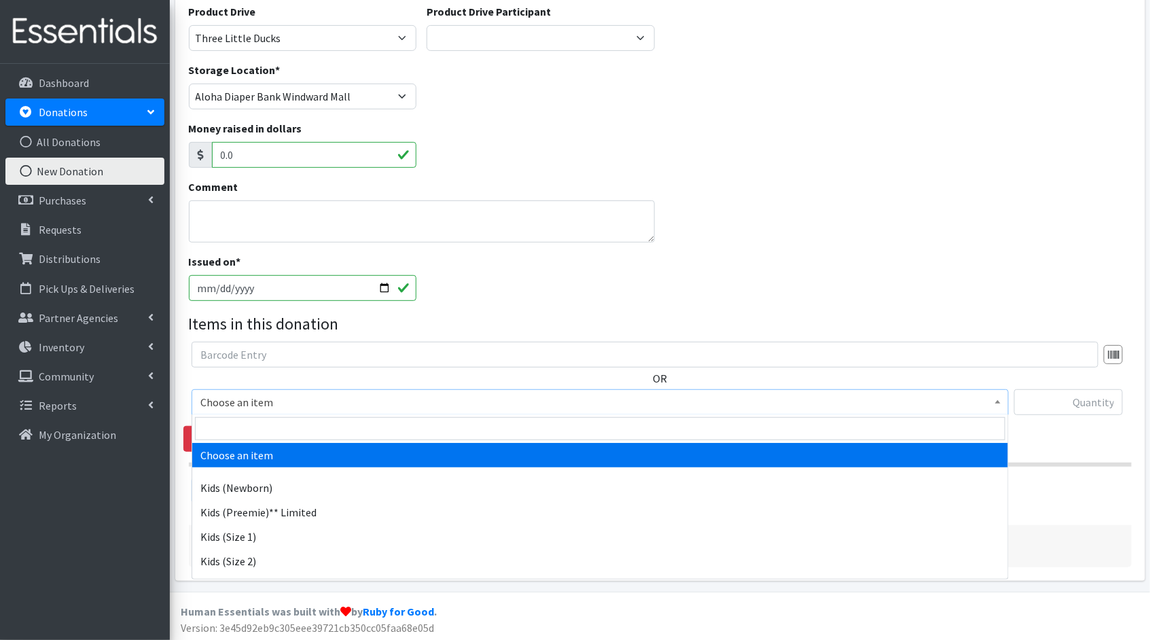
click at [547, 397] on span "Choose an item" at bounding box center [599, 402] width 799 height 19
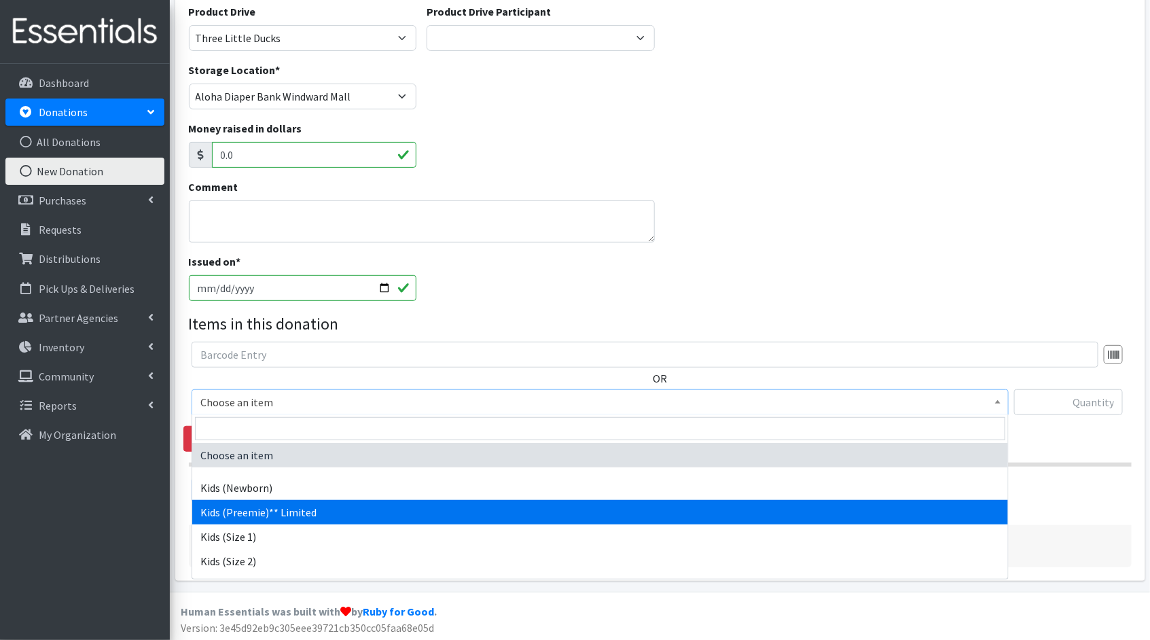
select select "1831"
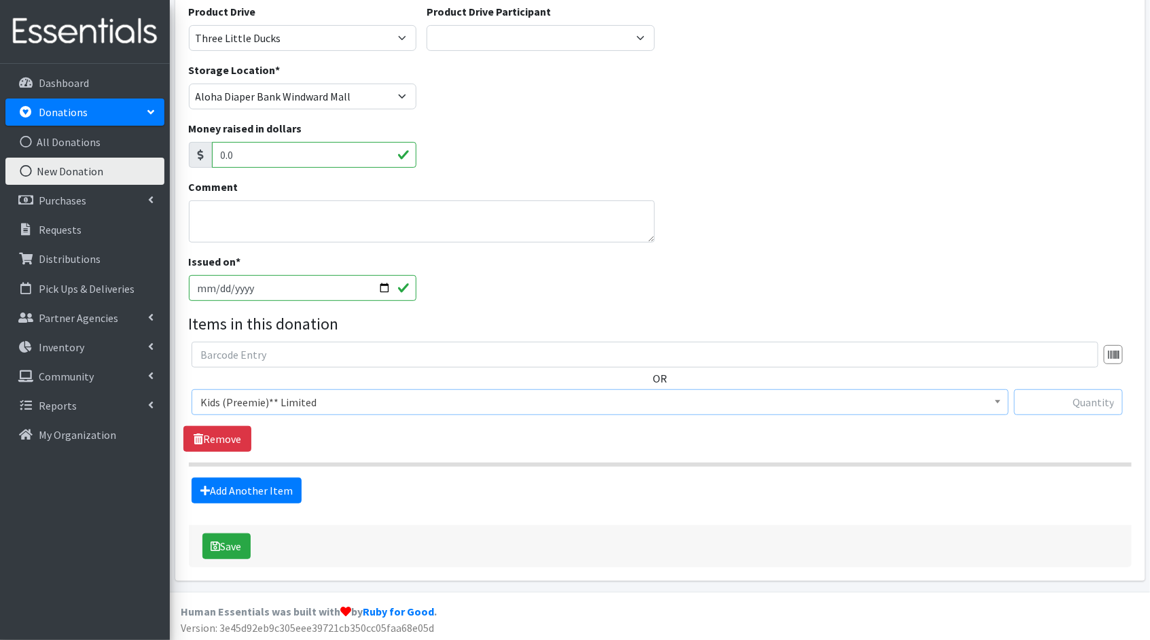
click at [1071, 405] on input "text" at bounding box center [1068, 402] width 109 height 26
type input "15"
click at [275, 480] on link "Add Another Item" at bounding box center [247, 491] width 110 height 26
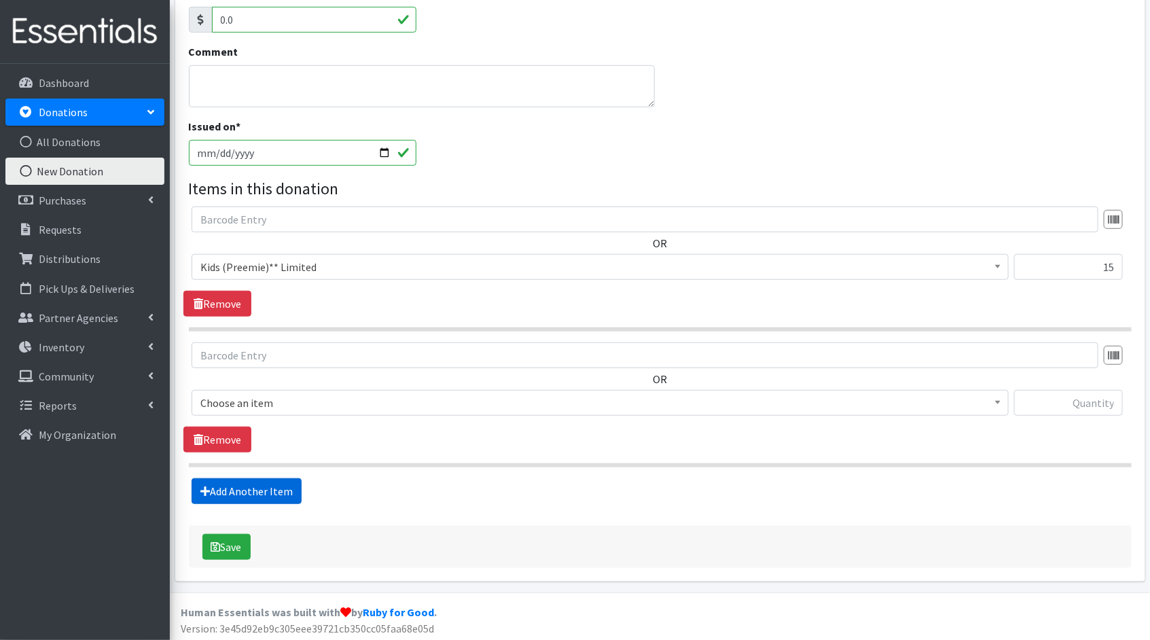
scroll to position [293, 0]
click at [516, 398] on span "Choose an item" at bounding box center [599, 402] width 799 height 19
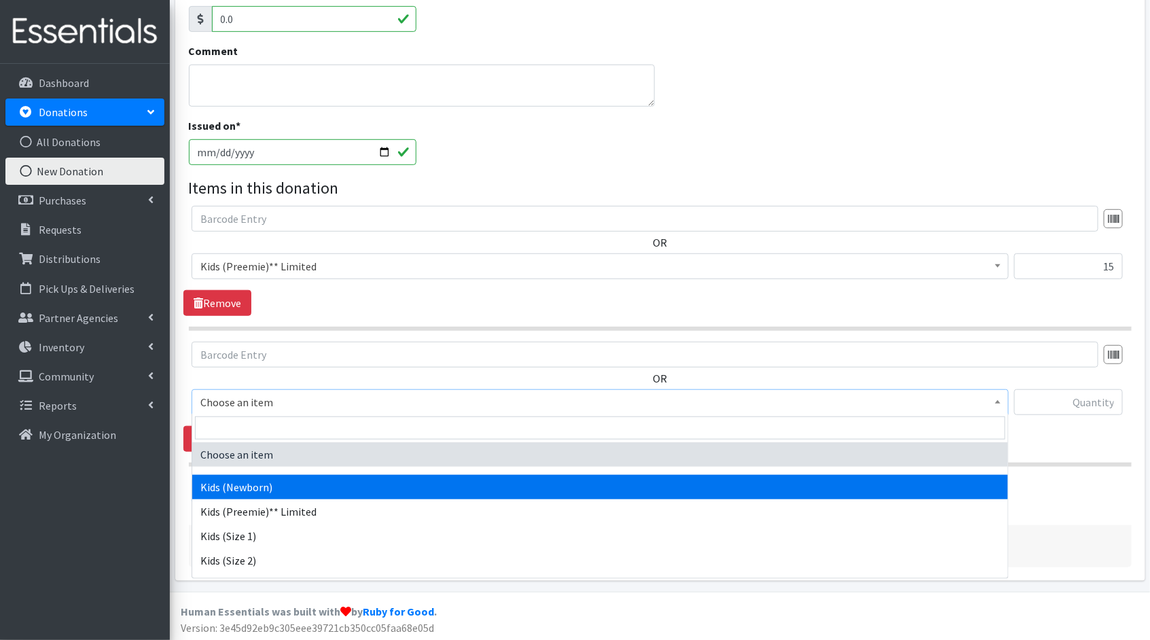
select select "1830"
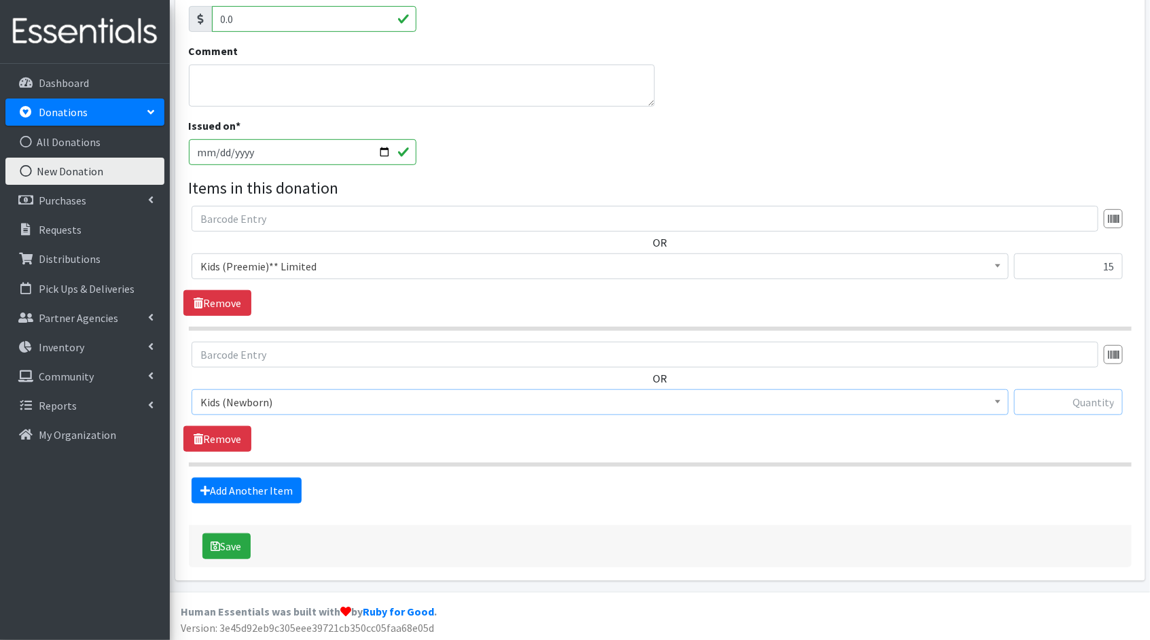
click at [1053, 406] on input "text" at bounding box center [1068, 402] width 109 height 26
type input "155"
click at [271, 494] on link "Add Another Item" at bounding box center [247, 491] width 110 height 26
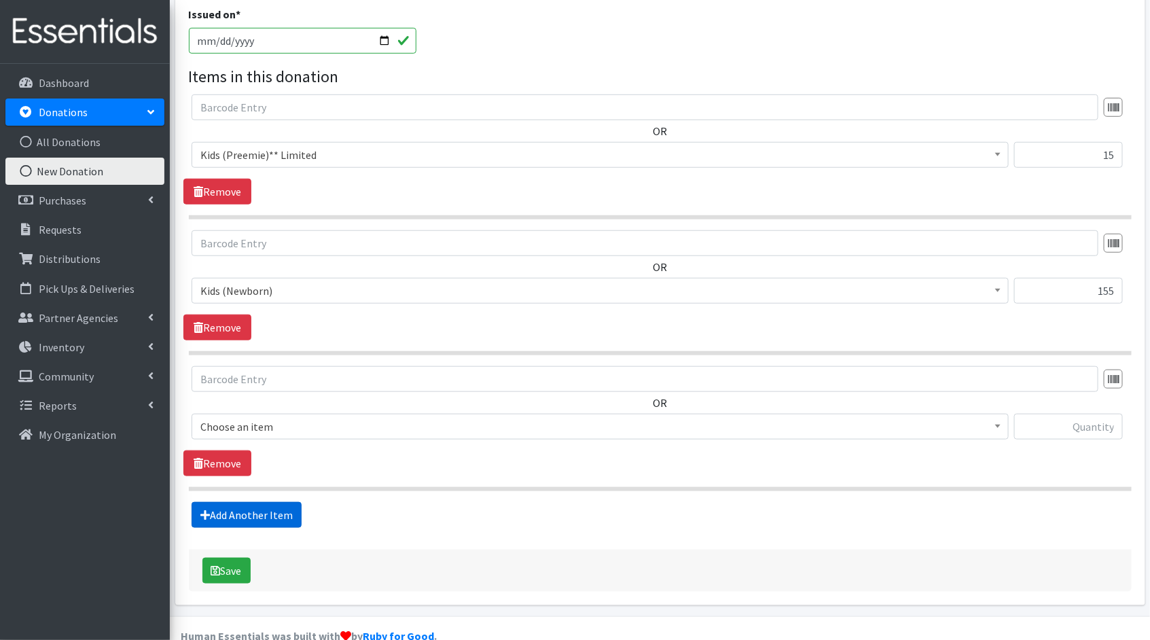
scroll to position [397, 0]
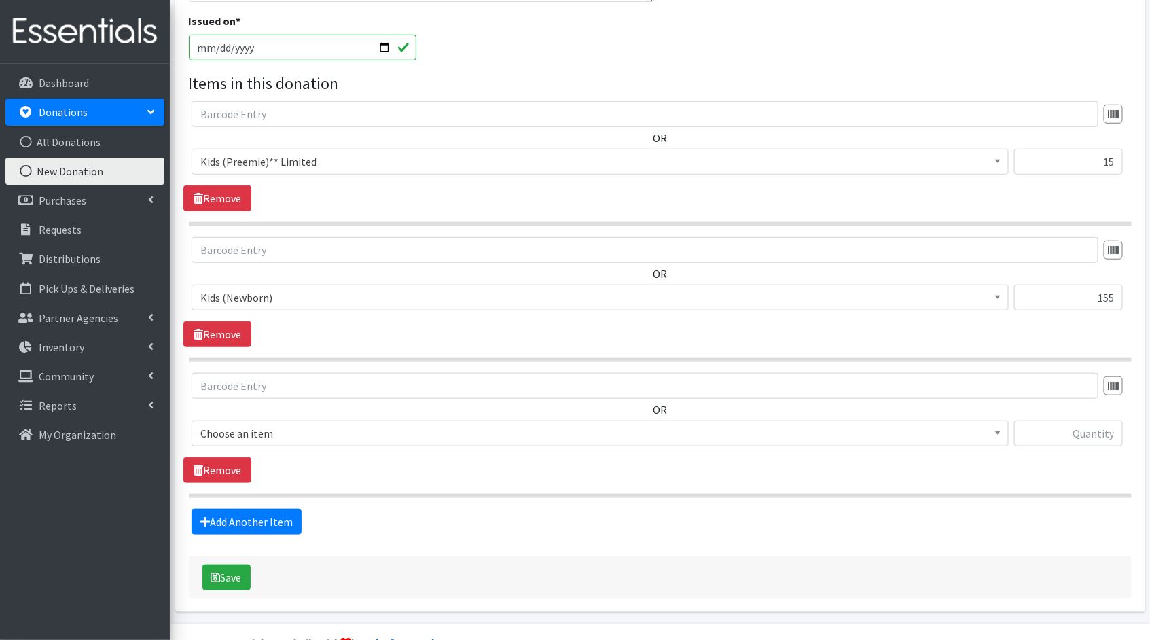
click at [982, 427] on span "Choose an item" at bounding box center [599, 433] width 799 height 19
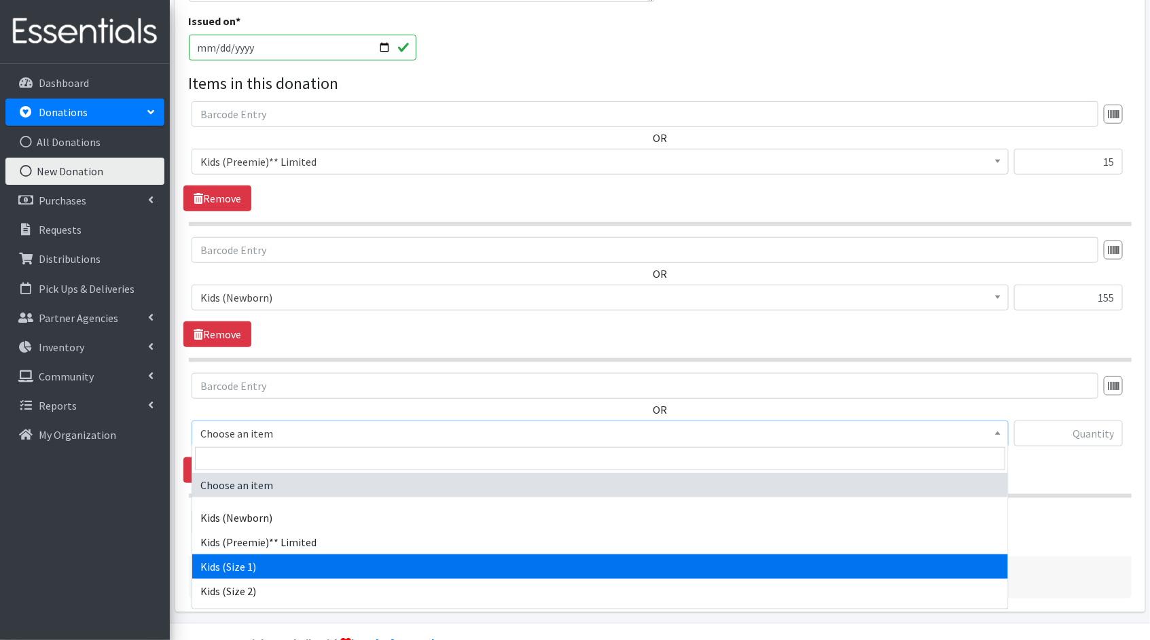
select select "1823"
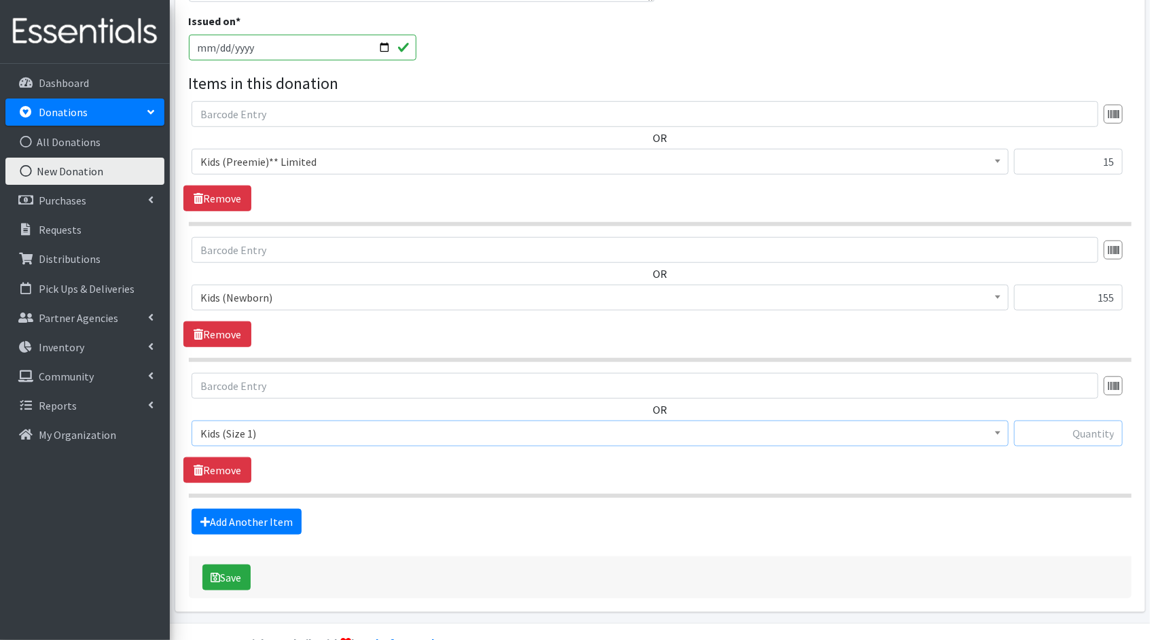
click at [1082, 439] on input "text" at bounding box center [1068, 433] width 109 height 26
type input "313"
click at [228, 514] on link "Add Another Item" at bounding box center [247, 522] width 110 height 26
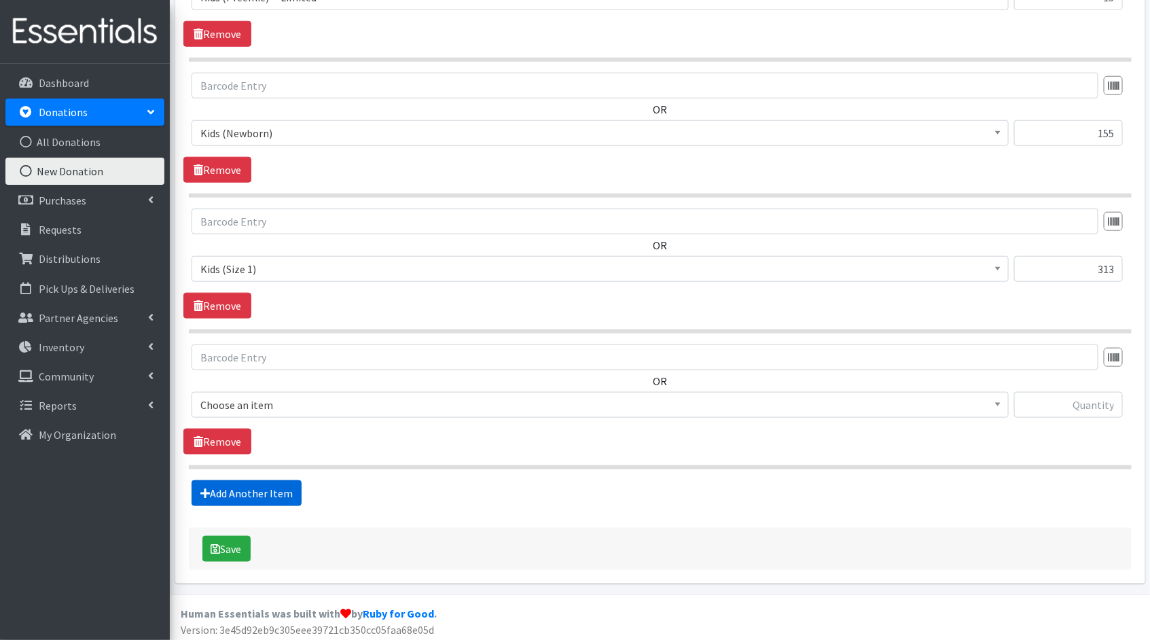
scroll to position [563, 0]
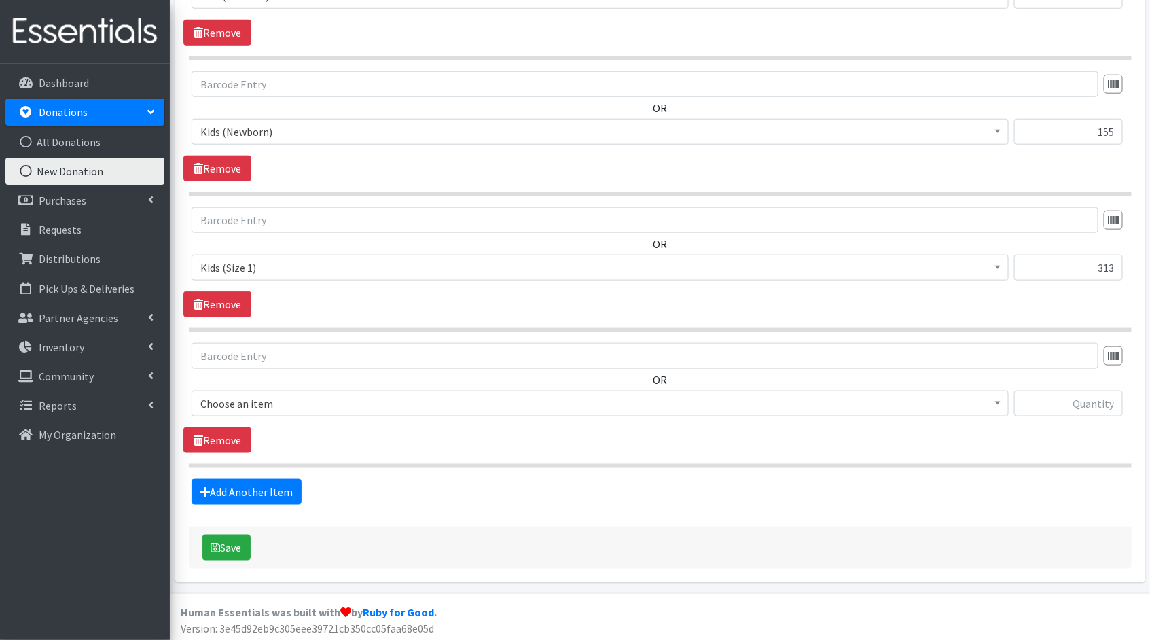
click at [812, 395] on span "Choose an item" at bounding box center [599, 403] width 799 height 19
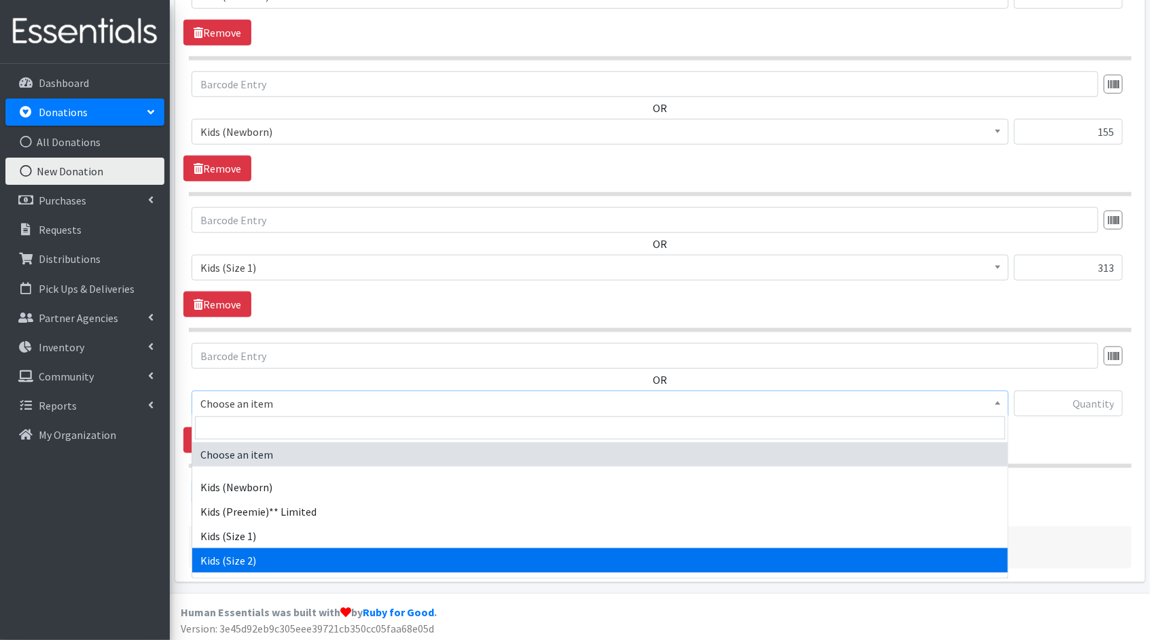
select select "1824"
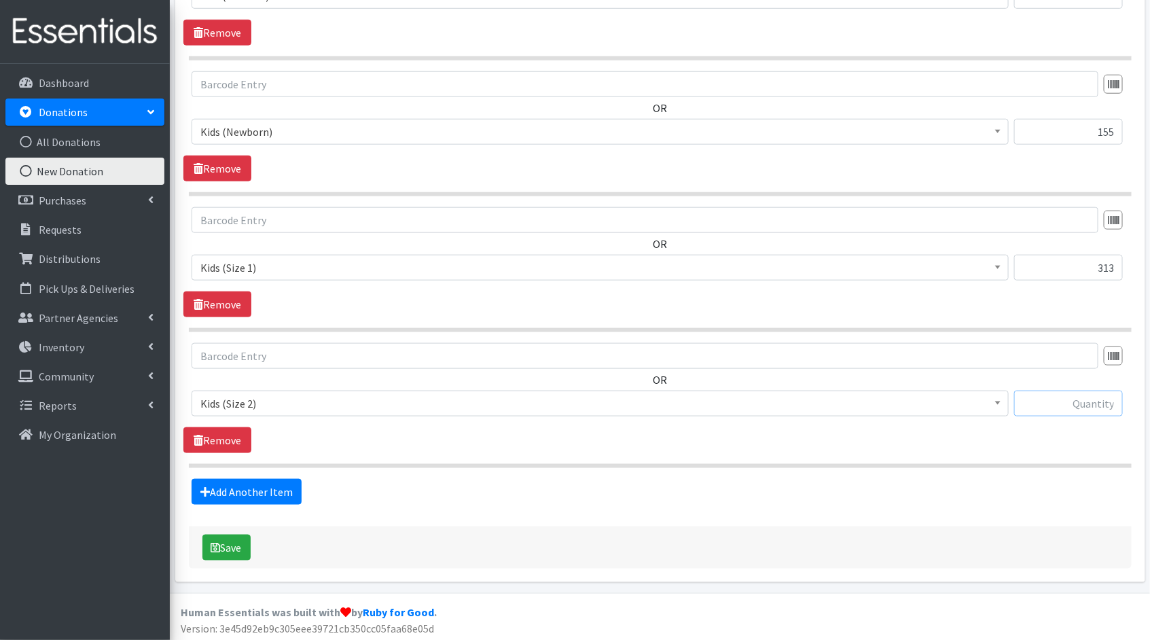
click at [1032, 396] on input "text" at bounding box center [1068, 404] width 109 height 26
type input "195"
click at [261, 486] on link "Add Another Item" at bounding box center [247, 492] width 110 height 26
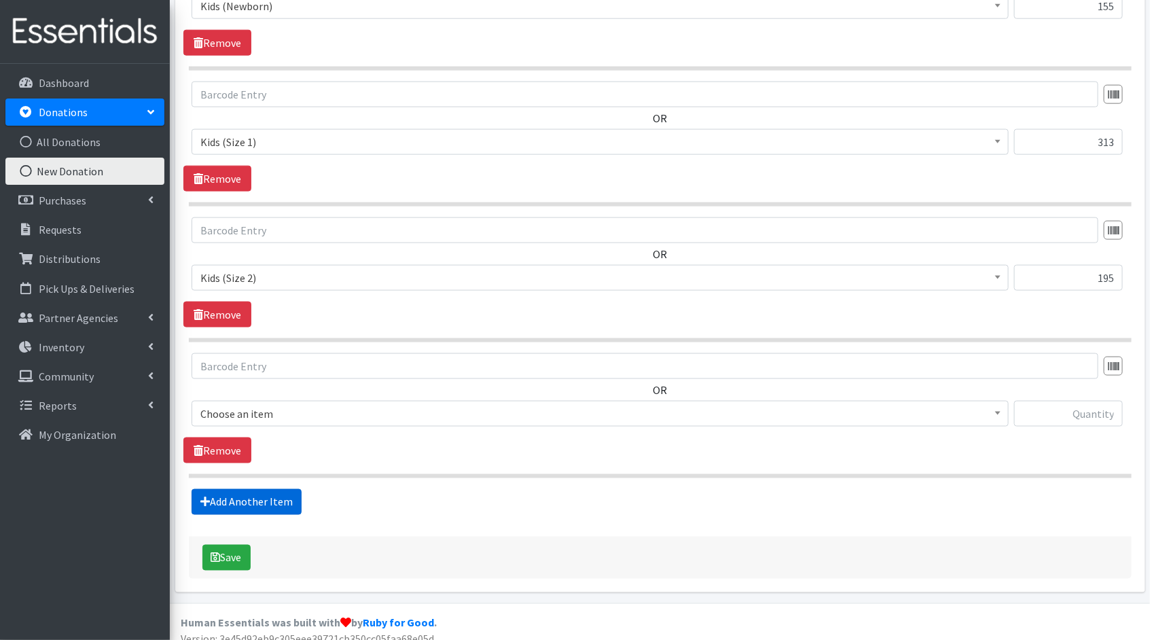
scroll to position [699, 0]
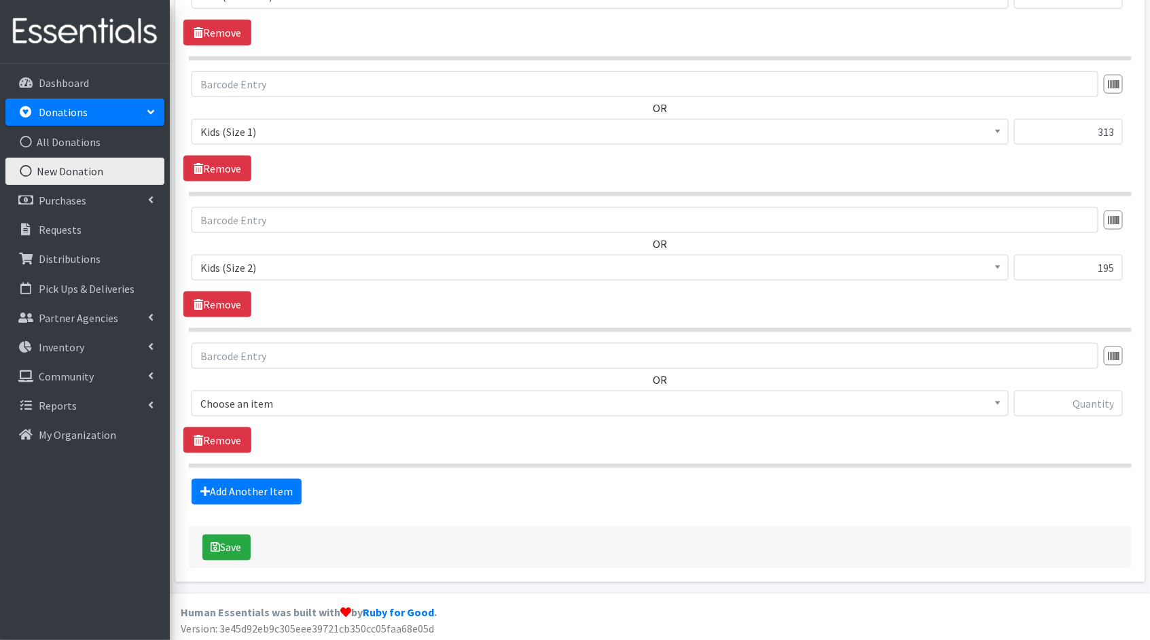
click at [933, 409] on span "Choose an item" at bounding box center [599, 403] width 799 height 19
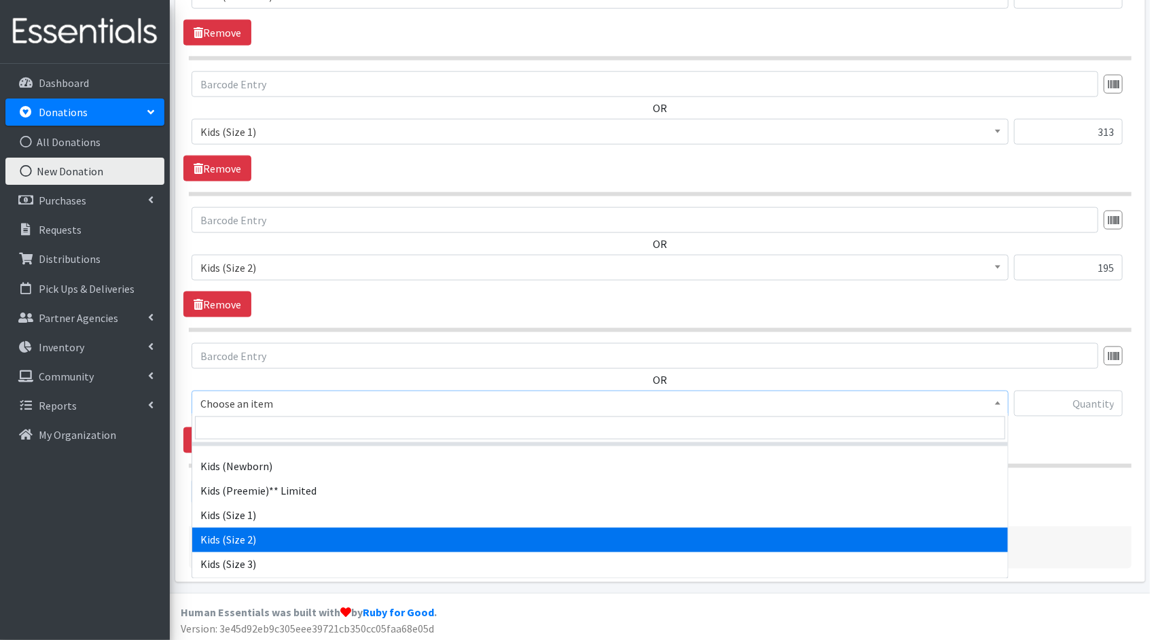
scroll to position [24, 0]
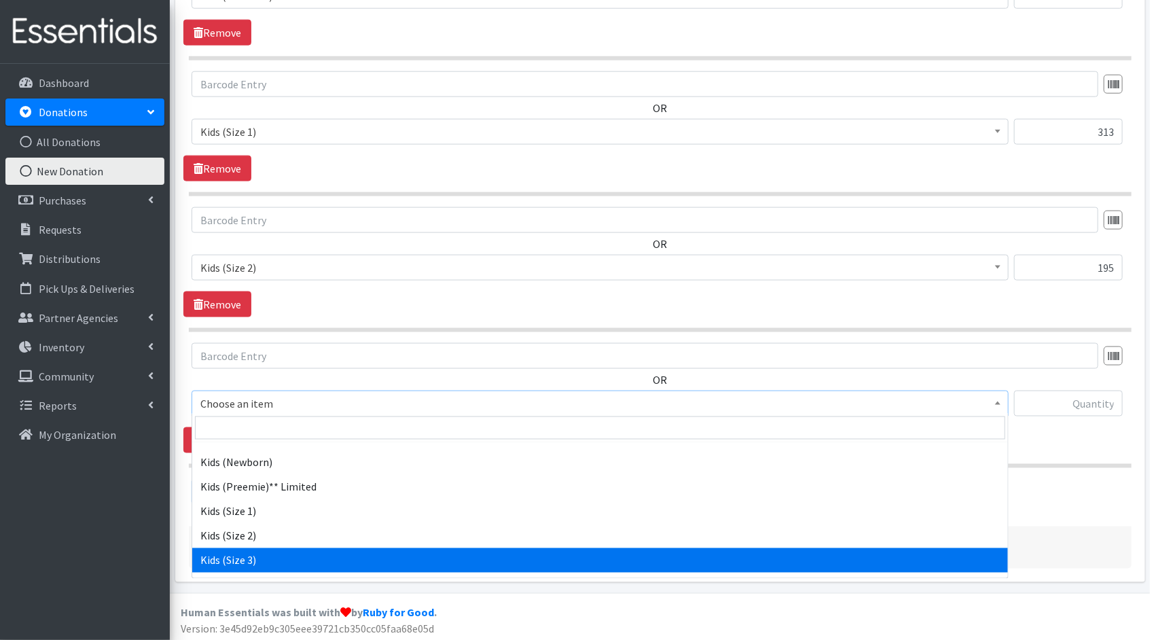
select select "1825"
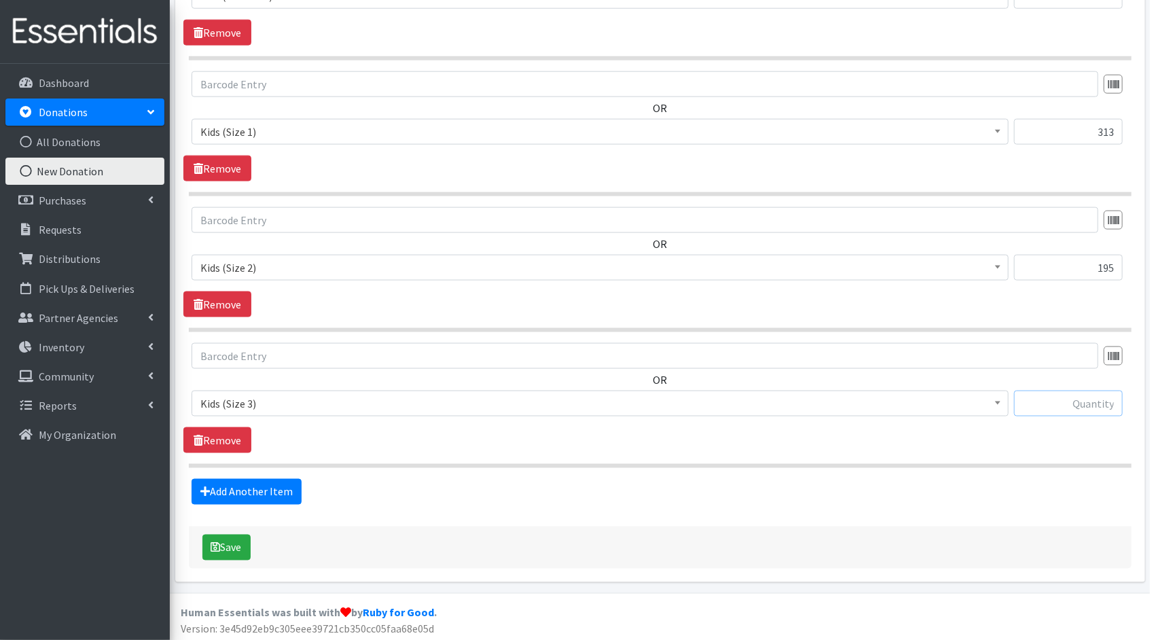
click at [1077, 400] on input "text" at bounding box center [1068, 404] width 109 height 26
type input "175"
click at [229, 483] on link "Add Another Item" at bounding box center [247, 492] width 110 height 26
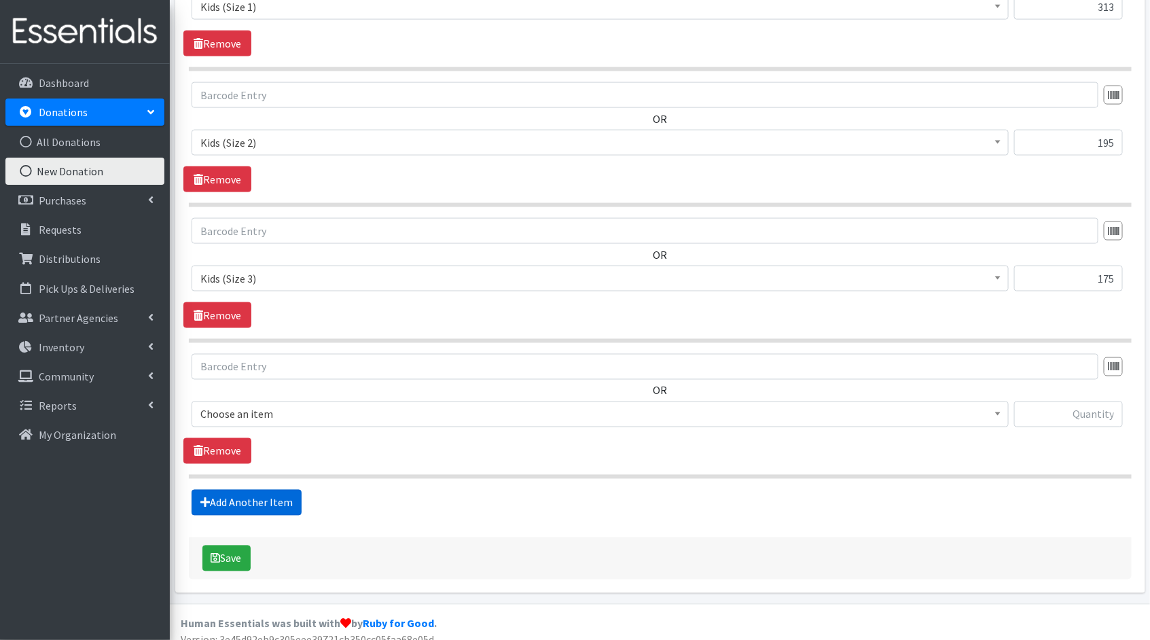
scroll to position [833, 0]
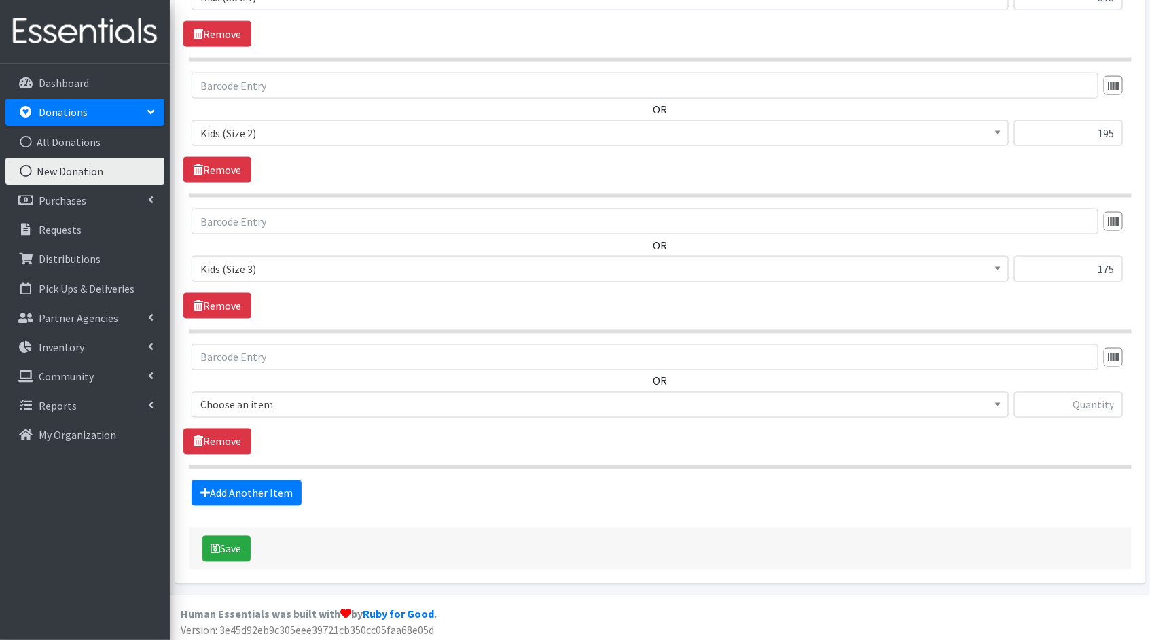
click at [711, 406] on span "Choose an item" at bounding box center [599, 404] width 799 height 19
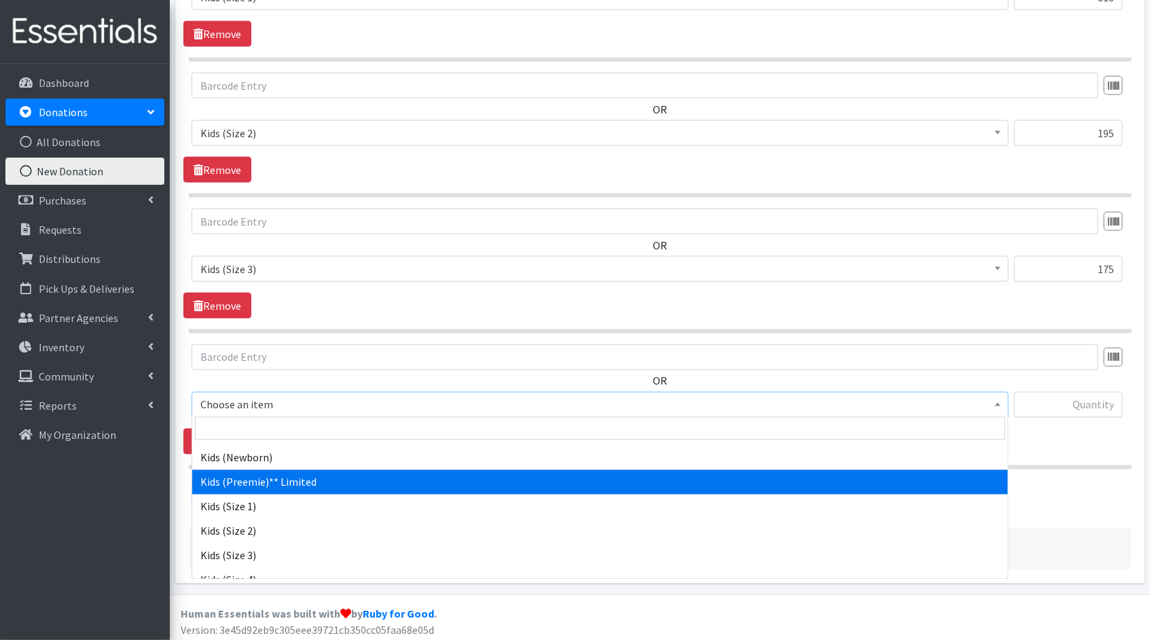
scroll to position [35, 0]
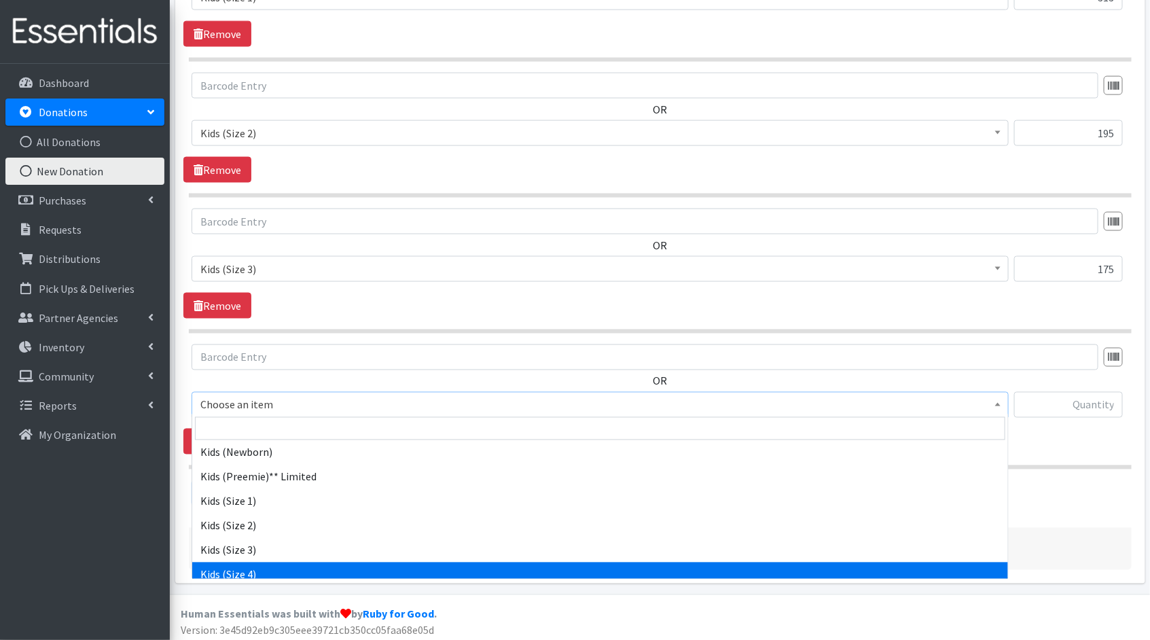
select select "1828"
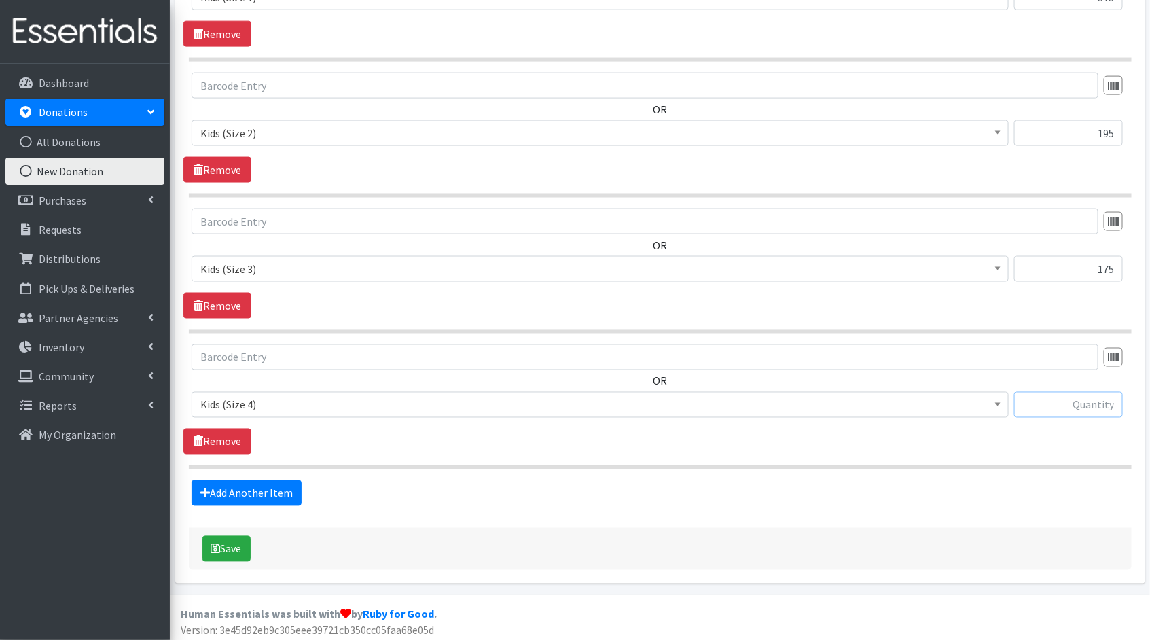
click at [1076, 401] on input "text" at bounding box center [1068, 405] width 109 height 26
type input "230"
click at [266, 482] on link "Add Another Item" at bounding box center [247, 493] width 110 height 26
click at [449, 405] on span "Choose an item" at bounding box center [599, 404] width 799 height 19
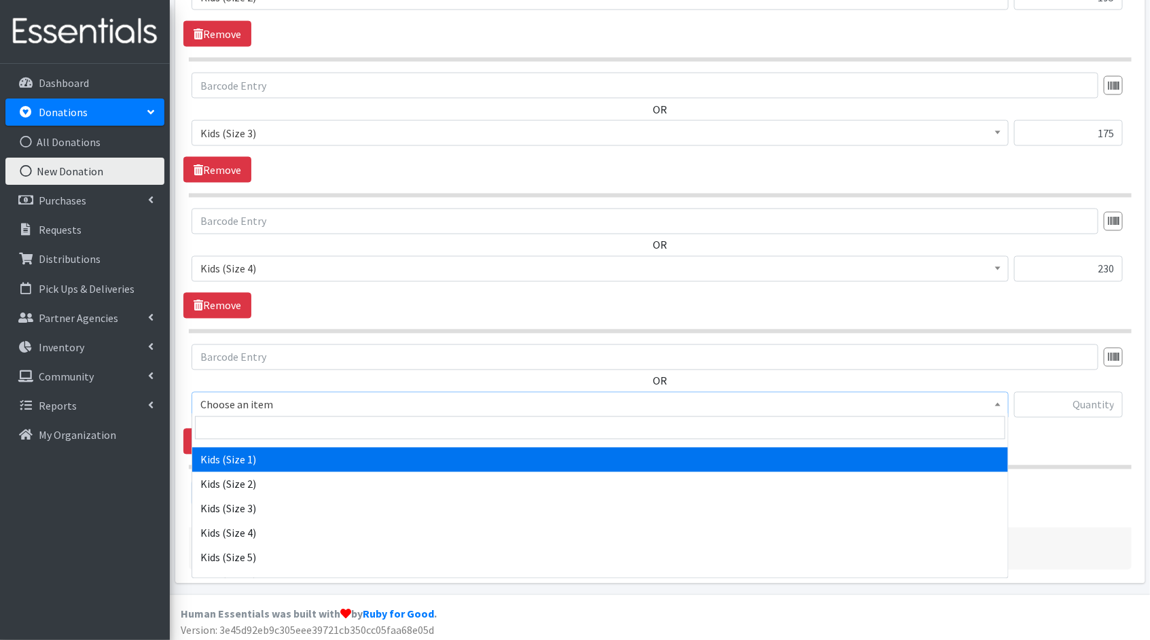
scroll to position [90, 0]
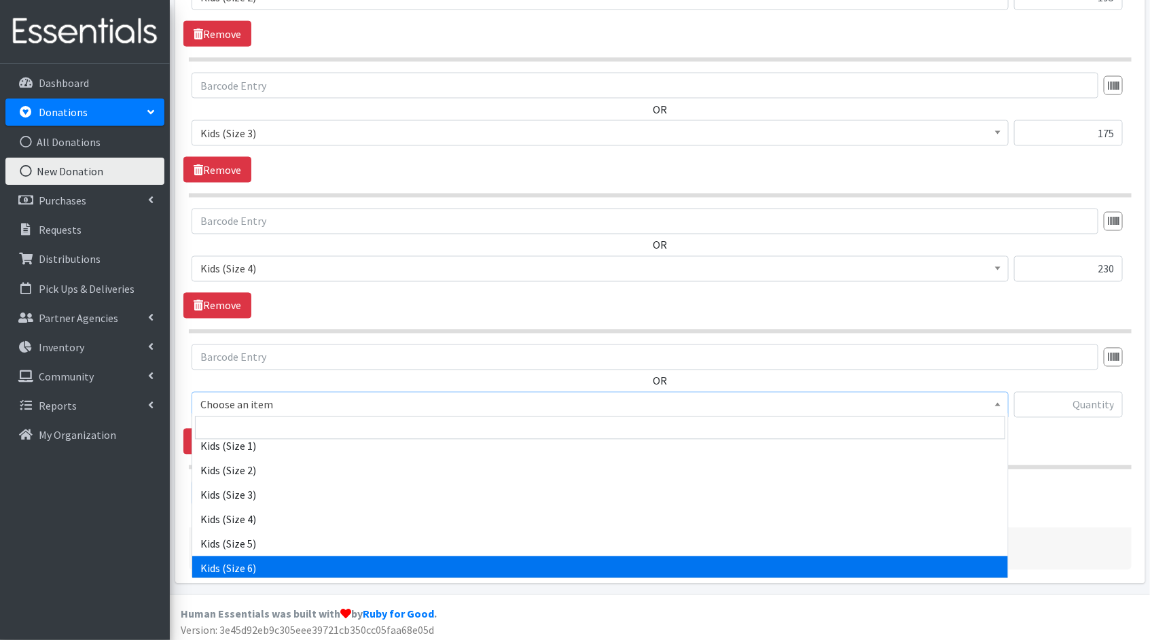
select select "1834"
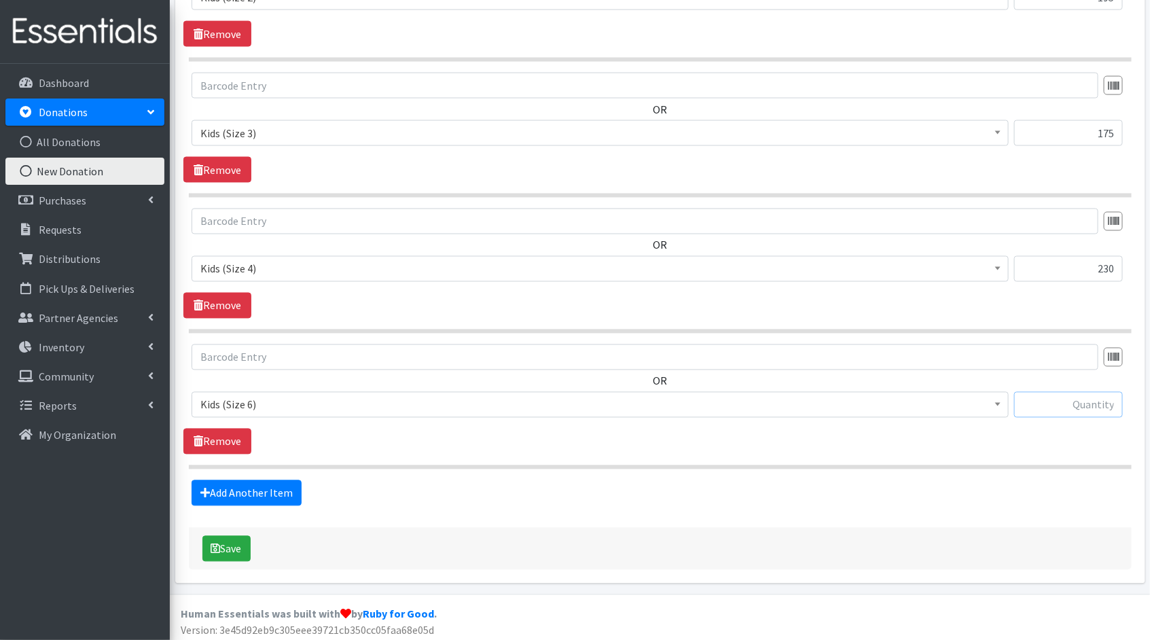
click at [1057, 400] on input "text" at bounding box center [1068, 405] width 109 height 26
type input "66"
click at [818, 440] on div "OR Choose an item Kids (Newborn) Kids ([MEDICAL_DATA])** Limited Kids (Size 1) …" at bounding box center [659, 399] width 953 height 110
click at [232, 488] on link "Add Another Item" at bounding box center [247, 493] width 110 height 26
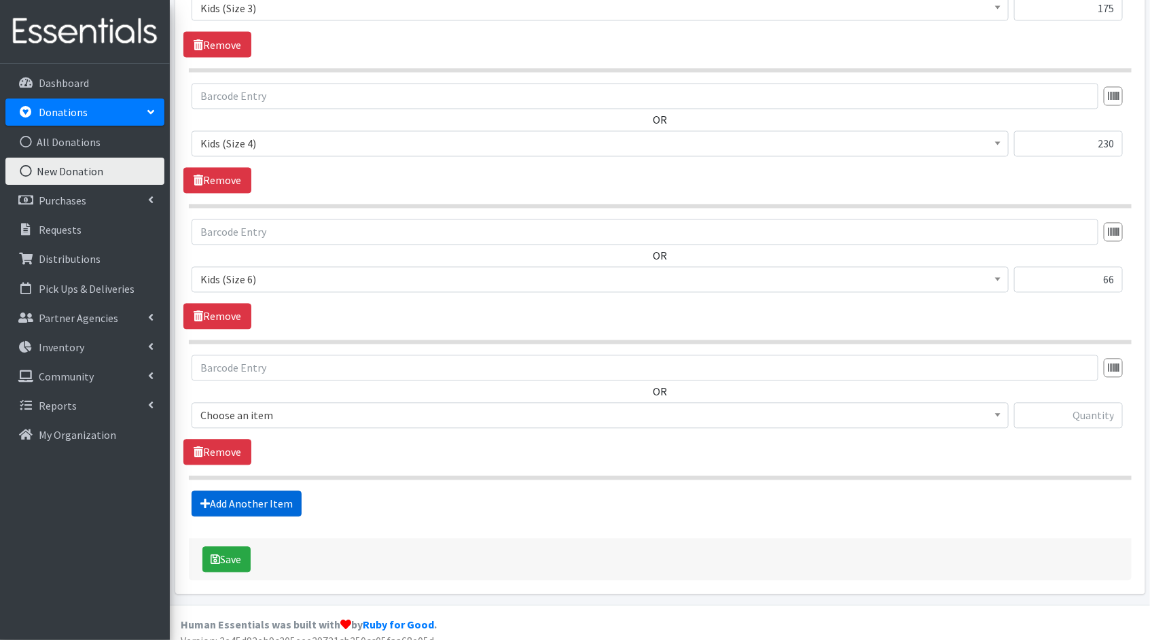
scroll to position [1104, 0]
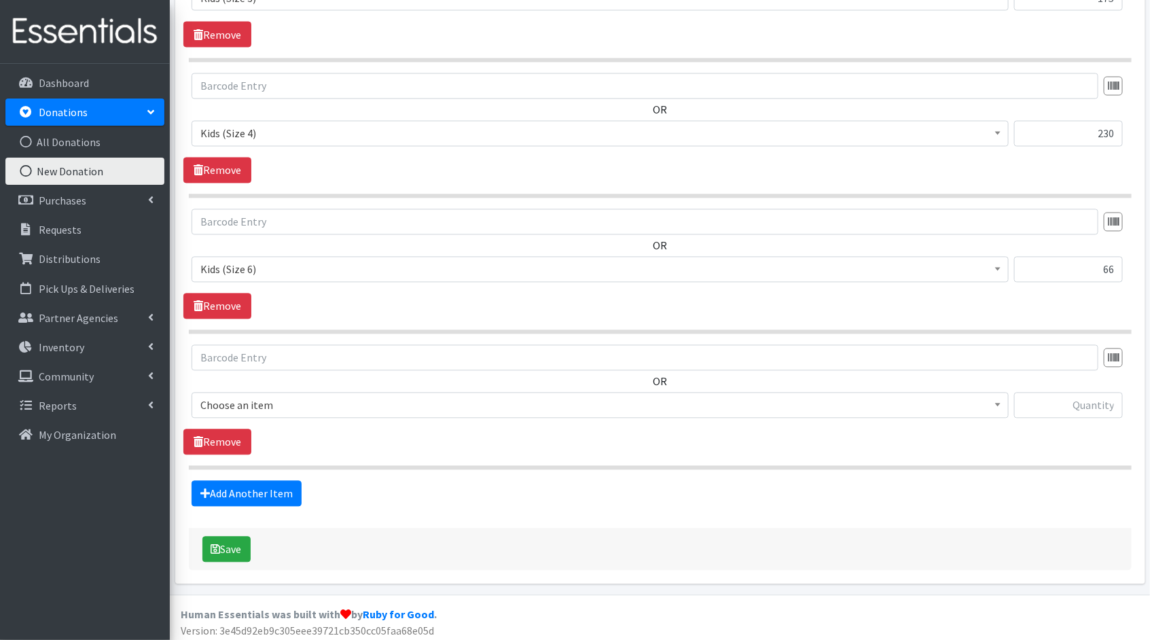
click at [695, 399] on span "Choose an item" at bounding box center [599, 405] width 799 height 19
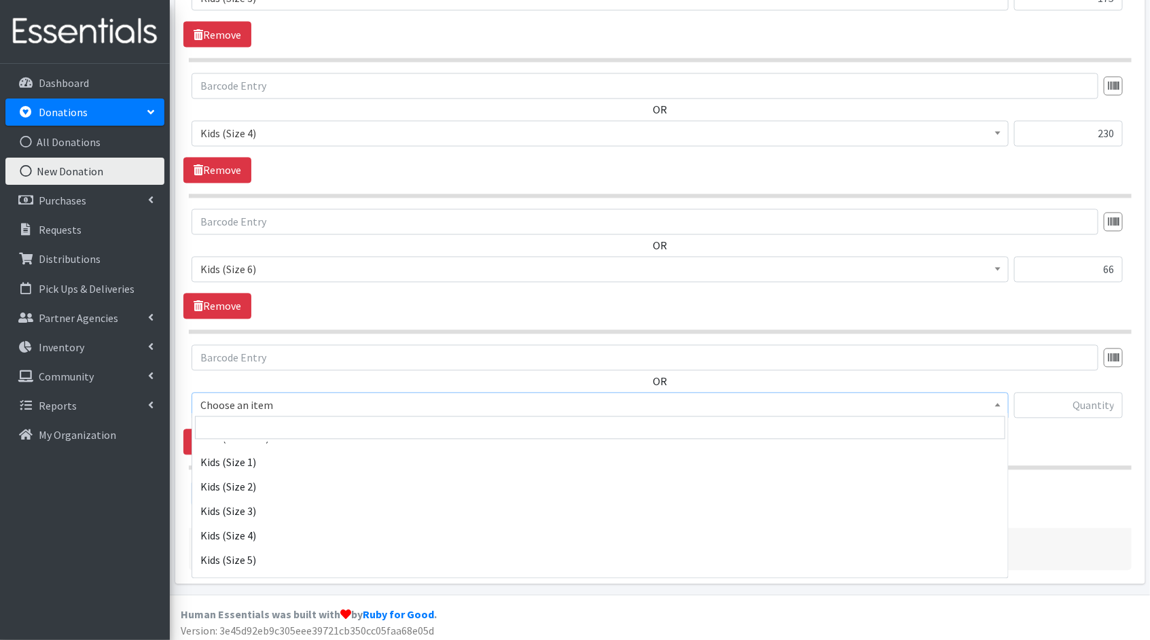
scroll to position [120, 0]
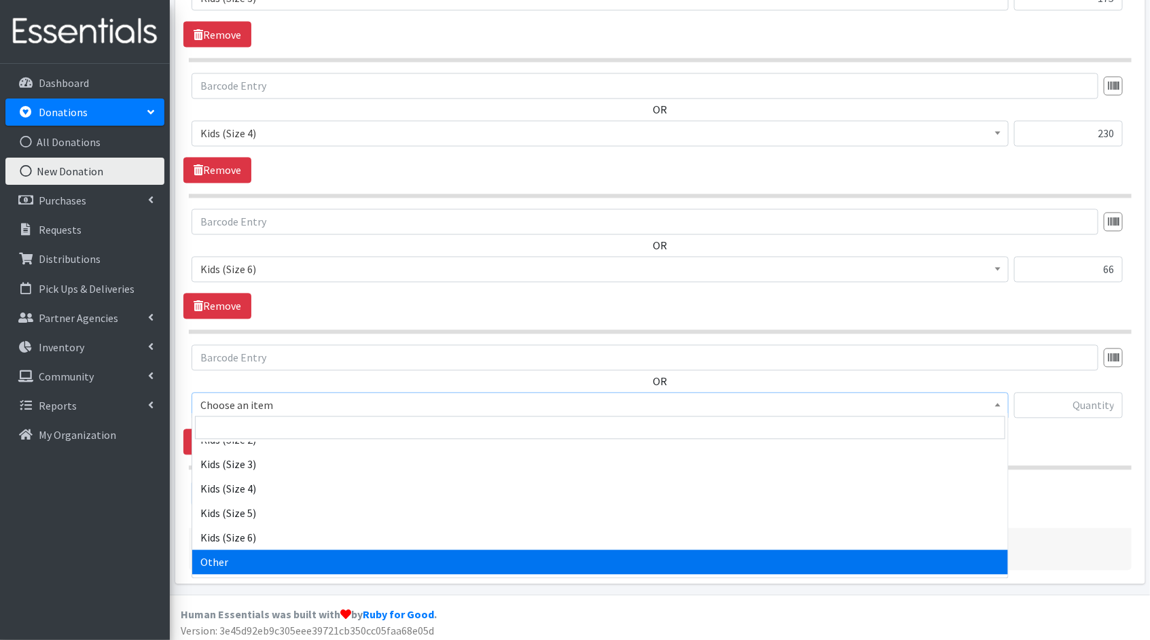
select select "11999"
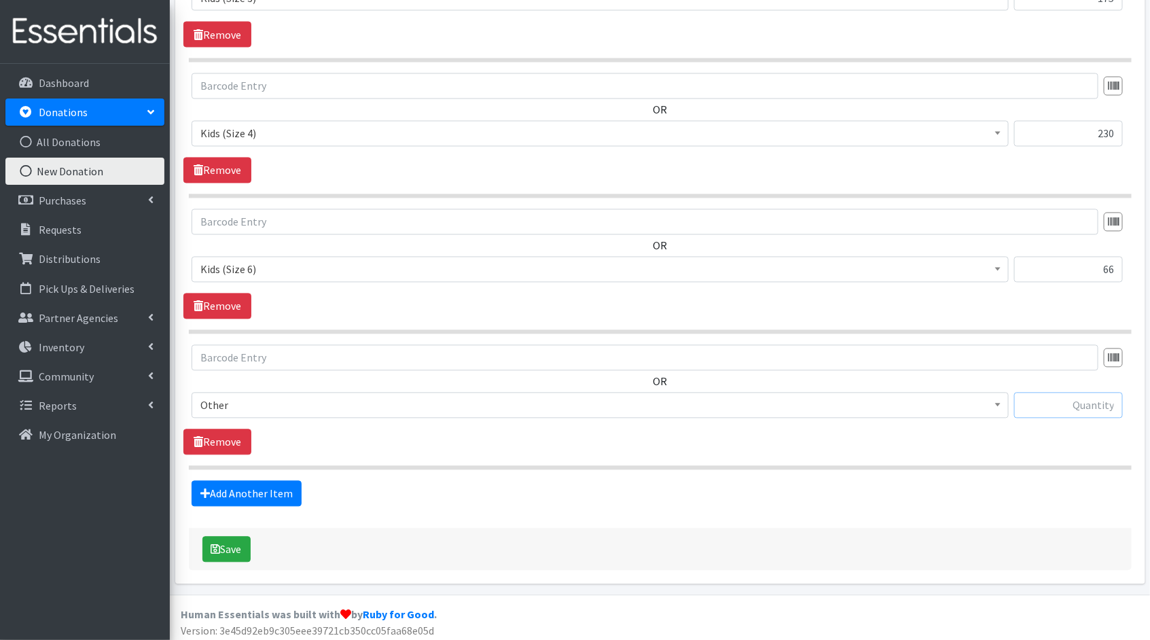
click at [1094, 406] on input "text" at bounding box center [1068, 406] width 109 height 26
type input "50"
click at [242, 547] on button "Save" at bounding box center [226, 550] width 48 height 26
